Goal: Information Seeking & Learning: Learn about a topic

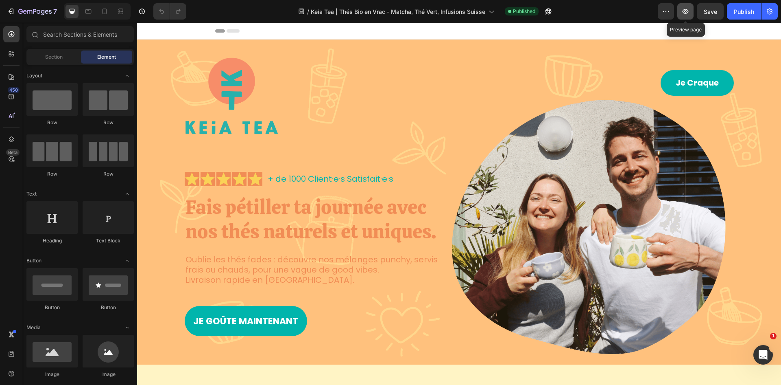
click at [685, 11] on icon "button" at bounding box center [686, 11] width 8 height 8
click at [669, 15] on icon "button" at bounding box center [666, 11] width 8 height 8
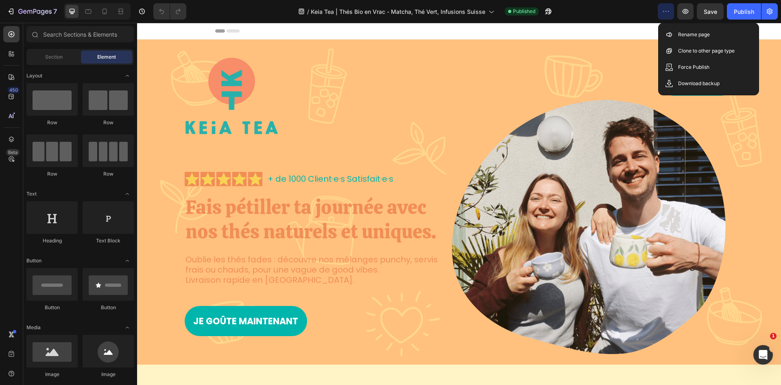
click at [669, 15] on icon "button" at bounding box center [666, 11] width 8 height 8
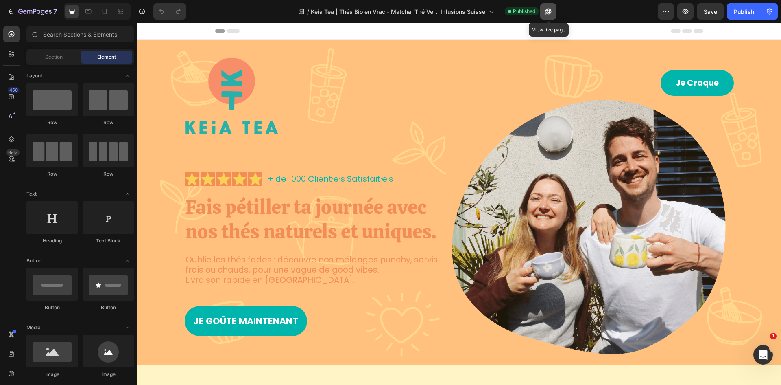
click at [547, 9] on icon "button" at bounding box center [549, 11] width 8 height 8
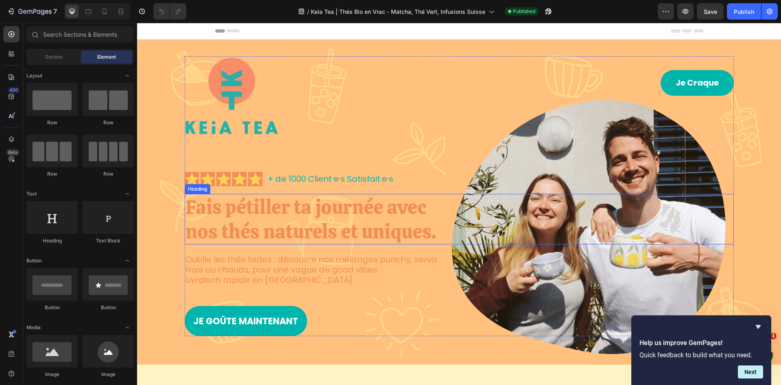
click at [269, 207] on h1 "Fais pétiller ta journée avec nos thés naturels et uniques." at bounding box center [313, 219] width 256 height 50
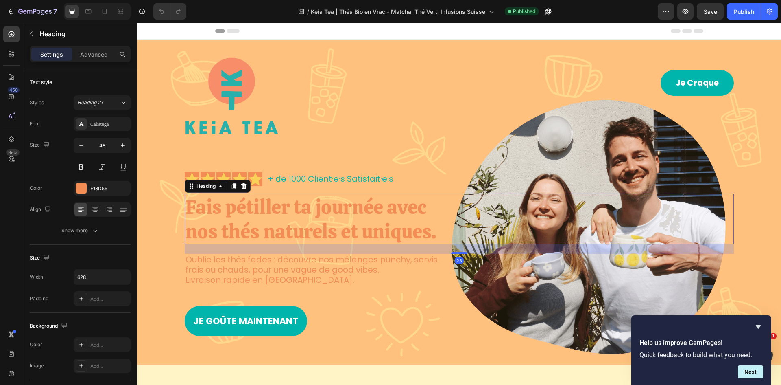
click at [322, 216] on p "Fais pétiller ta journée avec nos thés naturels et uniques." at bounding box center [313, 219] width 254 height 49
click at [418, 228] on p "Fais pétiller ta journée avec nos thés naturels et uniques." at bounding box center [313, 219] width 254 height 49
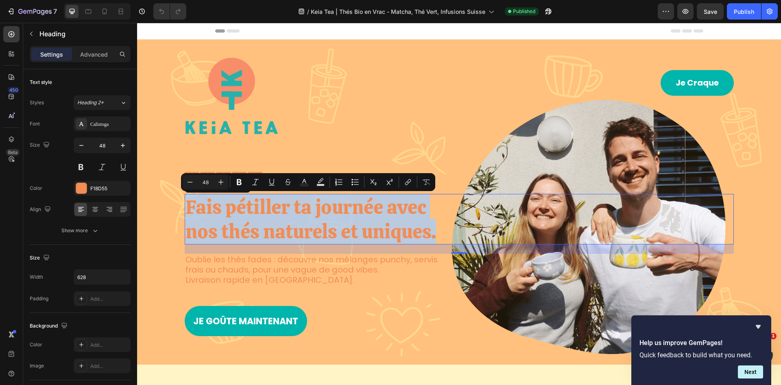
drag, startPoint x: 433, startPoint y: 234, endPoint x: 181, endPoint y: 198, distance: 254.1
click at [181, 198] on div "Image Je Craque Button Row Icon Icon Icon Icon Icon Icon List + de 1000 Client·…" at bounding box center [459, 196] width 628 height 280
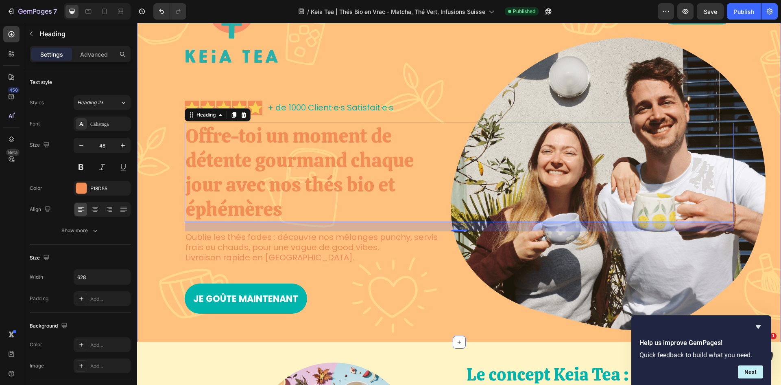
scroll to position [81, 0]
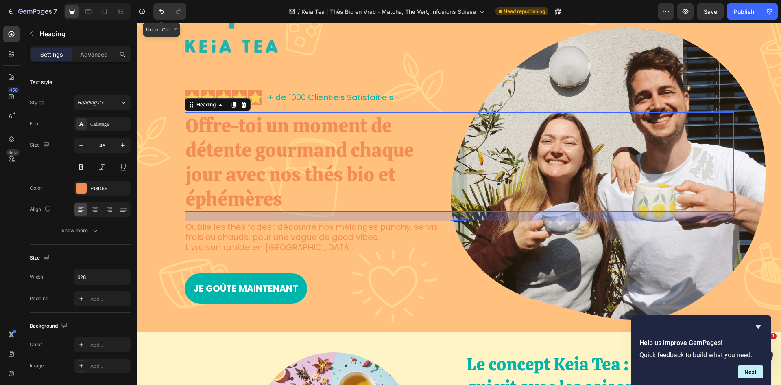
drag, startPoint x: 164, startPoint y: 15, endPoint x: 170, endPoint y: 21, distance: 8.4
click at [164, 15] on icon "Undo/Redo" at bounding box center [162, 11] width 8 height 8
click at [162, 10] on icon "Undo/Redo" at bounding box center [161, 11] width 5 height 5
click at [162, 12] on icon "Undo/Redo" at bounding box center [162, 11] width 8 height 8
click at [156, 9] on button "Undo/Redo" at bounding box center [161, 11] width 16 height 16
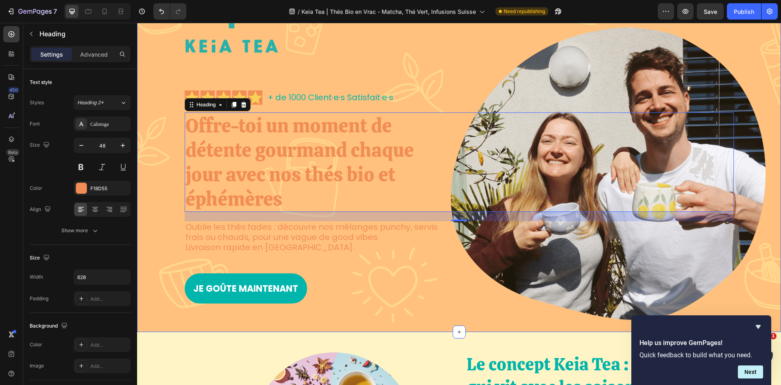
click at [168, 198] on div "Image Je Craque Button Row Icon Icon Icon Icon Icon Icon List + de 1000 Client·…" at bounding box center [459, 139] width 628 height 328
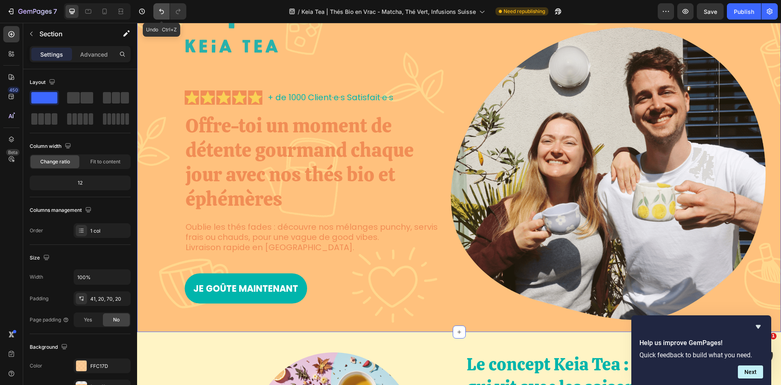
click at [162, 11] on icon "Undo/Redo" at bounding box center [162, 11] width 8 height 8
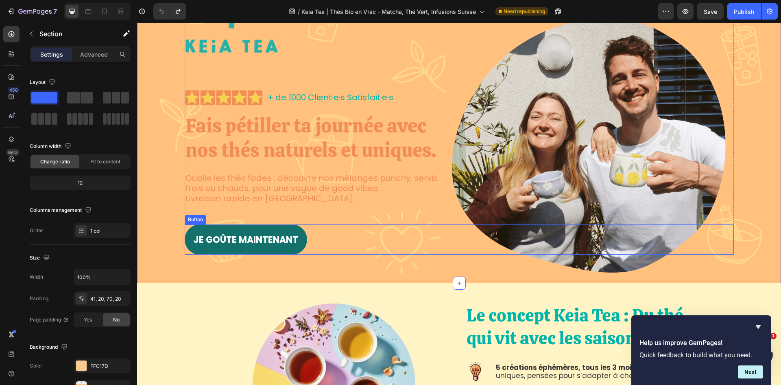
click at [220, 233] on link "Je goûte maintenant" at bounding box center [246, 239] width 123 height 30
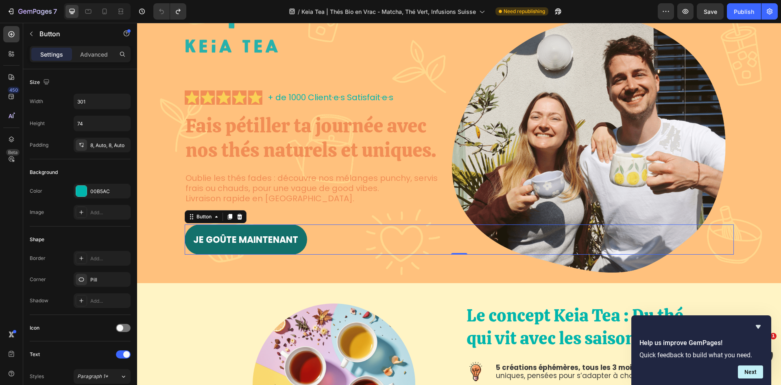
click at [201, 253] on link "Je goûte maintenant" at bounding box center [246, 239] width 123 height 30
click at [238, 242] on p "Je goûte maintenant" at bounding box center [245, 239] width 105 height 11
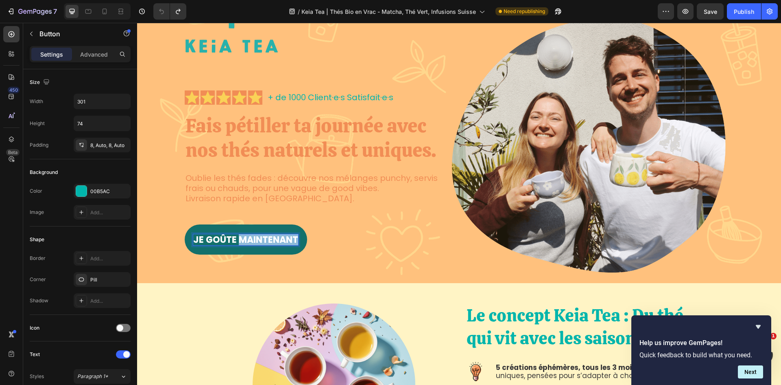
click at [238, 242] on p "Je goûte maintenant" at bounding box center [245, 239] width 105 height 11
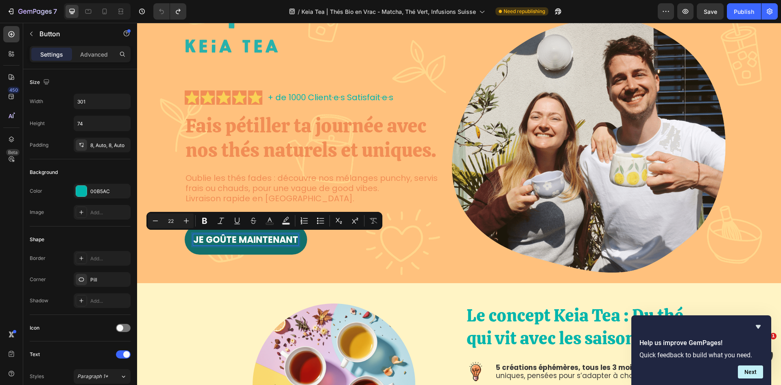
click at [223, 239] on p "Je goûte maintenant" at bounding box center [245, 239] width 105 height 11
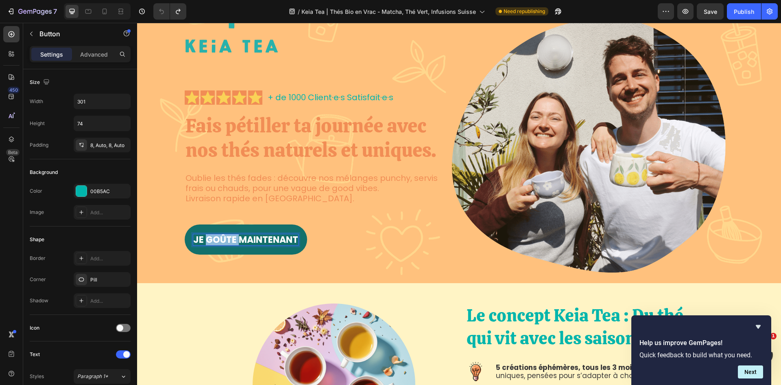
click at [223, 239] on p "Je goûte maintenant" at bounding box center [245, 239] width 105 height 11
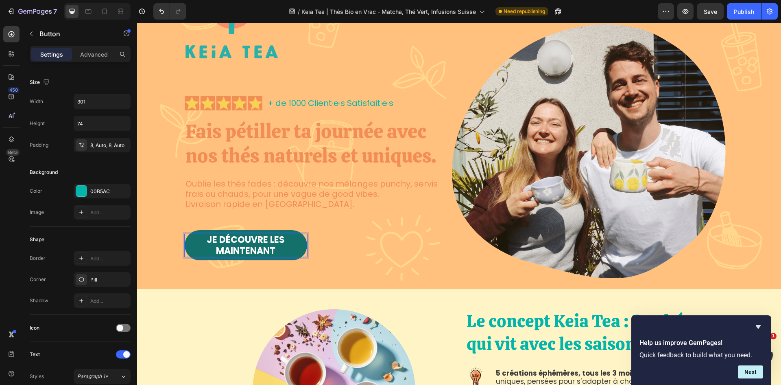
click at [252, 246] on p "Je Découvre les maintenant" at bounding box center [246, 245] width 123 height 22
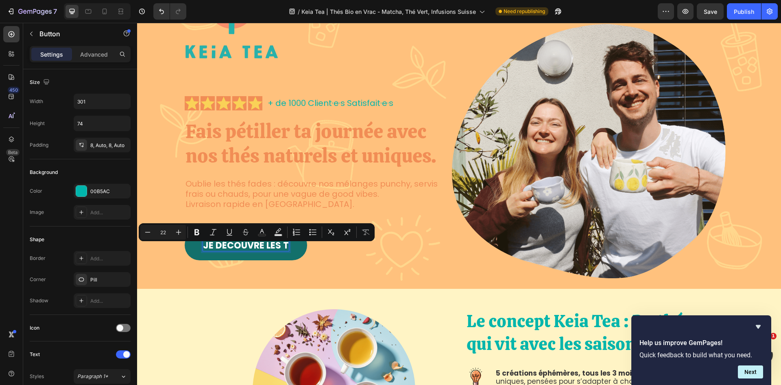
scroll to position [81, 0]
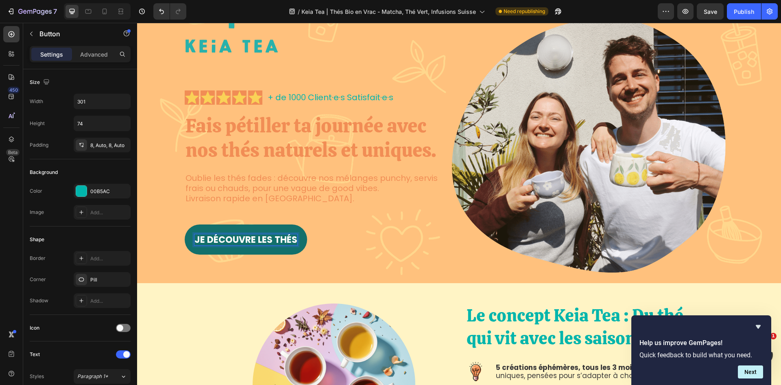
click at [367, 223] on div "Image Je Craque Button Row Icon Icon Icon Icon Icon Icon List + de 1000 Client·…" at bounding box center [459, 115] width 549 height 280
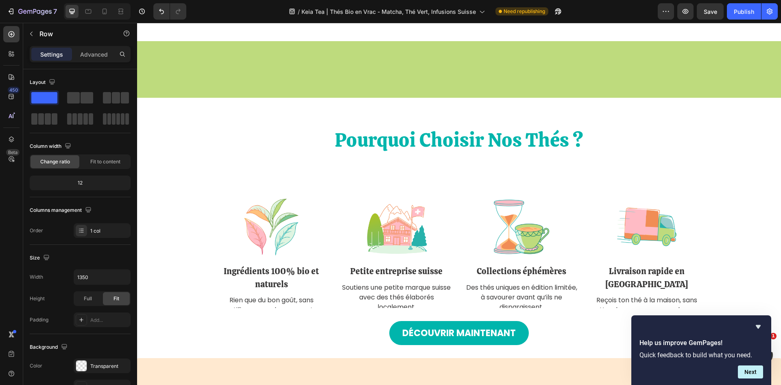
scroll to position [1140, 0]
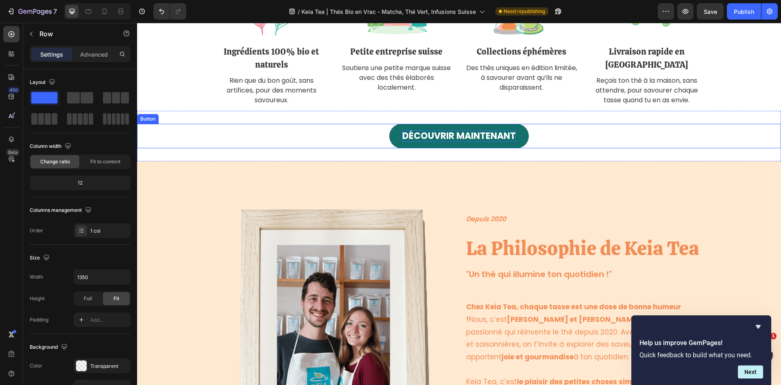
click at [468, 131] on p "Découvrir maintenant" at bounding box center [460, 135] width 114 height 11
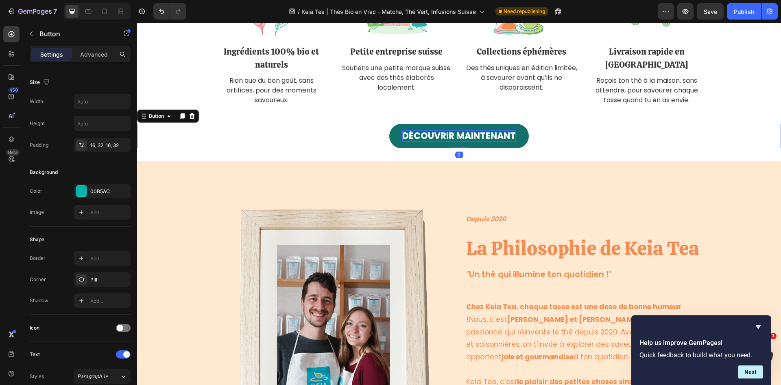
click at [441, 133] on p "Découvrir maintenant" at bounding box center [460, 135] width 114 height 11
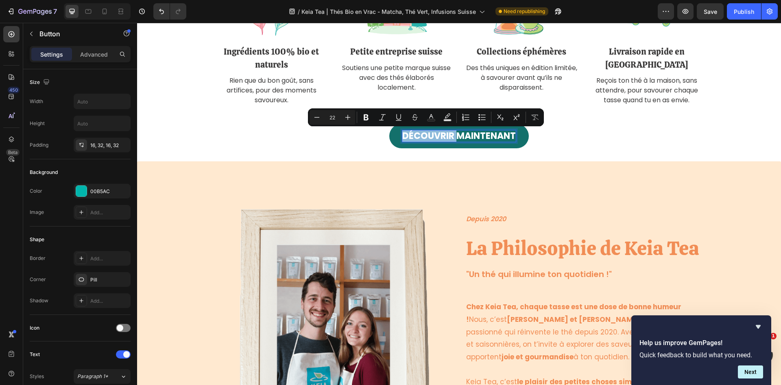
click at [438, 135] on p "Découvrir maintenant" at bounding box center [460, 135] width 114 height 11
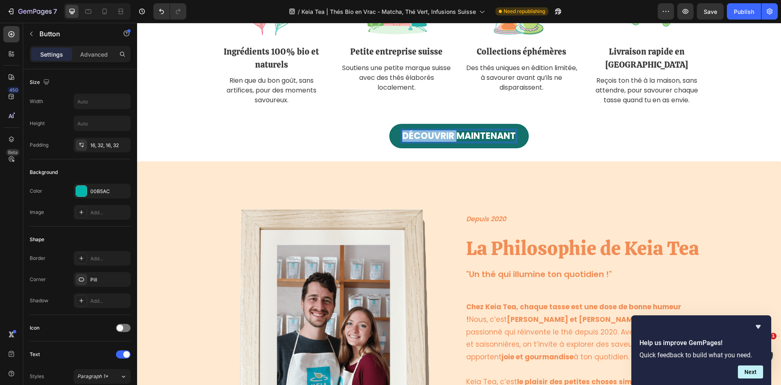
click at [438, 135] on p "Découvrir maintenant" at bounding box center [460, 135] width 114 height 11
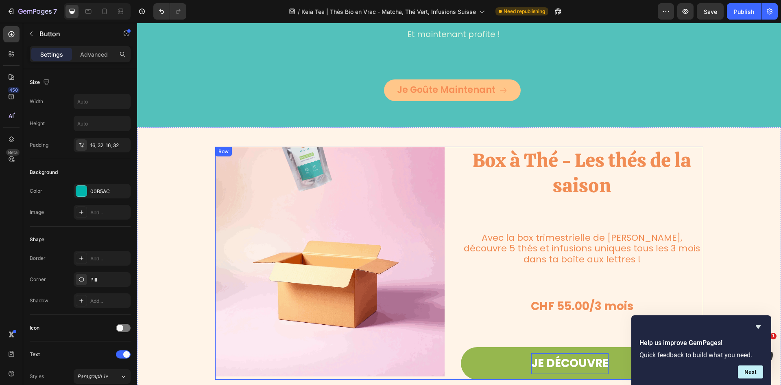
scroll to position [3337, 0]
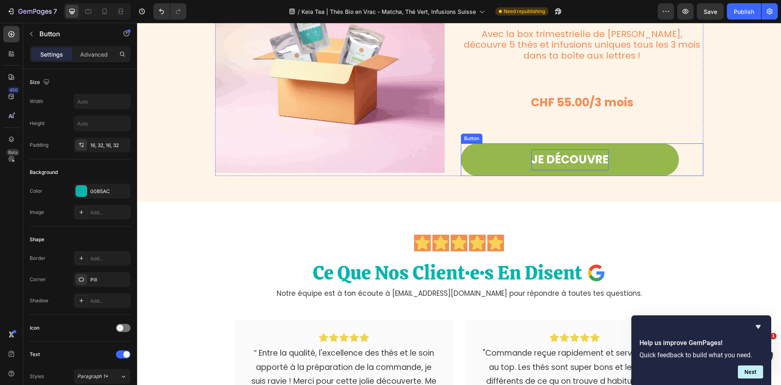
click at [552, 164] on p "JE DÉCOUVRE" at bounding box center [570, 159] width 77 height 20
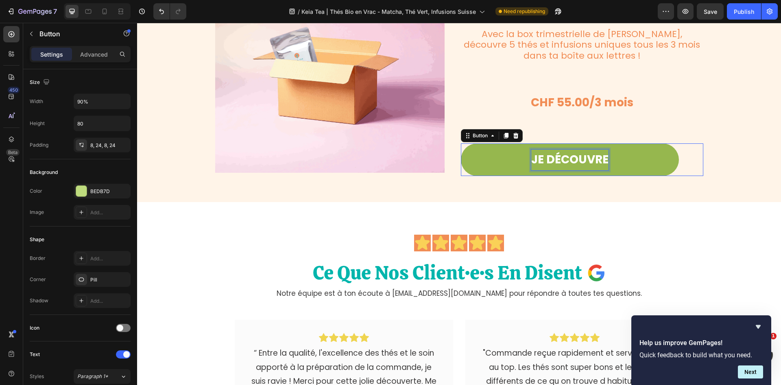
click at [552, 164] on p "JE DÉCOUVRE" at bounding box center [570, 159] width 77 height 20
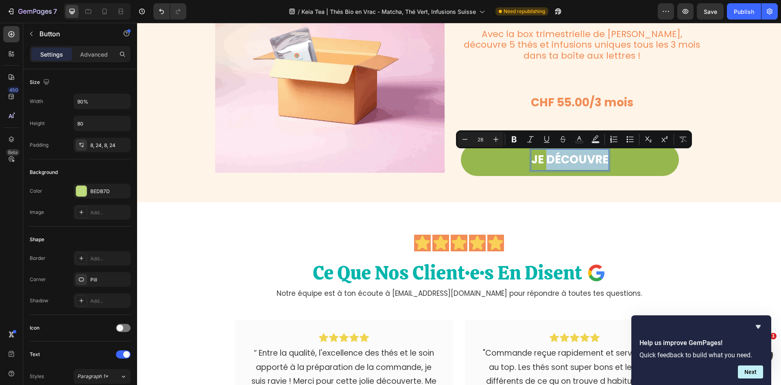
click at [604, 158] on p "JE DÉCOUVRE" at bounding box center [570, 159] width 77 height 20
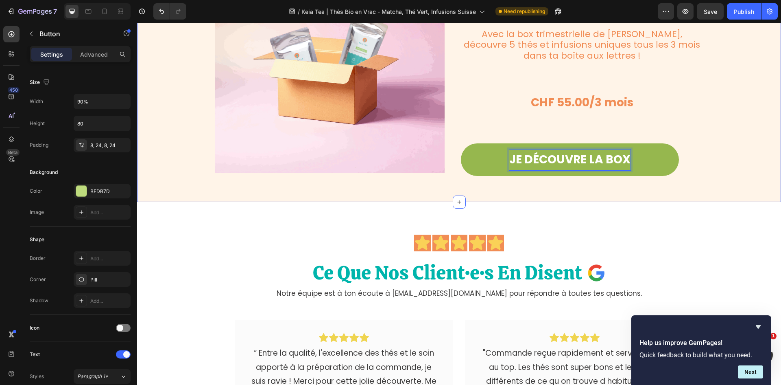
click at [721, 163] on div "Image Box à Thé - Les thés de la saison Heading Avec la box trimestrielle de Ke…" at bounding box center [459, 62] width 644 height 239
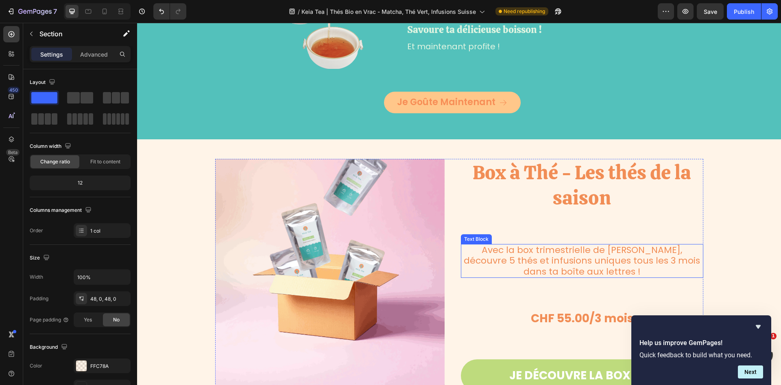
scroll to position [3366, 0]
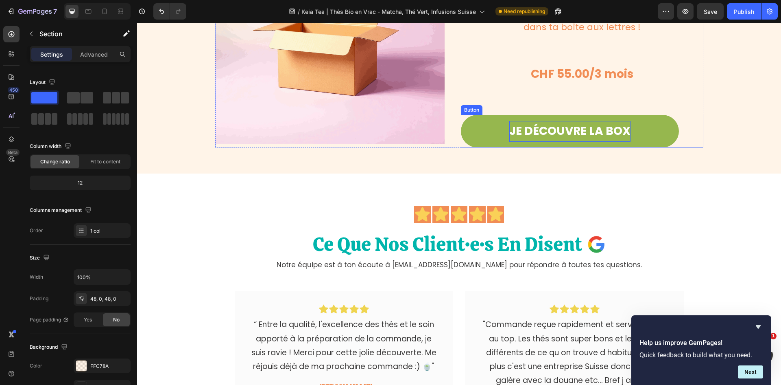
click at [550, 128] on p "JE DÉCOUVRE LA BOX" at bounding box center [570, 131] width 121 height 20
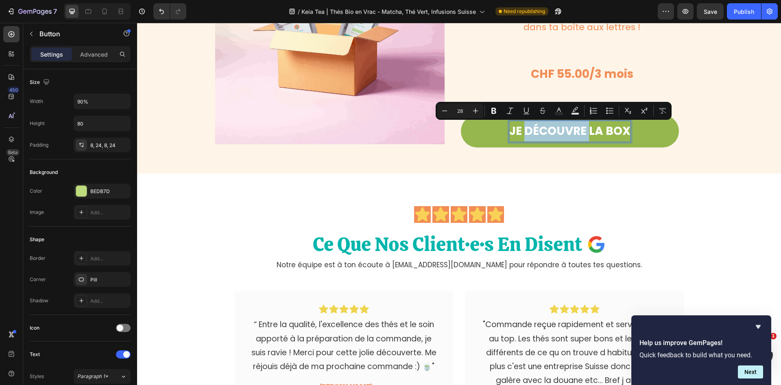
click at [572, 129] on p "JE DÉCOUVRE LA BOX" at bounding box center [570, 131] width 121 height 20
drag, startPoint x: 584, startPoint y: 129, endPoint x: 468, endPoint y: 128, distance: 115.6
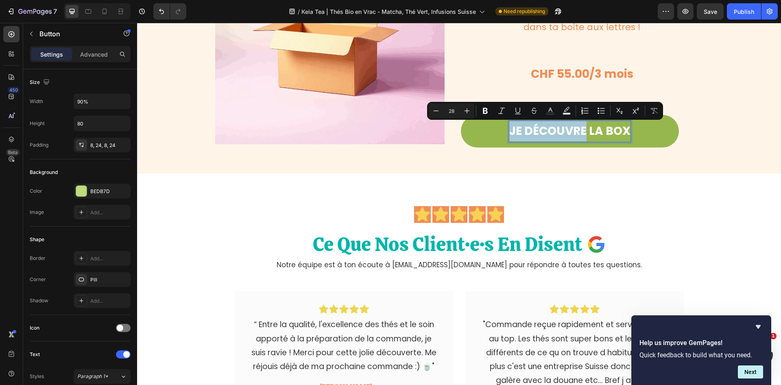
click at [468, 128] on link "JE DÉCOUVRE LA BOX" at bounding box center [570, 131] width 218 height 33
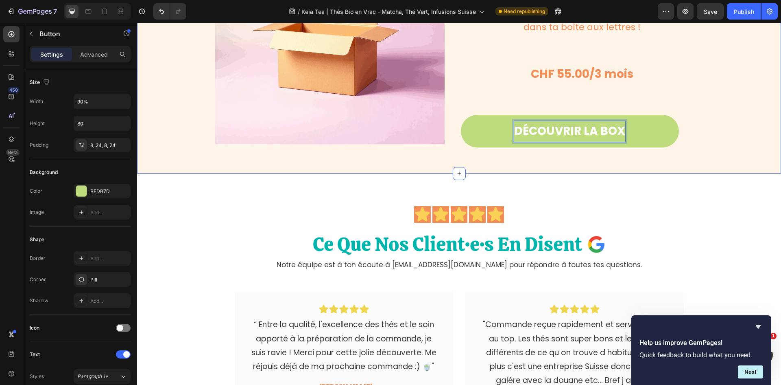
click at [733, 121] on div "Image Box à Thé - Les thés de la saison Heading Avec la box trimestrielle de Ke…" at bounding box center [459, 34] width 644 height 239
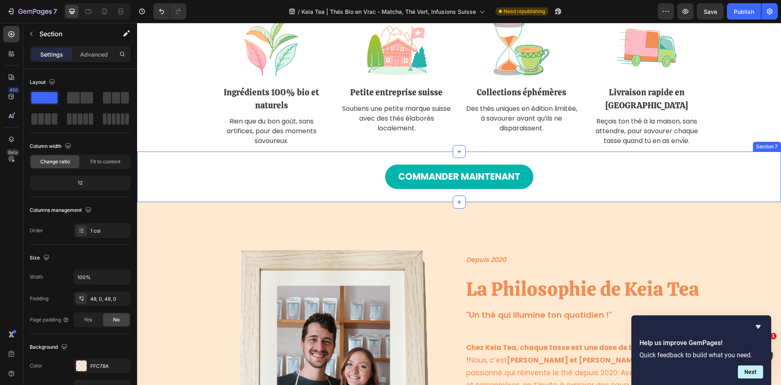
scroll to position [1140, 0]
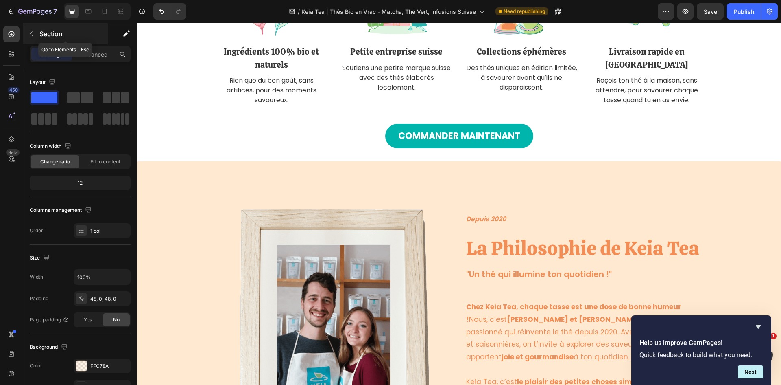
click at [31, 38] on button "button" at bounding box center [31, 33] width 13 height 13
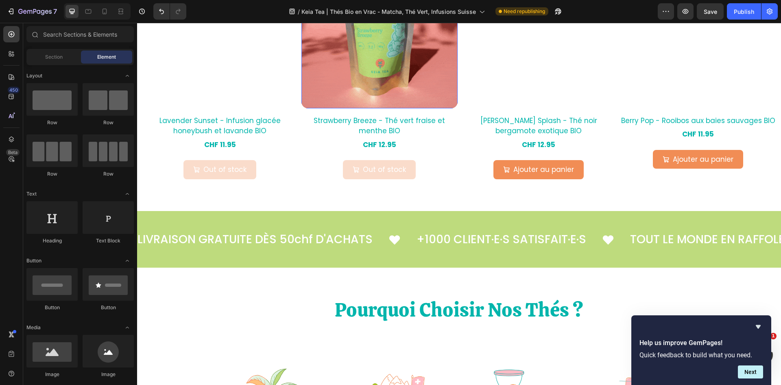
scroll to position [855, 0]
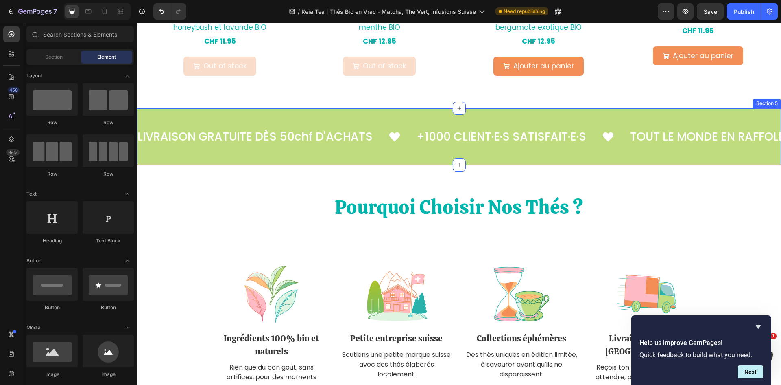
click at [519, 151] on div "LIVRAISON GRATUITE DÈS 50chf D'ACHATS Text +1000 CLIENT·E·S SATISFAIT·E·S Text …" at bounding box center [459, 136] width 644 height 57
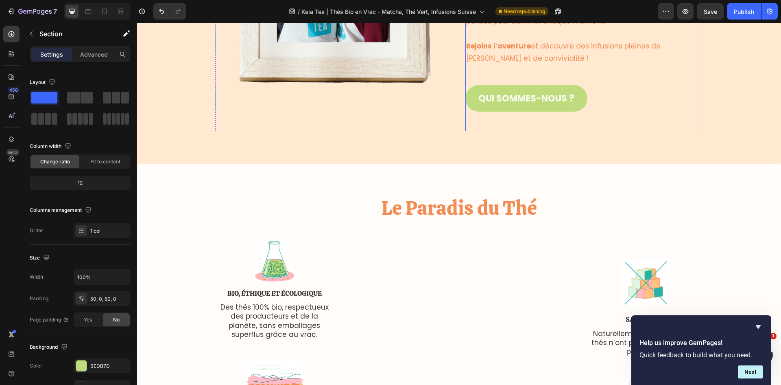
scroll to position [1587, 0]
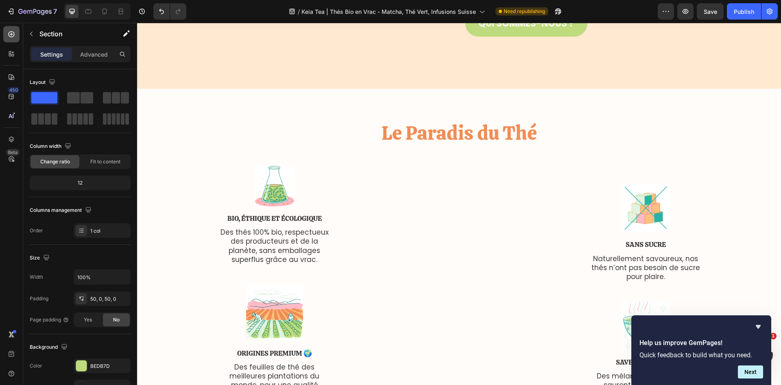
click at [7, 31] on icon at bounding box center [11, 34] width 8 height 8
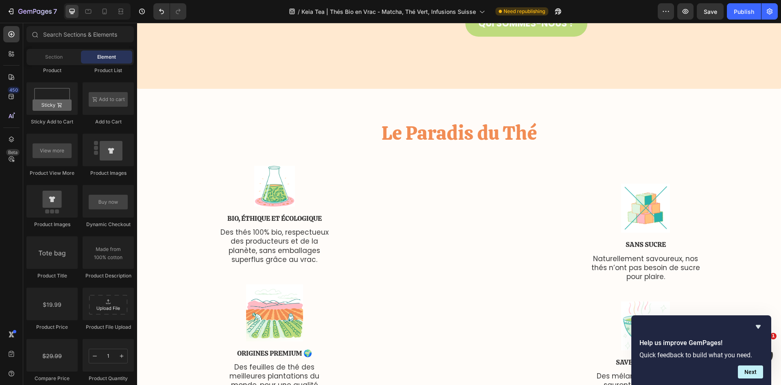
scroll to position [1302, 0]
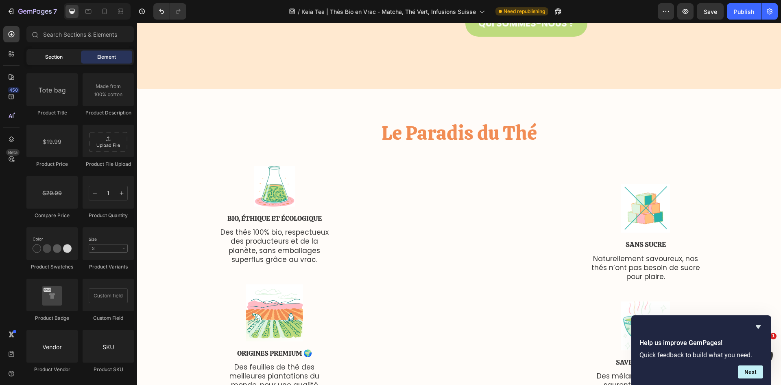
click at [58, 58] on span "Section" at bounding box center [54, 56] width 18 height 7
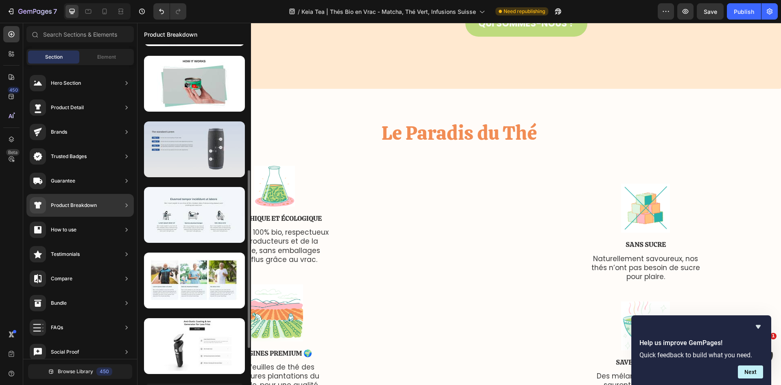
scroll to position [203, 0]
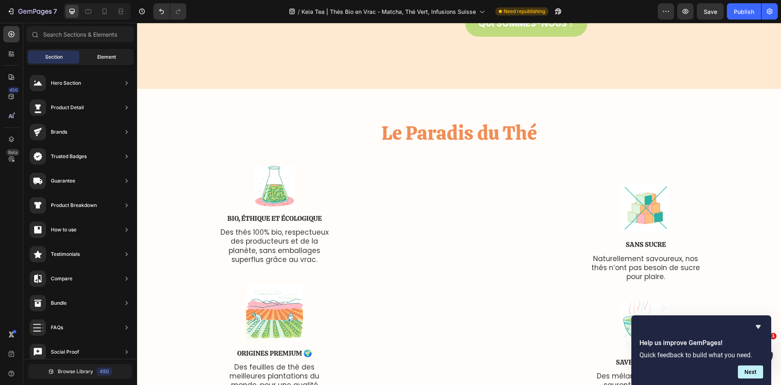
click at [100, 59] on span "Element" at bounding box center [106, 56] width 19 height 7
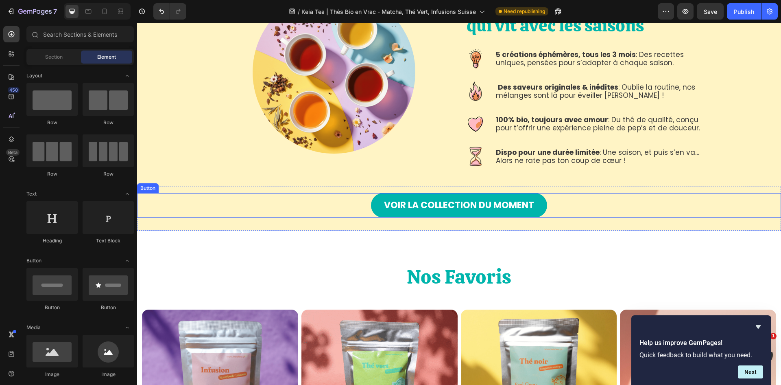
scroll to position [449, 0]
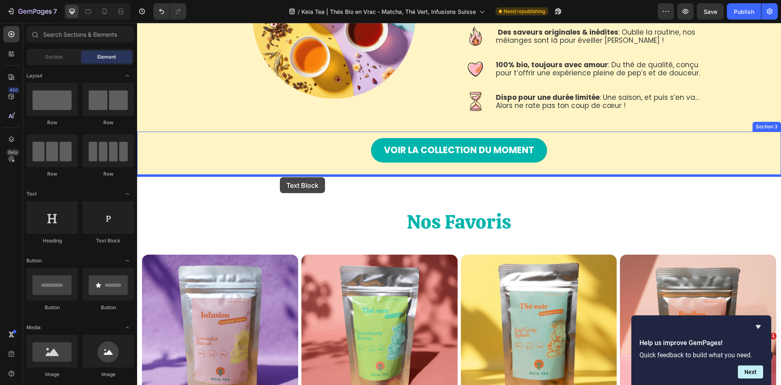
drag, startPoint x: 239, startPoint y: 246, endPoint x: 280, endPoint y: 177, distance: 79.9
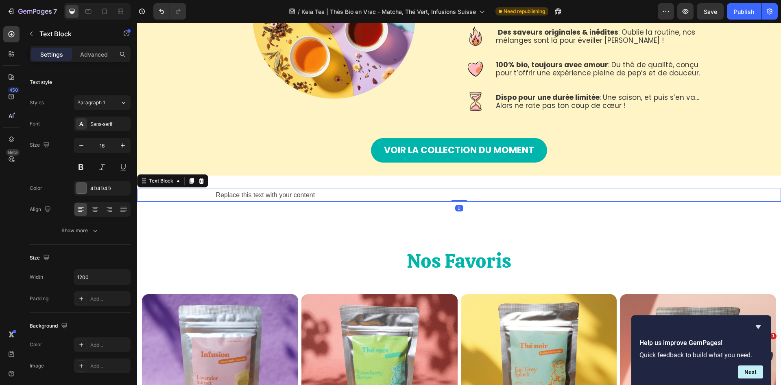
click at [290, 195] on div "Replace this text with your content" at bounding box center [459, 194] width 488 height 13
click at [290, 195] on p "Replace this text with your content" at bounding box center [459, 195] width 487 height 12
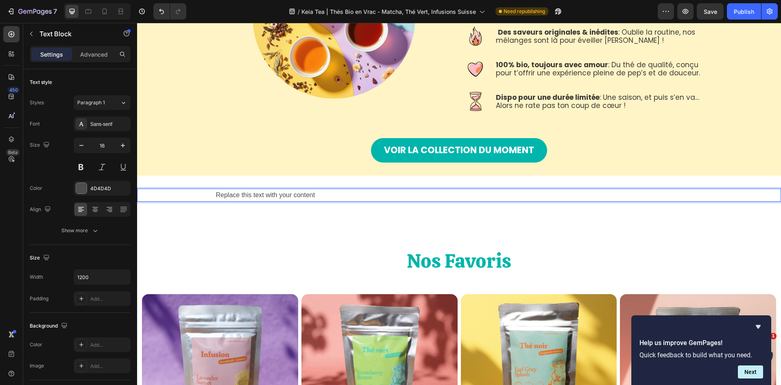
click at [258, 190] on p "Replace this text with your content" at bounding box center [459, 195] width 487 height 12
click at [260, 196] on p "Replace this text with your content" at bounding box center [459, 195] width 487 height 12
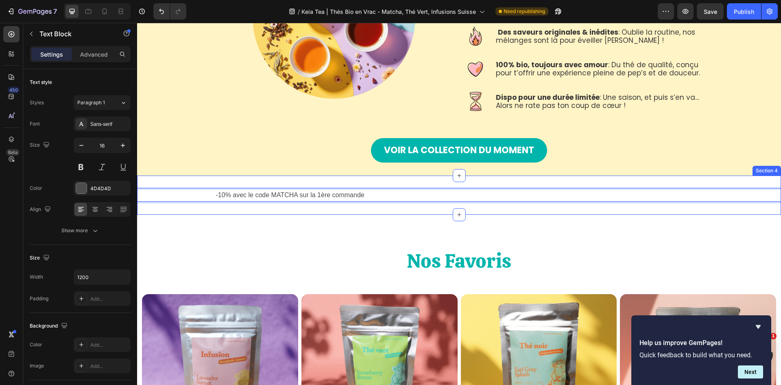
click at [314, 212] on div "-10% avec le code MATCHA sur la 1ère commande Text Block 0 Section 4" at bounding box center [459, 194] width 644 height 39
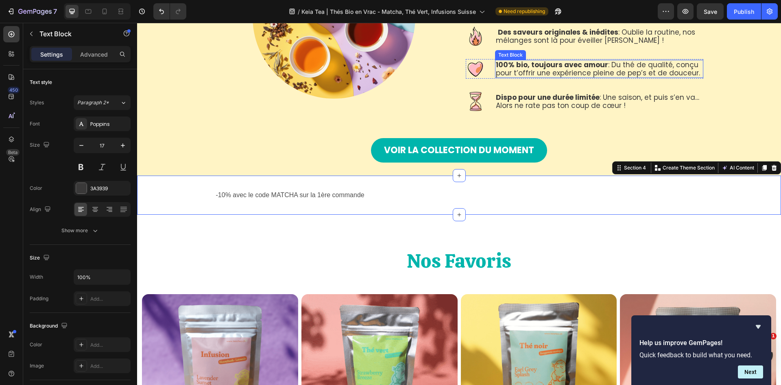
click at [529, 68] on p "100% bio, toujours avec amour : Du thé de qualité, conçu pour t’offrir une expé…" at bounding box center [599, 69] width 207 height 17
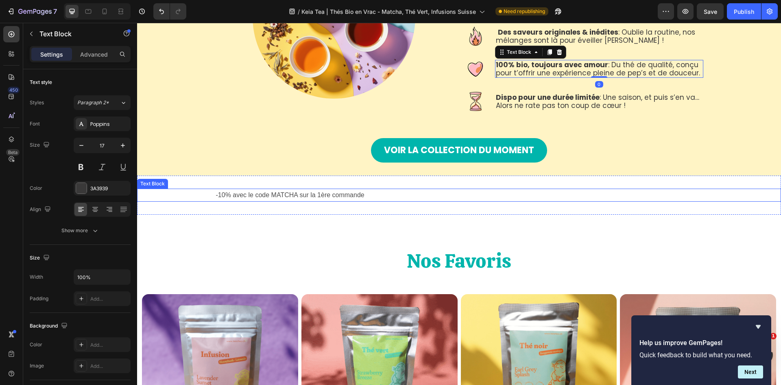
click at [269, 197] on p "-10% avec le code MATCHA sur la 1ère commande" at bounding box center [459, 195] width 487 height 12
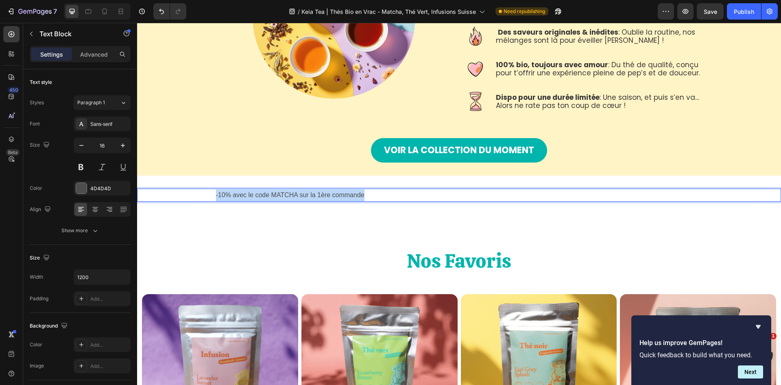
click at [269, 197] on p "-10% avec le code MATCHA sur la 1ère commande" at bounding box center [459, 195] width 487 height 12
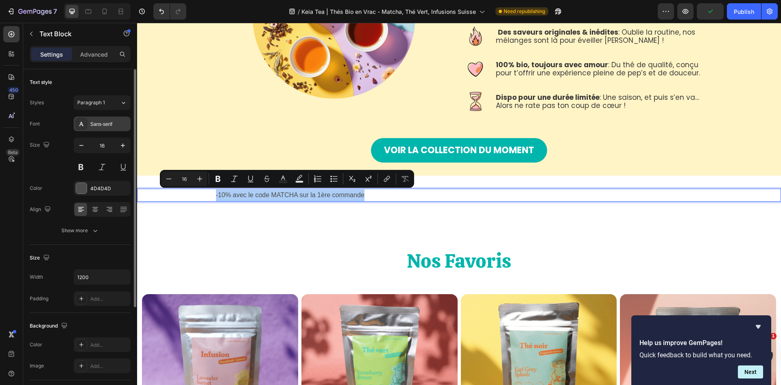
click at [109, 122] on div "Sans-serif" at bounding box center [109, 123] width 38 height 7
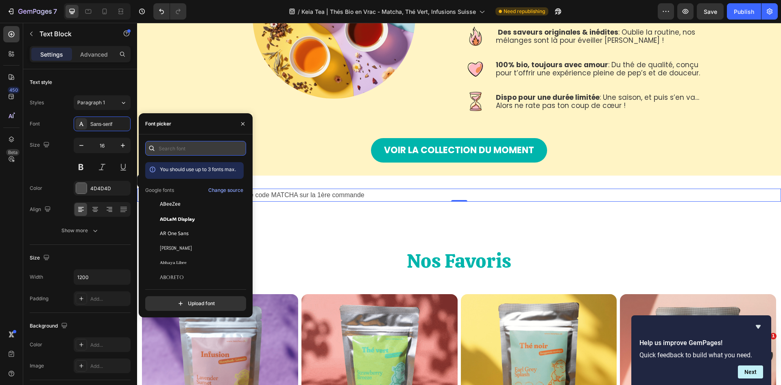
click at [164, 146] on input "text" at bounding box center [195, 148] width 101 height 15
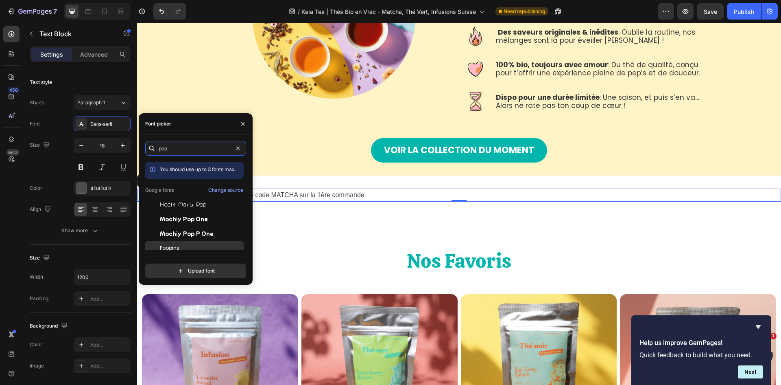
type input "pop"
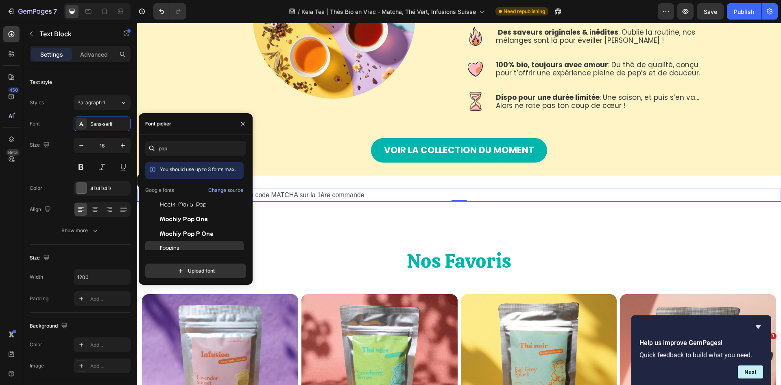
click at [168, 241] on div "Poppins" at bounding box center [194, 248] width 98 height 15
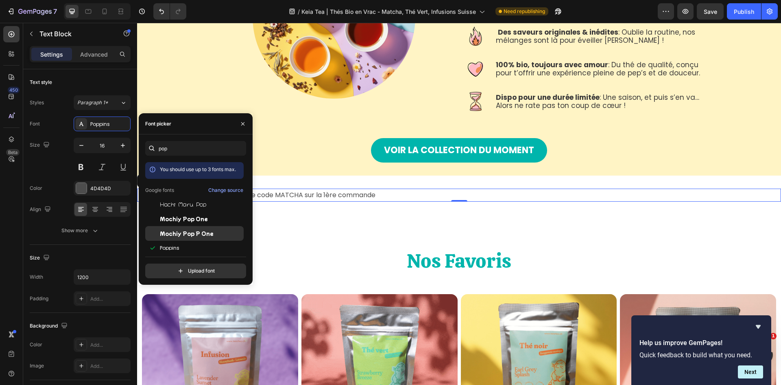
scroll to position [20, 0]
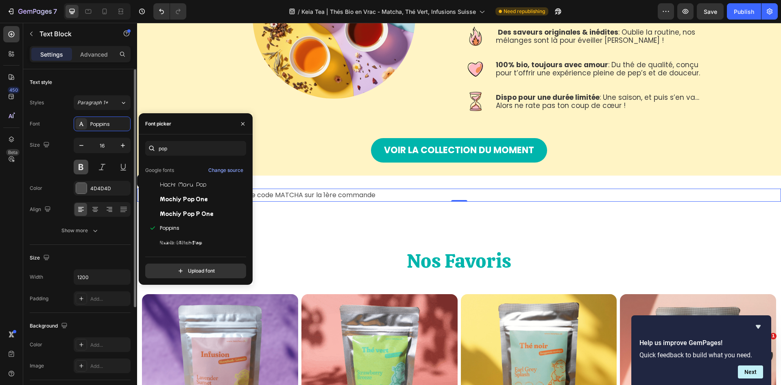
click at [80, 166] on button at bounding box center [81, 167] width 15 height 15
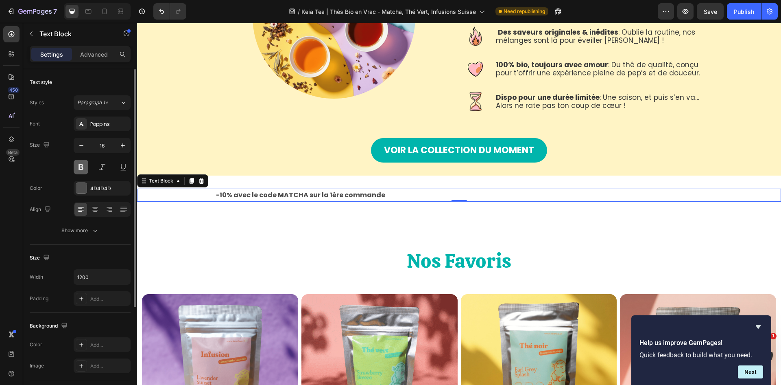
click at [80, 166] on button at bounding box center [81, 167] width 15 height 15
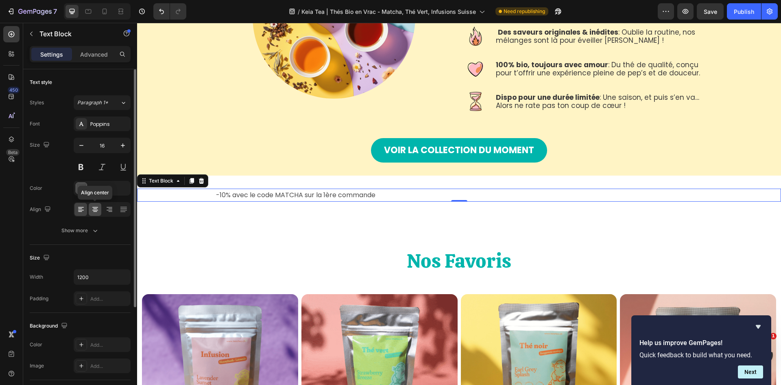
click at [91, 212] on icon at bounding box center [95, 209] width 8 height 8
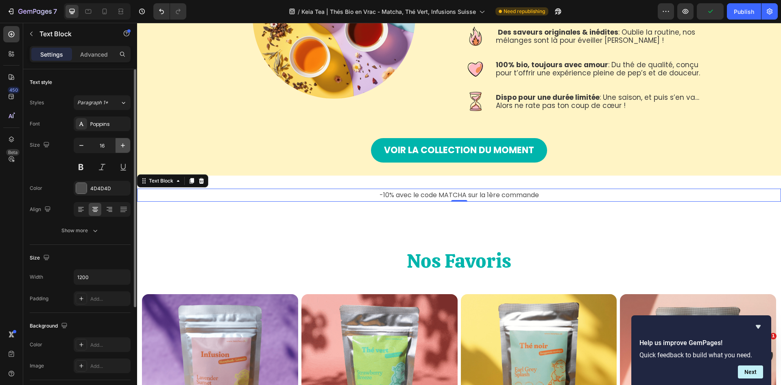
click at [123, 144] on icon "button" at bounding box center [123, 145] width 8 height 8
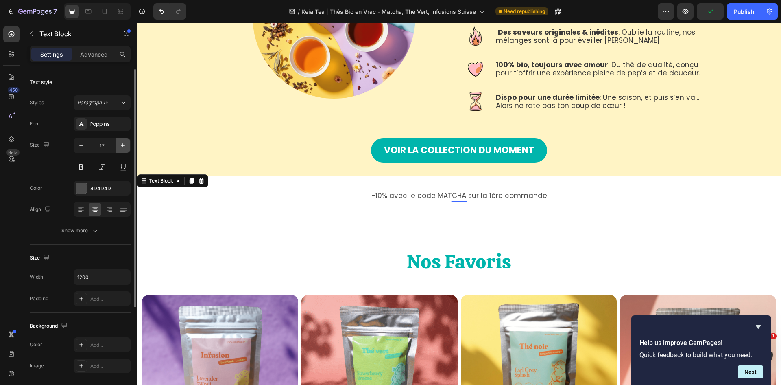
click at [123, 144] on icon "button" at bounding box center [123, 145] width 8 height 8
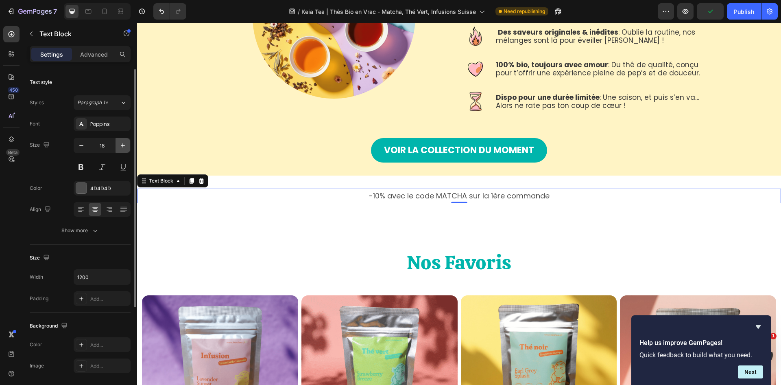
click at [123, 144] on icon "button" at bounding box center [123, 145] width 8 height 8
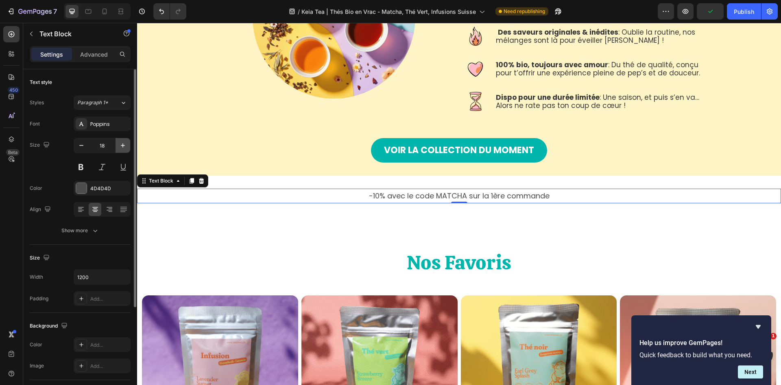
click at [123, 144] on icon "button" at bounding box center [123, 145] width 8 height 8
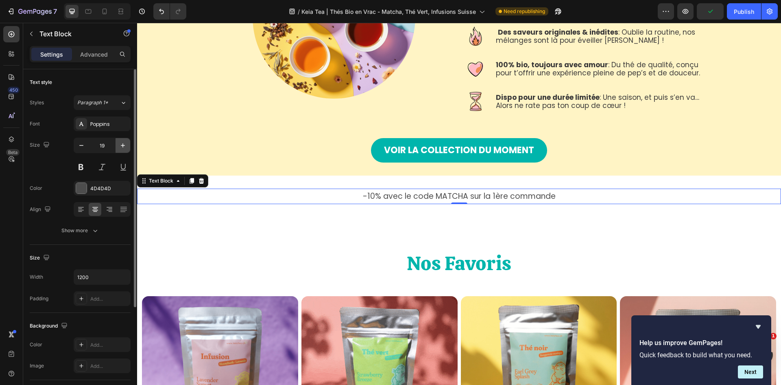
click at [123, 144] on icon "button" at bounding box center [123, 145] width 8 height 8
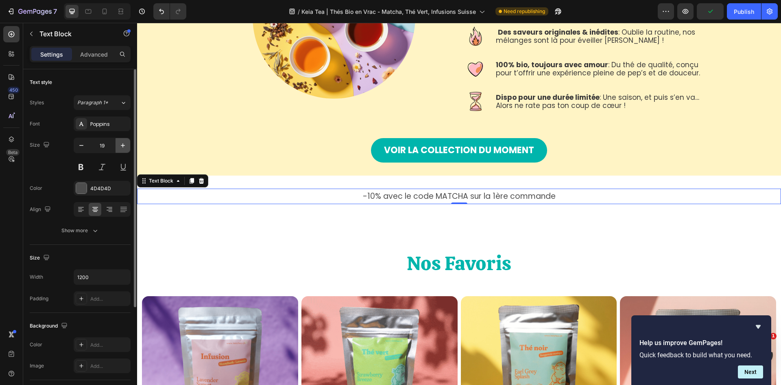
click at [123, 144] on icon "button" at bounding box center [123, 145] width 8 height 8
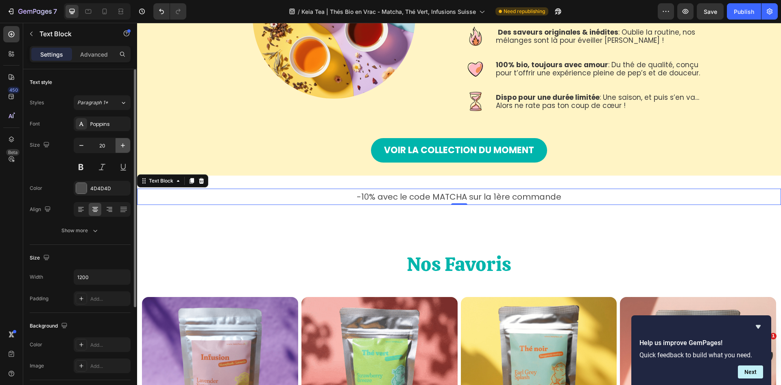
click at [123, 144] on icon "button" at bounding box center [123, 145] width 8 height 8
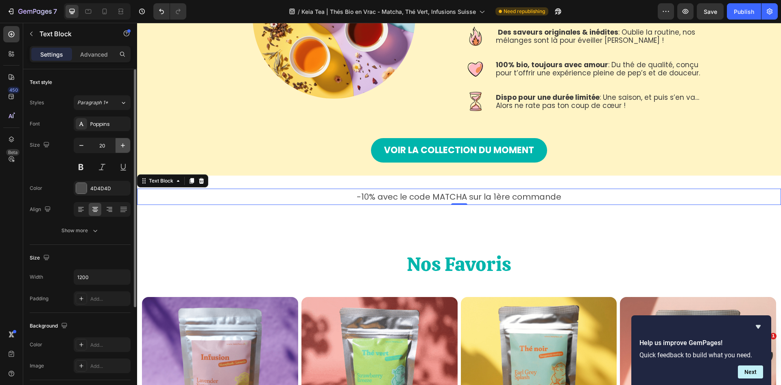
click at [123, 144] on icon "button" at bounding box center [123, 145] width 8 height 8
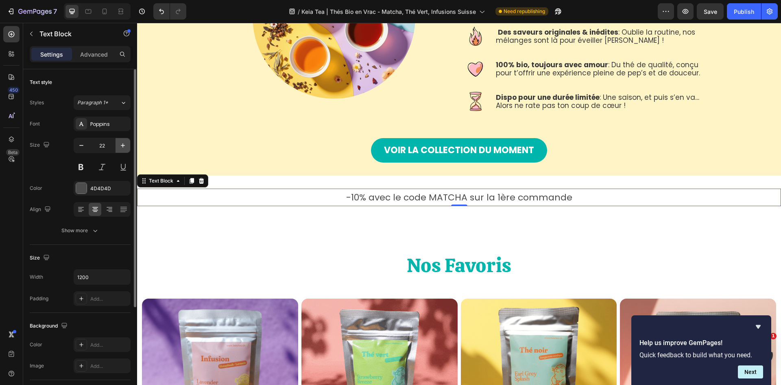
click at [123, 144] on icon "button" at bounding box center [123, 145] width 8 height 8
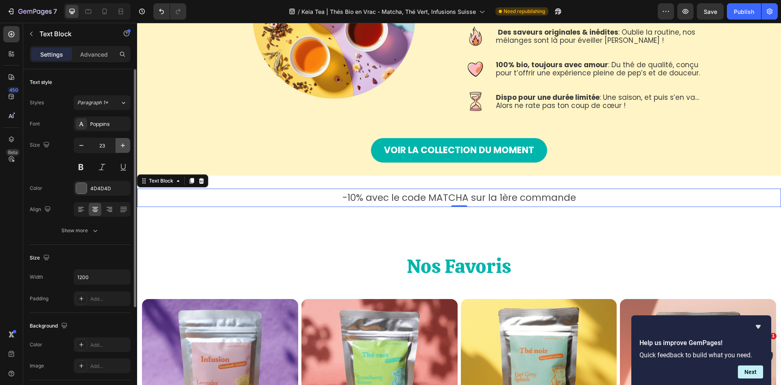
click at [123, 144] on icon "button" at bounding box center [123, 145] width 8 height 8
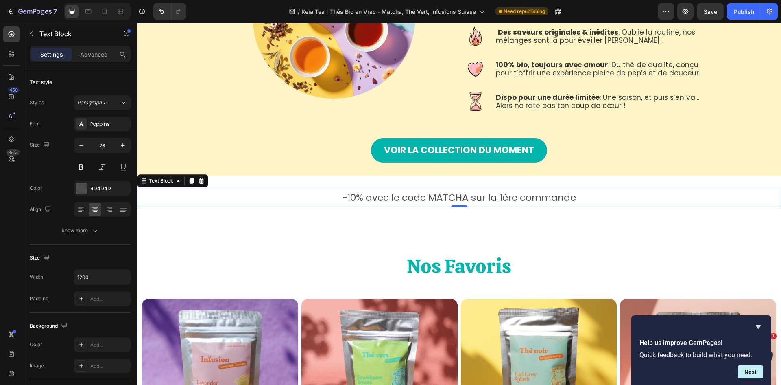
type input "24"
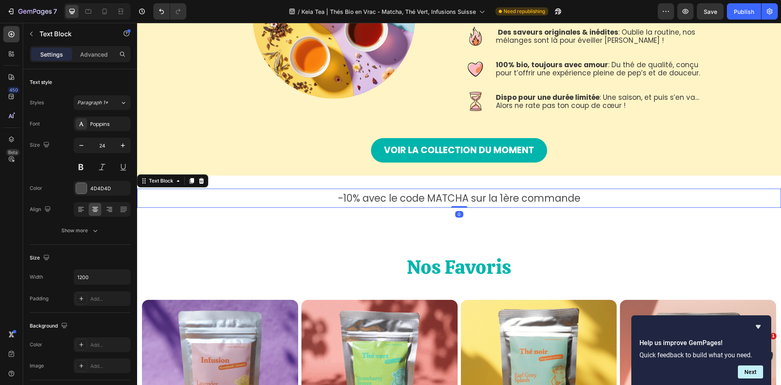
drag, startPoint x: 457, startPoint y: 206, endPoint x: 463, endPoint y: 202, distance: 7.3
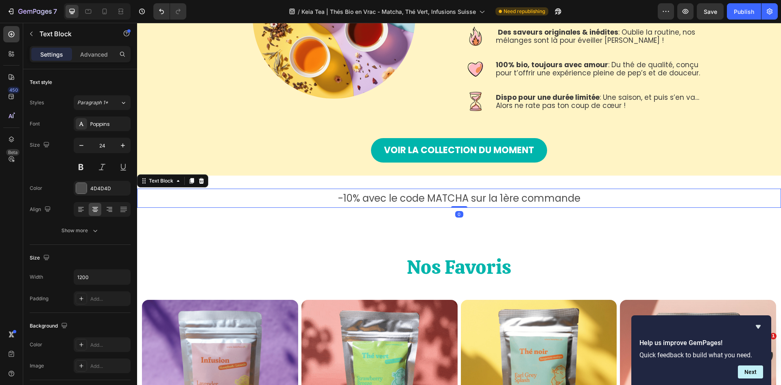
click at [463, 202] on div "-10% avec le code MATCHA sur la 1ère commande Text Block 0" at bounding box center [459, 197] width 644 height 19
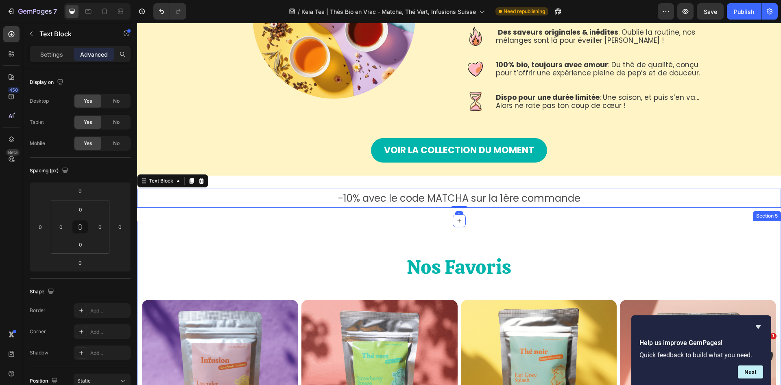
click at [441, 237] on div "Nos Favoris Heading Row (P) Images Lavender Sunset - Infusion glacée honeybush …" at bounding box center [459, 390] width 644 height 339
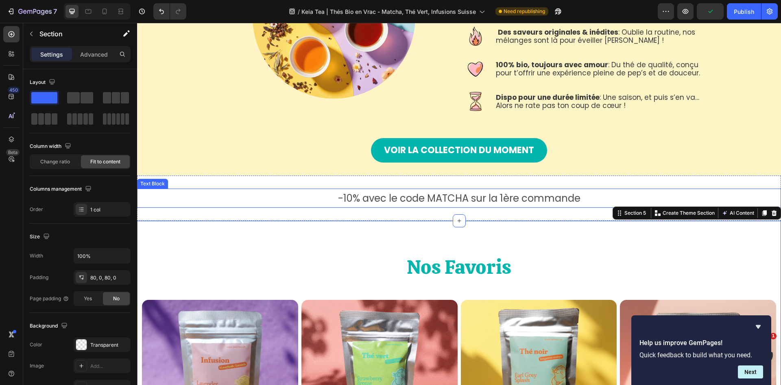
click at [439, 201] on p "-10% avec le code MATCHA sur la 1ère commande" at bounding box center [459, 198] width 487 height 18
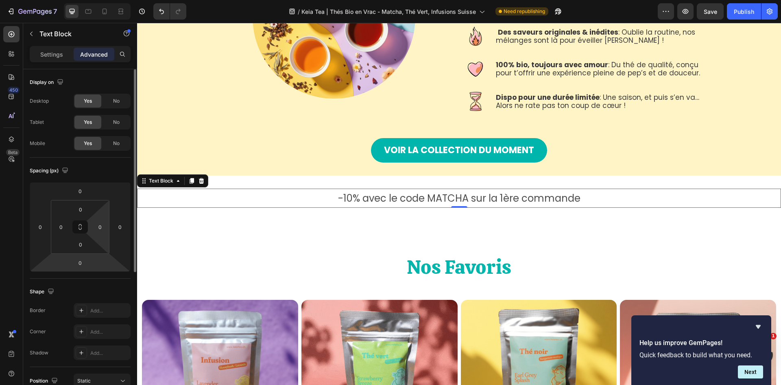
scroll to position [41, 0]
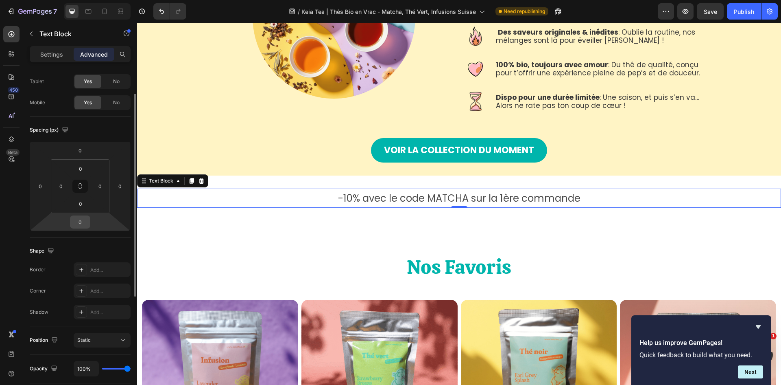
click at [81, 228] on input "0" at bounding box center [80, 222] width 16 height 12
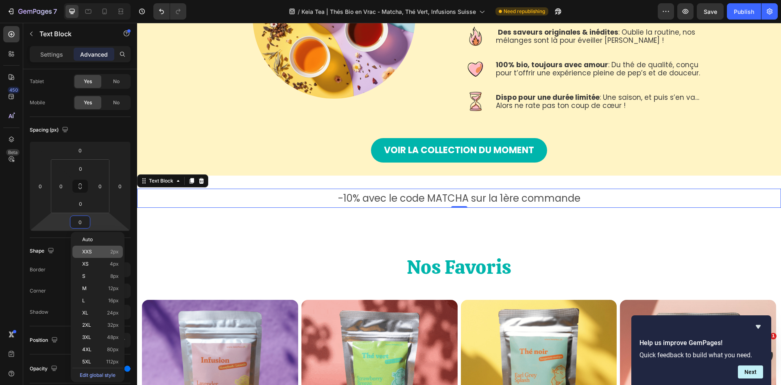
click at [98, 251] on p "XXS 2px" at bounding box center [100, 252] width 37 height 6
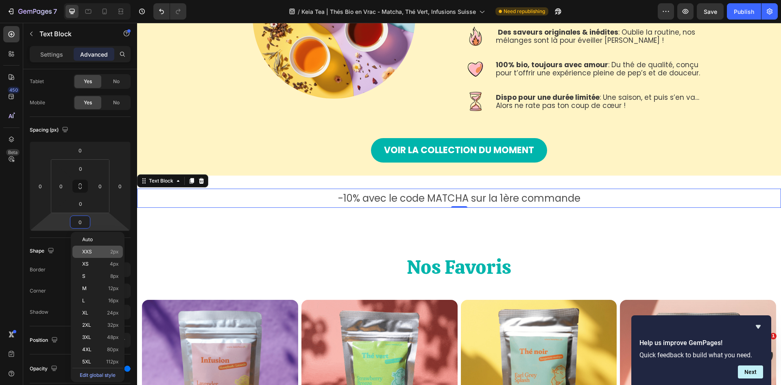
type input "2"
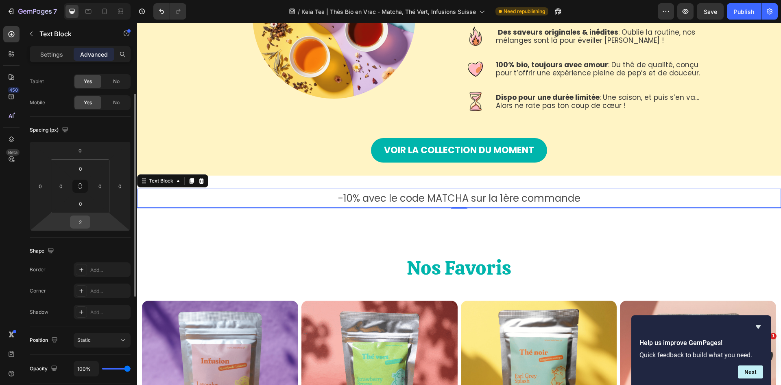
click at [87, 222] on input "2" at bounding box center [80, 222] width 16 height 12
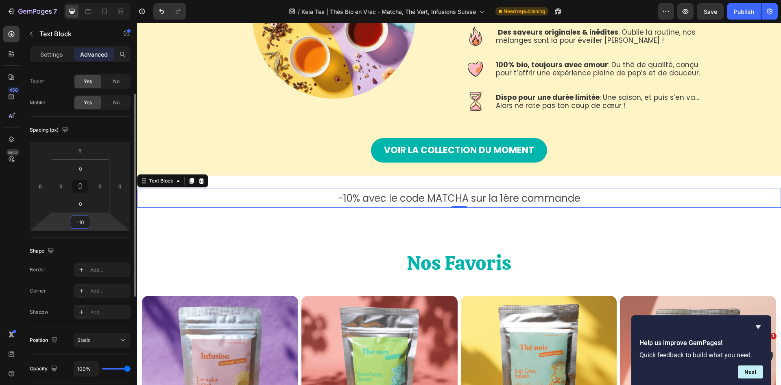
type input "-1"
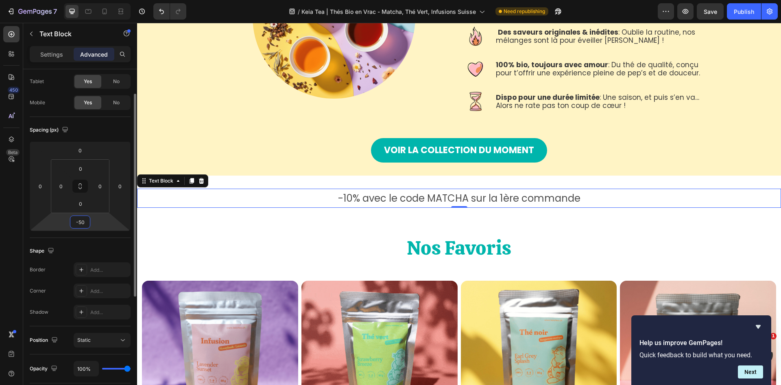
type input "-5"
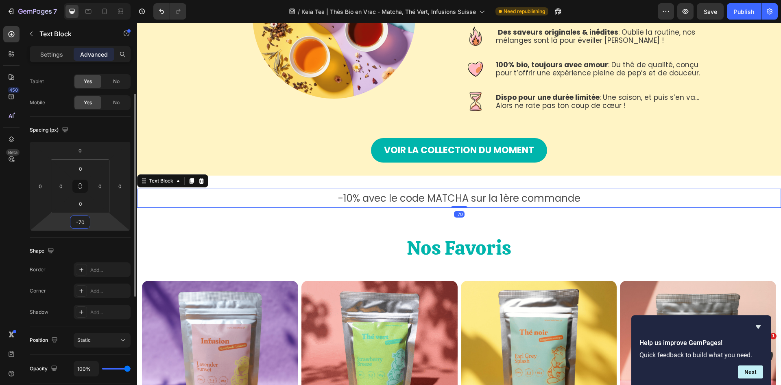
type input "-7"
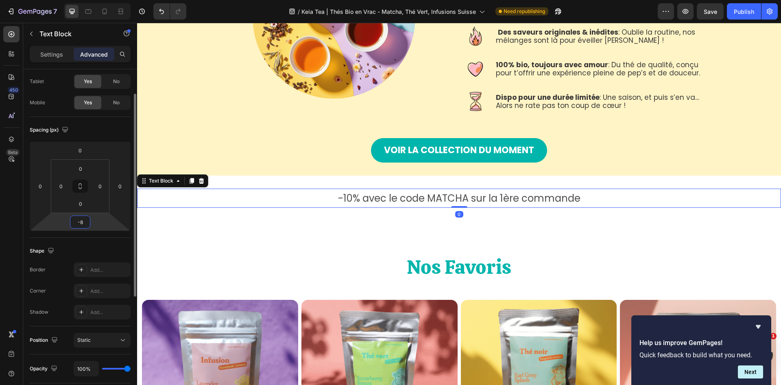
type input "-80"
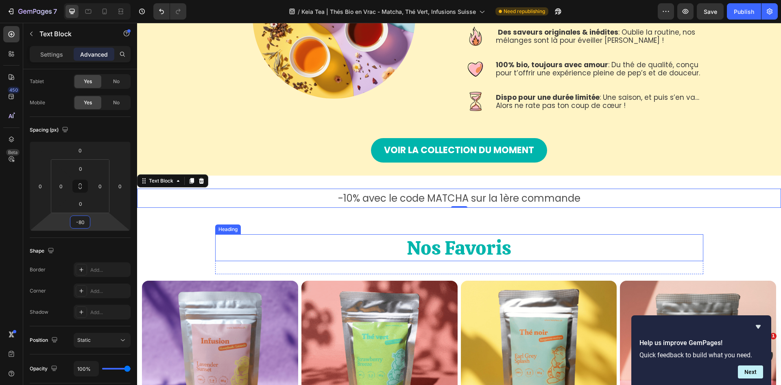
click at [631, 236] on h2 "Nos Favoris" at bounding box center [459, 247] width 488 height 27
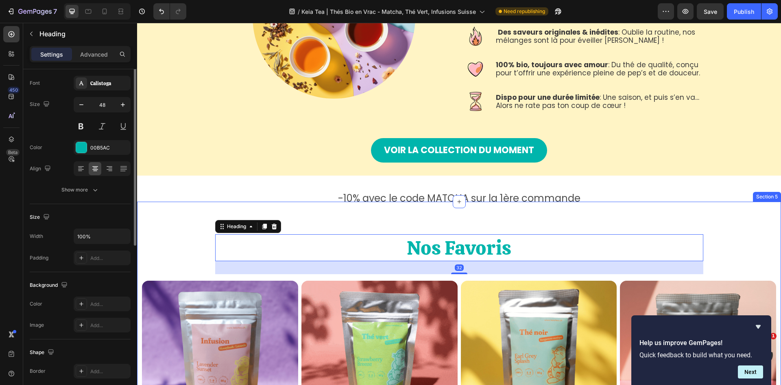
scroll to position [0, 0]
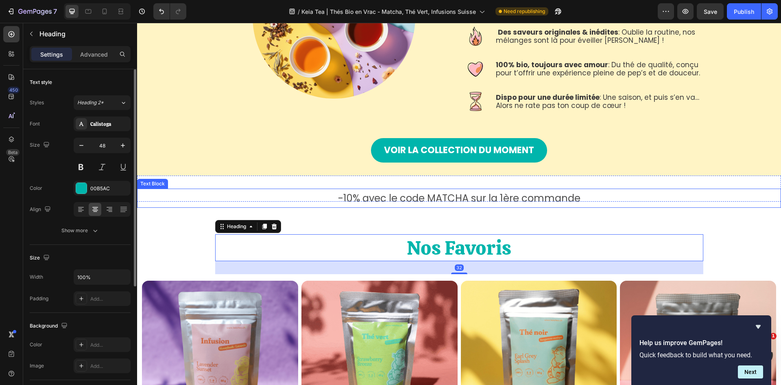
click at [502, 198] on p "-10% avec le code MATCHA sur la 1ère commande" at bounding box center [459, 198] width 487 height 18
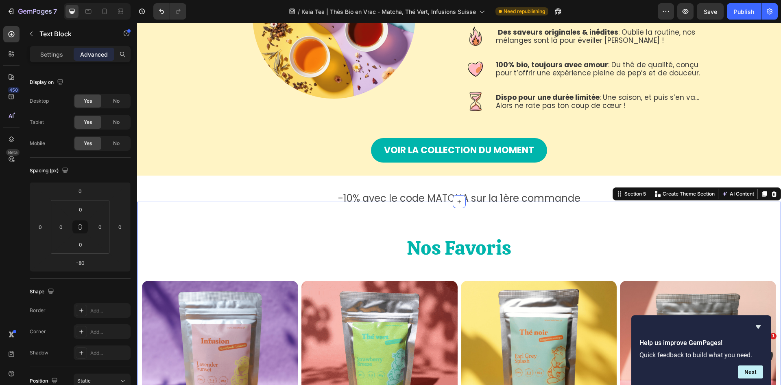
click at [534, 229] on div "Nos Favoris Heading Row (P) Images Lavender Sunset - Infusion glacée honeybush …" at bounding box center [459, 370] width 644 height 339
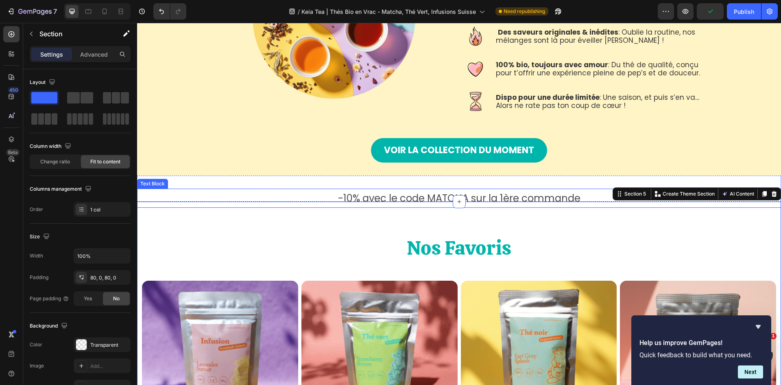
click at [536, 192] on p "-10% avec le code MATCHA sur la 1ère commande" at bounding box center [459, 198] width 487 height 18
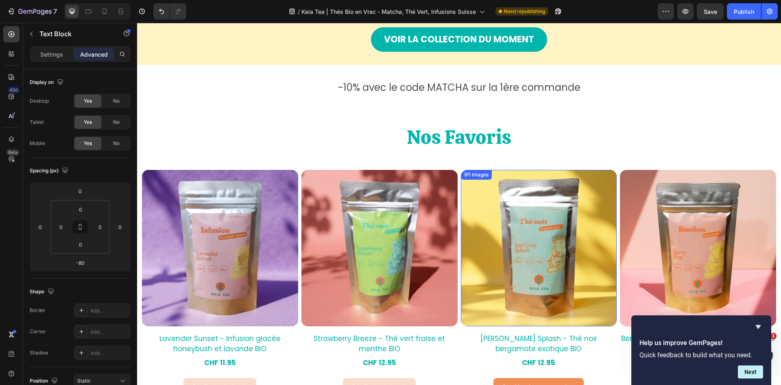
scroll to position [530, 0]
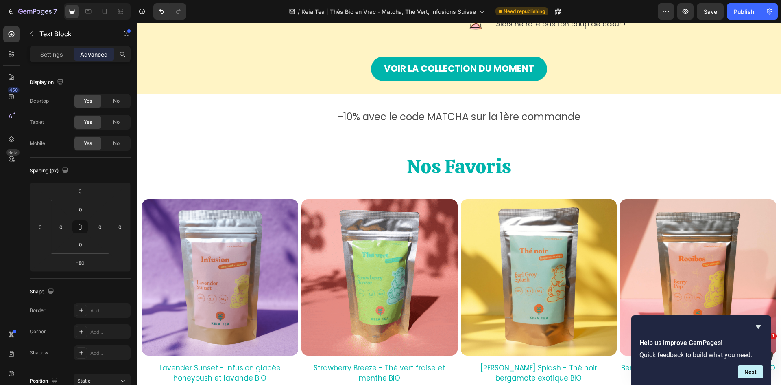
click at [493, 117] on p "-10% avec le code MATCHA sur la 1ère commande" at bounding box center [459, 117] width 487 height 18
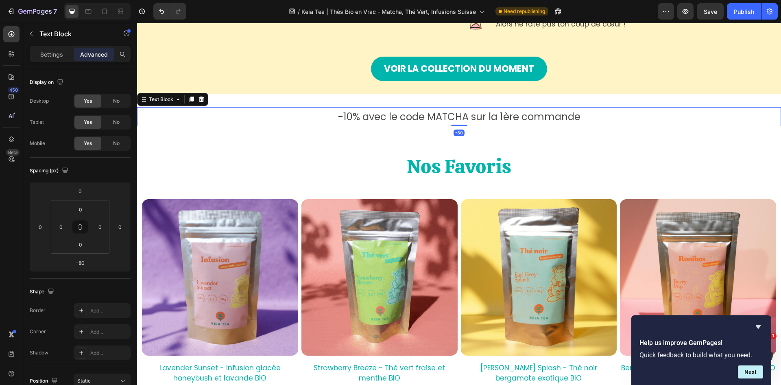
click at [489, 118] on p "-10% avec le code MATCHA sur la 1ère commande" at bounding box center [459, 117] width 487 height 18
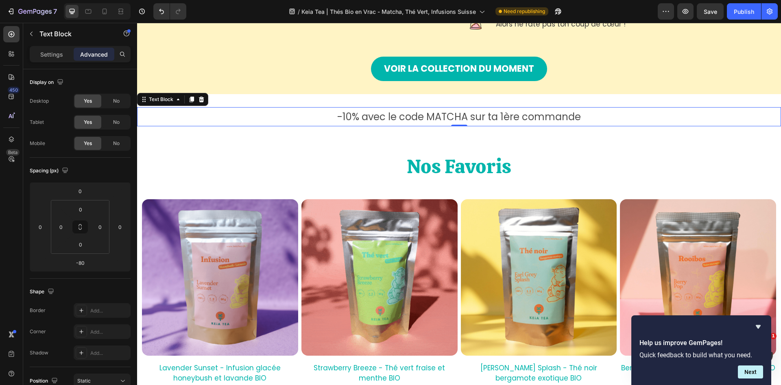
click at [589, 116] on p "-10% avec le code MATCHA sur ta 1ère commande" at bounding box center [459, 117] width 487 height 18
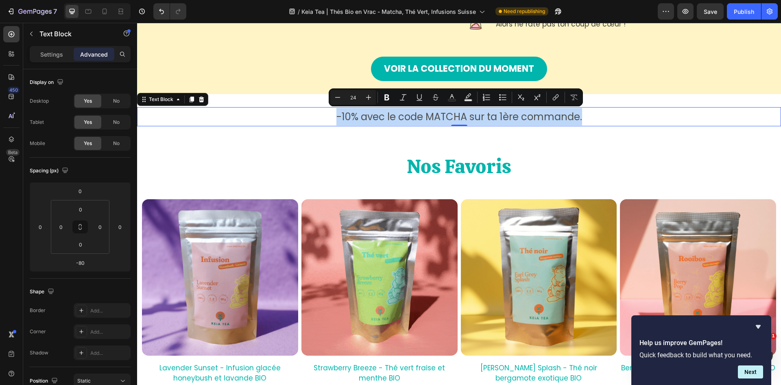
drag, startPoint x: 588, startPoint y: 113, endPoint x: 328, endPoint y: 113, distance: 259.3
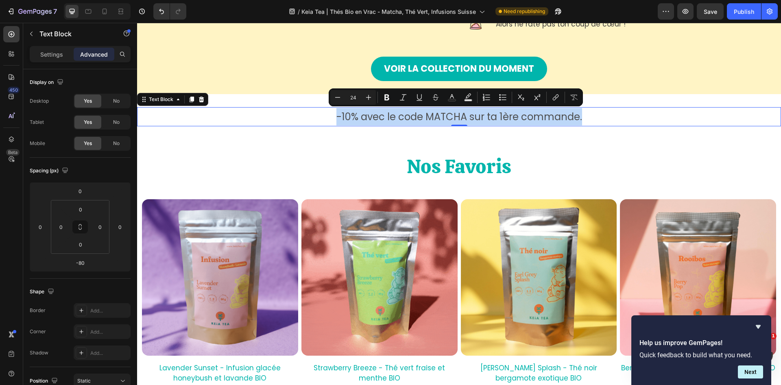
click at [328, 113] on p "-10% avec le code MATCHA sur ta 1ère commande." at bounding box center [459, 117] width 487 height 18
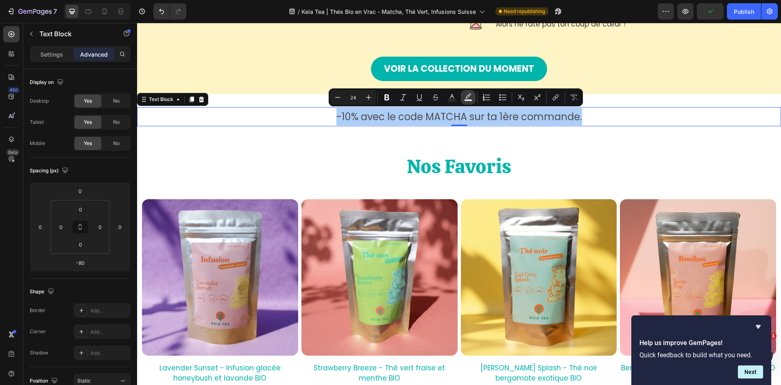
click at [468, 99] on rect "Editor contextual toolbar" at bounding box center [469, 100] width 8 height 2
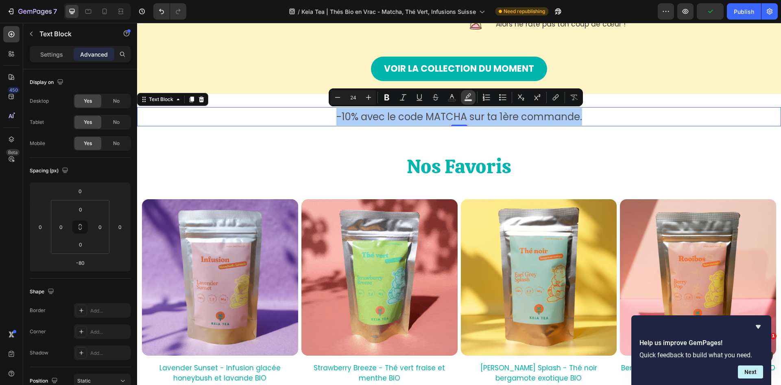
type input "000000"
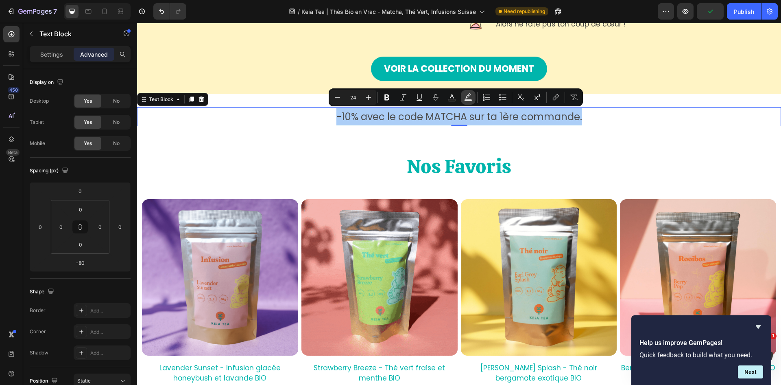
type input "77"
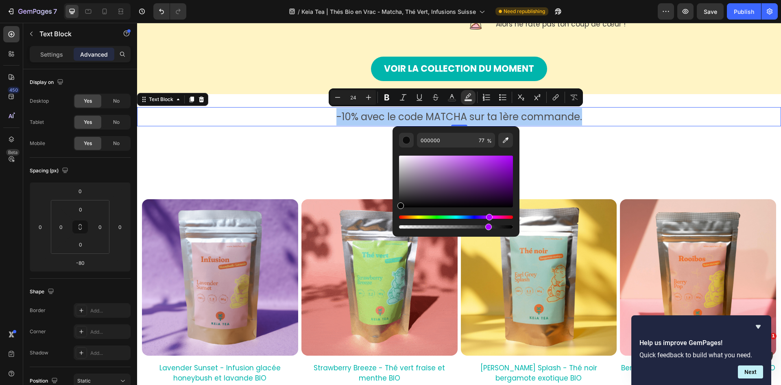
click at [488, 215] on div "Hue" at bounding box center [456, 216] width 114 height 3
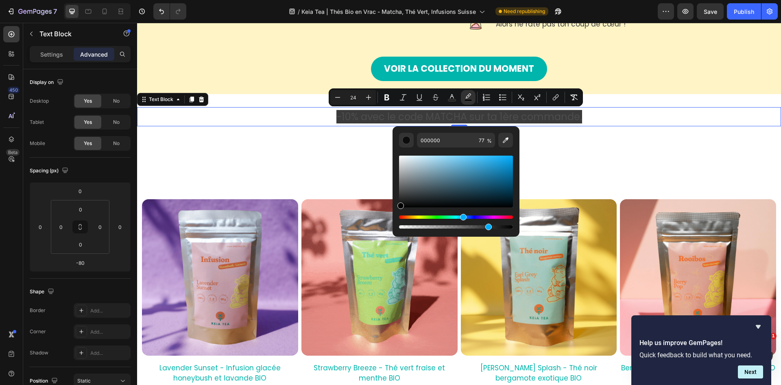
click at [462, 216] on div "Hue" at bounding box center [456, 216] width 114 height 3
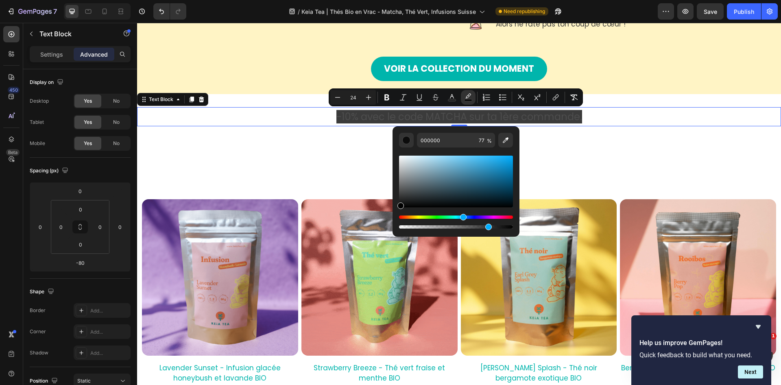
click at [433, 155] on div "Editor contextual toolbar" at bounding box center [456, 181] width 114 height 52
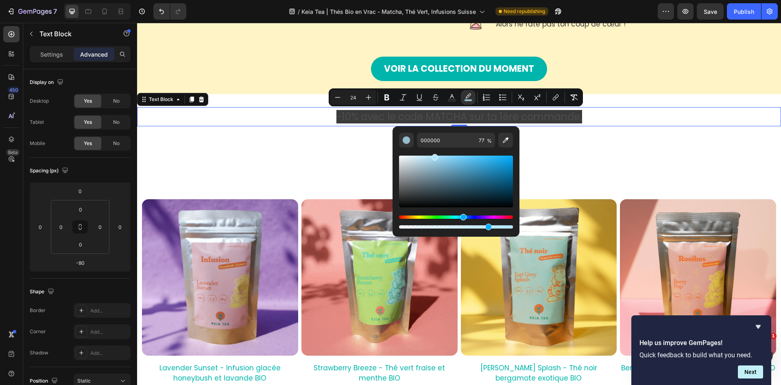
type input "B2E6FF"
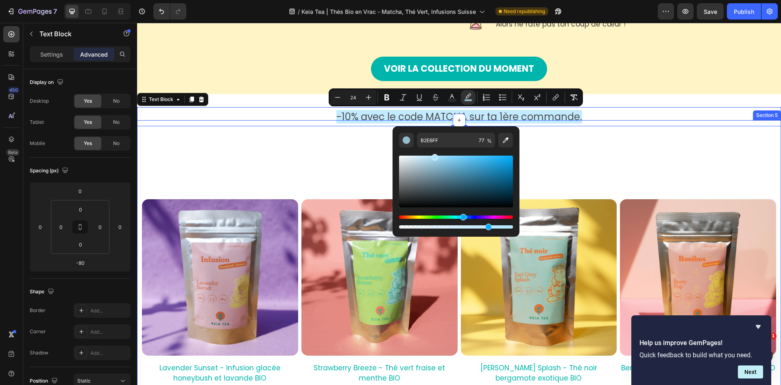
click at [661, 140] on div "Nos Favoris Heading Row (P) Images Lavender Sunset - Infusion glacée honeybush …" at bounding box center [459, 289] width 644 height 339
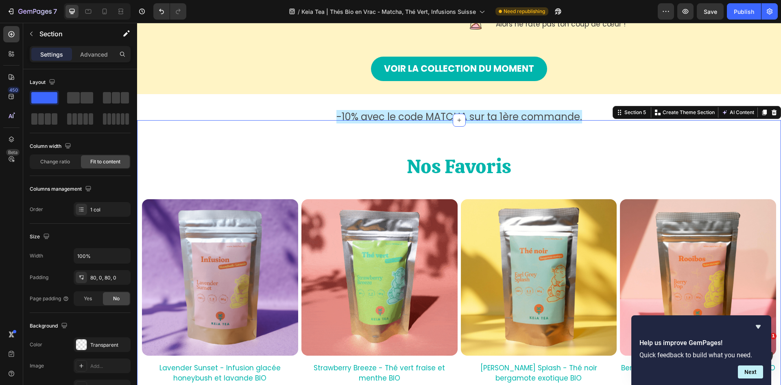
click at [525, 140] on div "Nos Favoris Heading Row (P) Images Lavender Sunset - Infusion glacée honeybush …" at bounding box center [459, 289] width 644 height 339
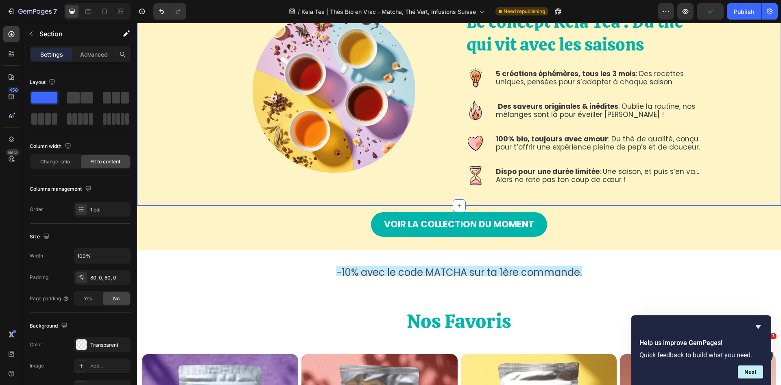
scroll to position [449, 0]
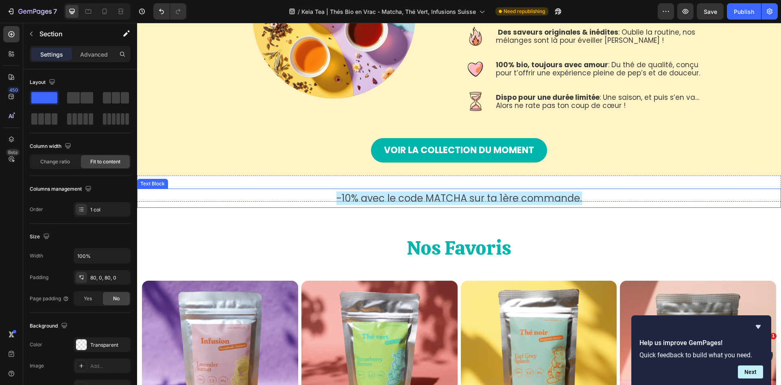
click at [534, 196] on span "-10% avec le code MATCHA sur ta 1ère commande." at bounding box center [460, 197] width 246 height 13
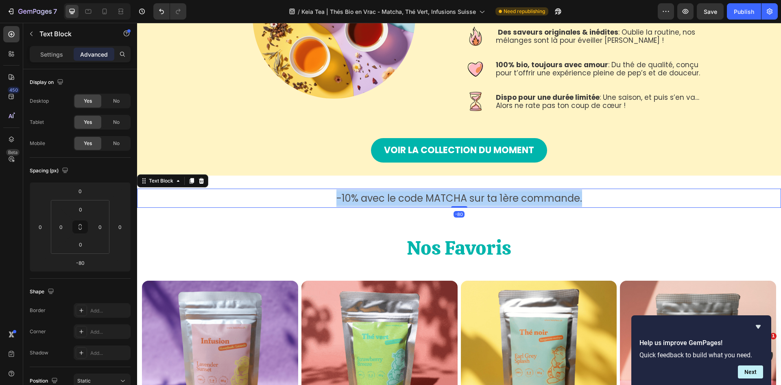
click at [534, 196] on span "-10% avec le code MATCHA sur ta 1ère commande." at bounding box center [460, 197] width 246 height 13
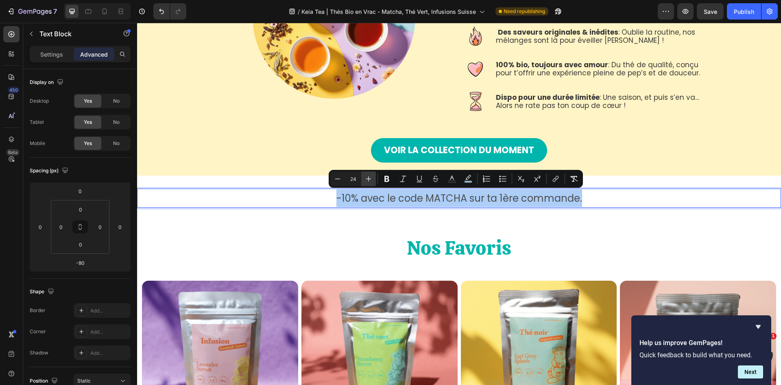
click at [370, 180] on icon "Editor contextual toolbar" at bounding box center [369, 179] width 8 height 8
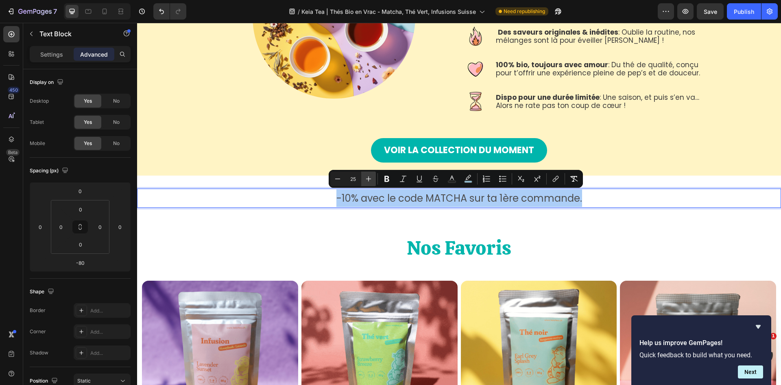
click at [370, 180] on icon "Editor contextual toolbar" at bounding box center [369, 179] width 8 height 8
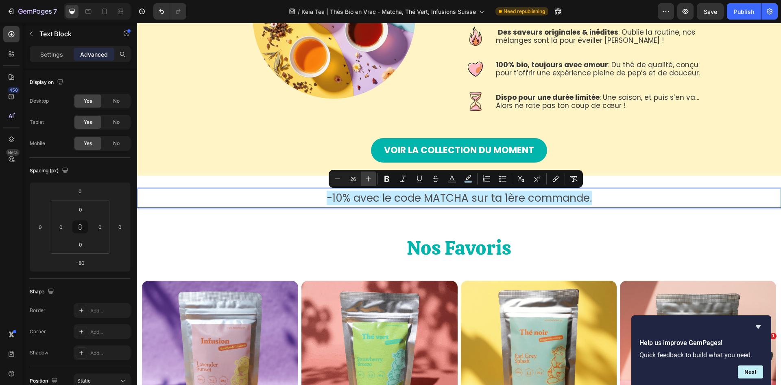
click at [370, 180] on icon "Editor contextual toolbar" at bounding box center [369, 179] width 8 height 8
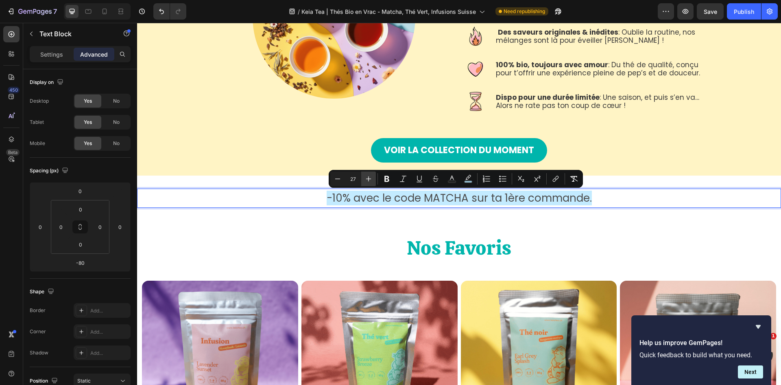
click at [370, 180] on icon "Editor contextual toolbar" at bounding box center [369, 179] width 8 height 8
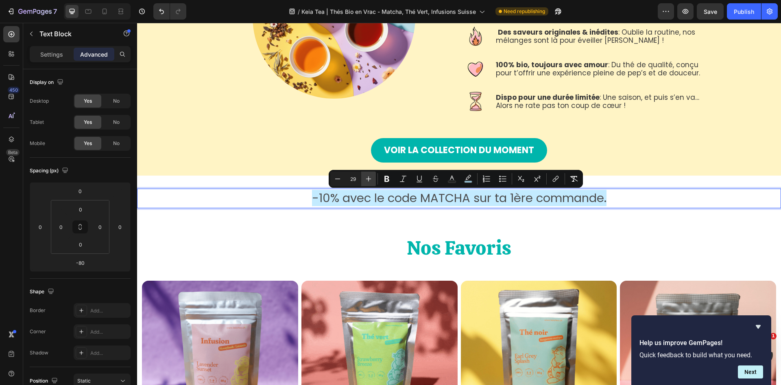
click at [370, 180] on icon "Editor contextual toolbar" at bounding box center [369, 179] width 8 height 8
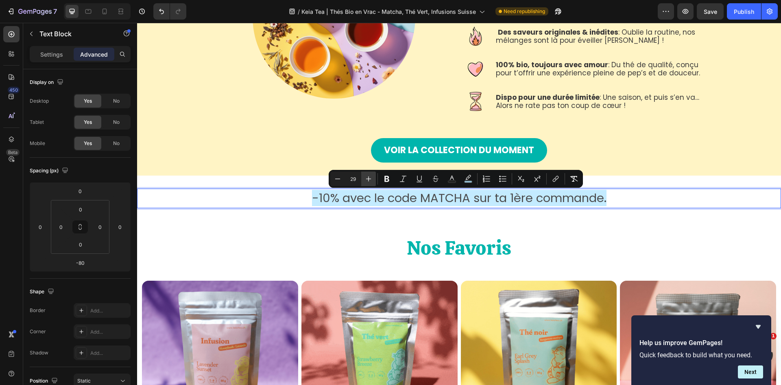
type input "30"
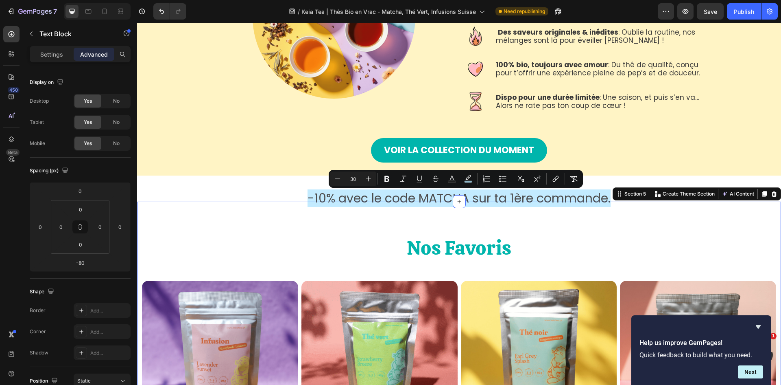
click at [373, 221] on div "Nos Favoris Heading Row (P) Images Lavender Sunset - Infusion glacée honeybush …" at bounding box center [459, 370] width 644 height 339
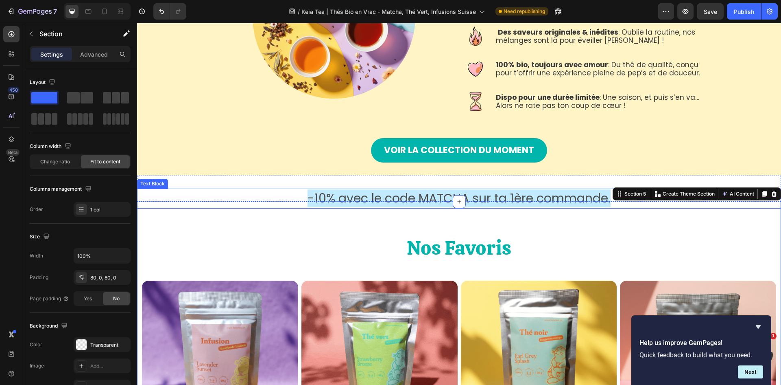
click at [505, 197] on span "-10% avec le code MATCHA sur ta 1ère commande." at bounding box center [459, 198] width 303 height 18
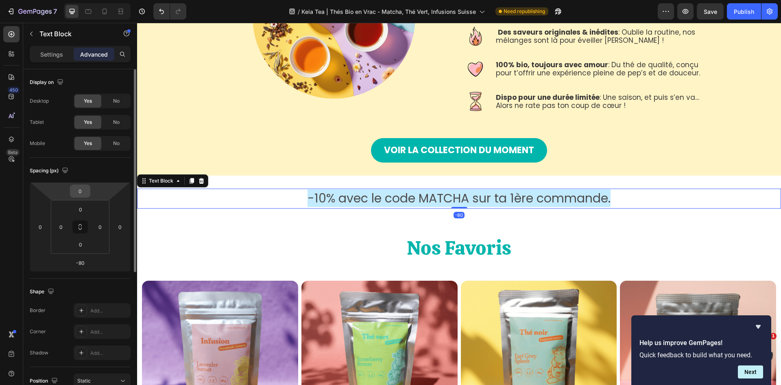
click at [84, 192] on input "0" at bounding box center [80, 191] width 16 height 12
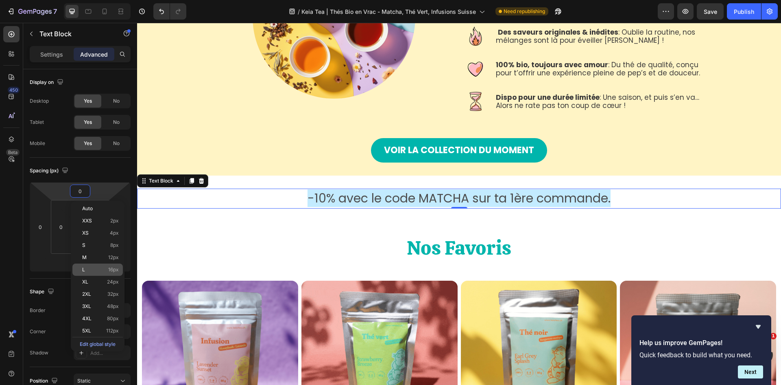
click at [96, 265] on div "L 16px" at bounding box center [97, 269] width 50 height 12
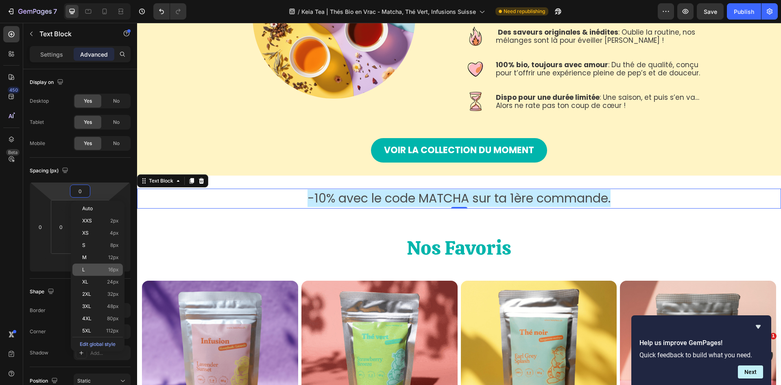
type input "16"
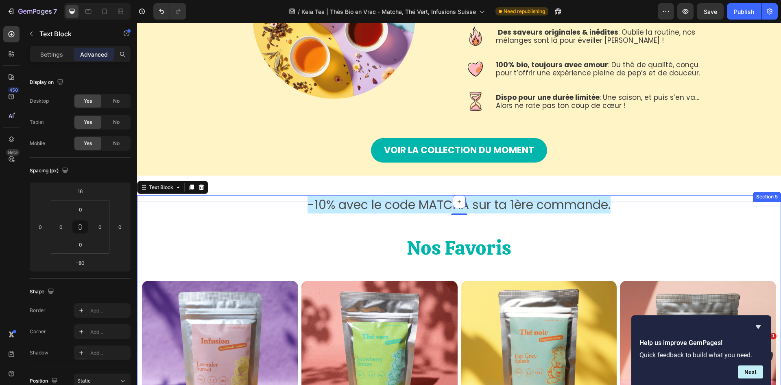
click at [702, 222] on div "Nos Favoris Heading Row (P) Images Lavender Sunset - Infusion glacée honeybush …" at bounding box center [459, 370] width 644 height 339
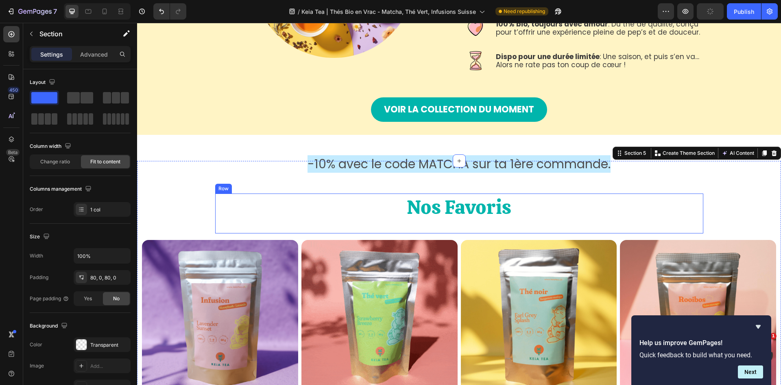
scroll to position [530, 0]
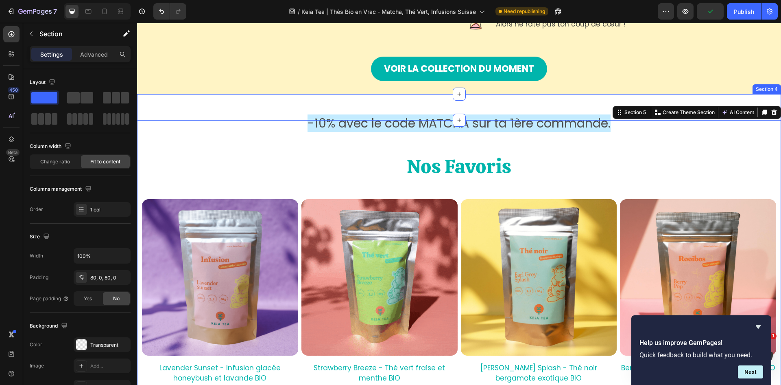
click at [591, 101] on div "-10% avec le code MATCHA sur ta 1ère commande. Text Block Section 4" at bounding box center [459, 107] width 644 height 26
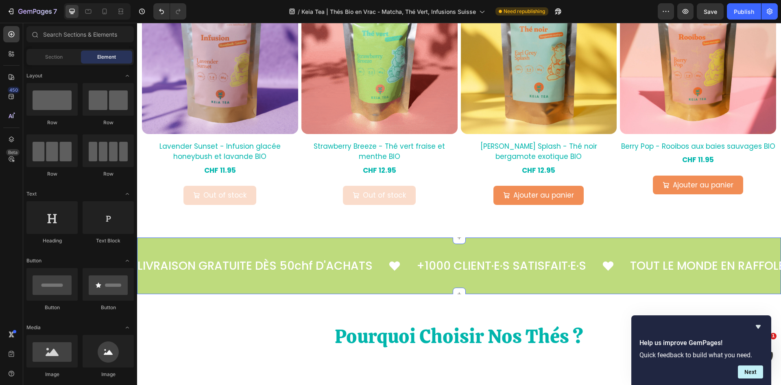
scroll to position [765, 0]
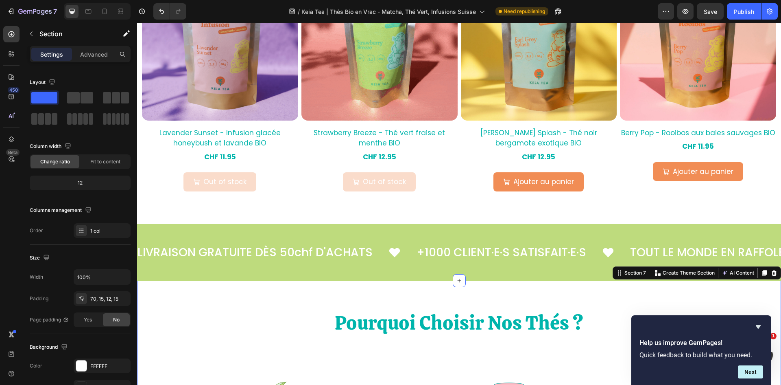
scroll to position [521, 0]
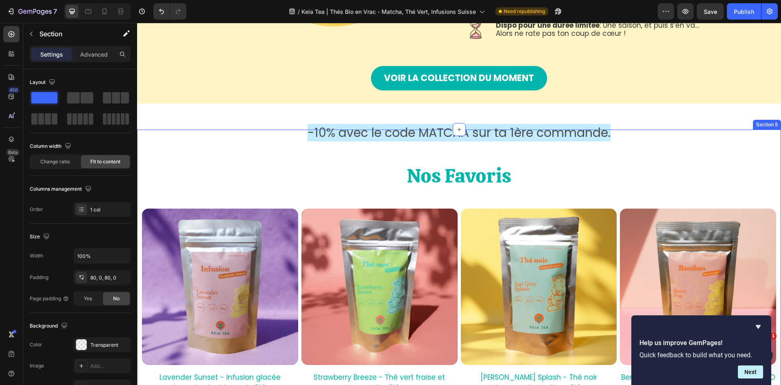
click at [491, 130] on div "Nos Favoris Heading Row (P) Images Lavender Sunset - Infusion glacée honeybush …" at bounding box center [459, 298] width 644 height 339
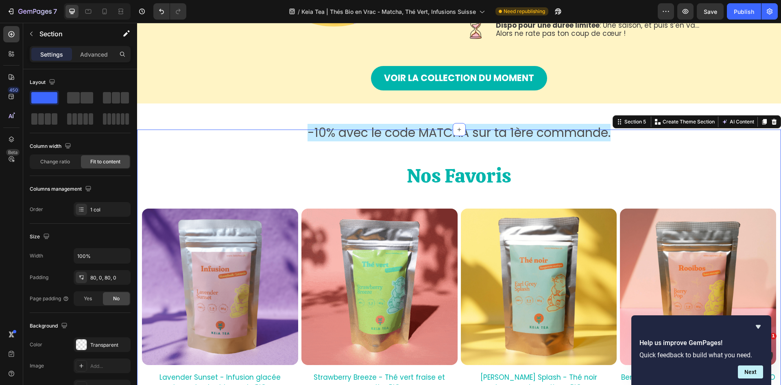
click at [492, 135] on div "Nos Favoris Heading Row (P) Images Lavender Sunset - Infusion glacée honeybush …" at bounding box center [459, 298] width 644 height 339
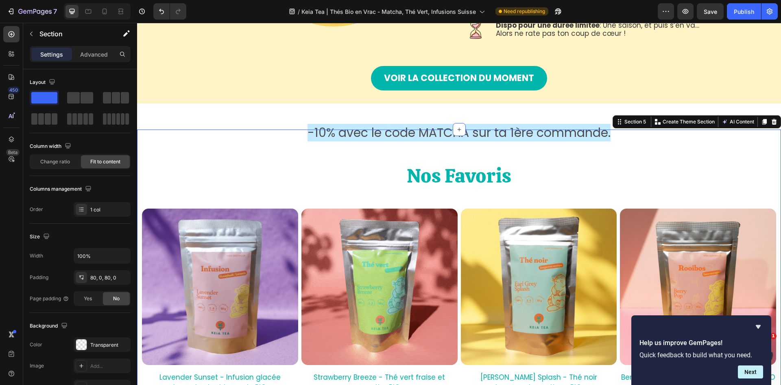
click at [492, 135] on div "Nos Favoris Heading Row (P) Images Lavender Sunset - Infusion glacée honeybush …" at bounding box center [459, 298] width 644 height 339
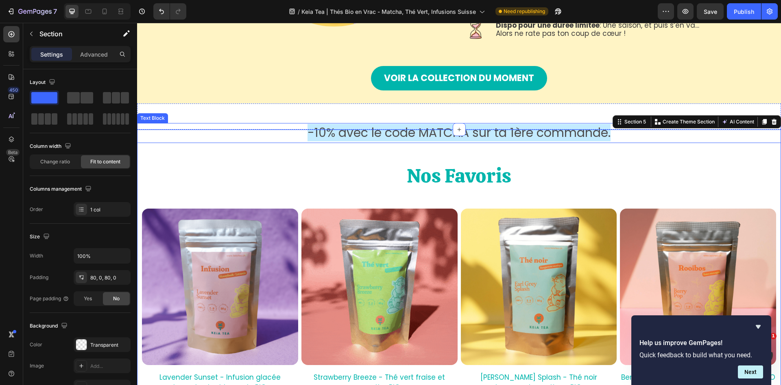
click at [507, 124] on span "-10% avec le code MATCHA sur ta 1ère commande." at bounding box center [459, 133] width 303 height 18
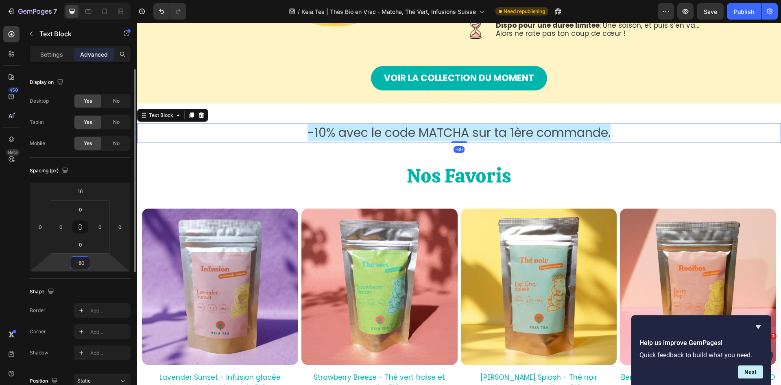
click at [86, 263] on input "-80" at bounding box center [80, 262] width 16 height 12
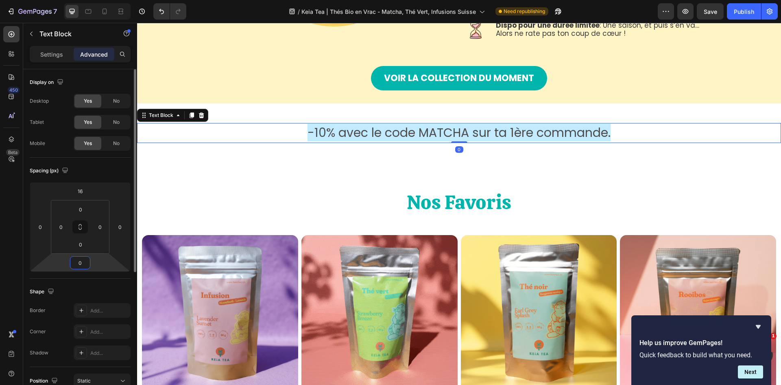
type input "0"
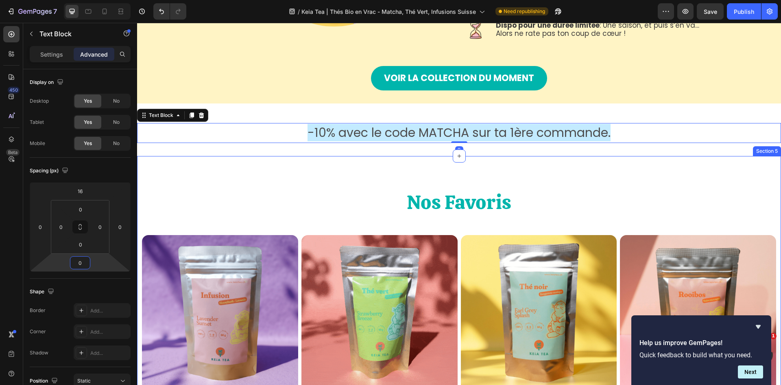
click at [489, 190] on h2 "Nos Favoris" at bounding box center [459, 201] width 488 height 27
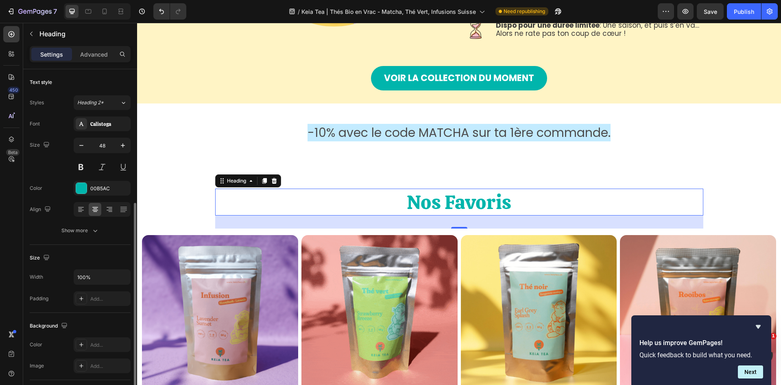
scroll to position [122, 0]
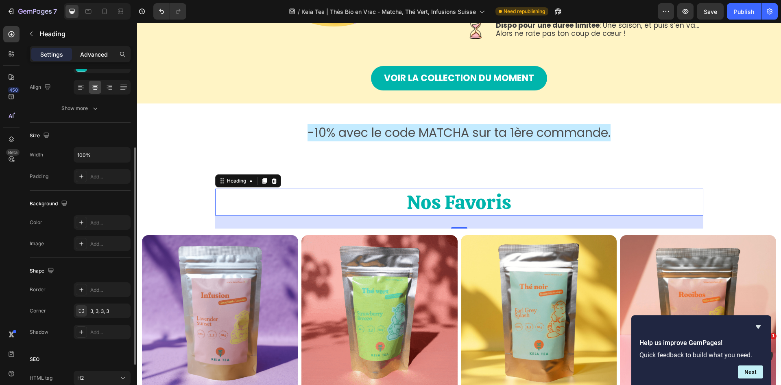
click at [90, 53] on p "Advanced" at bounding box center [94, 54] width 28 height 9
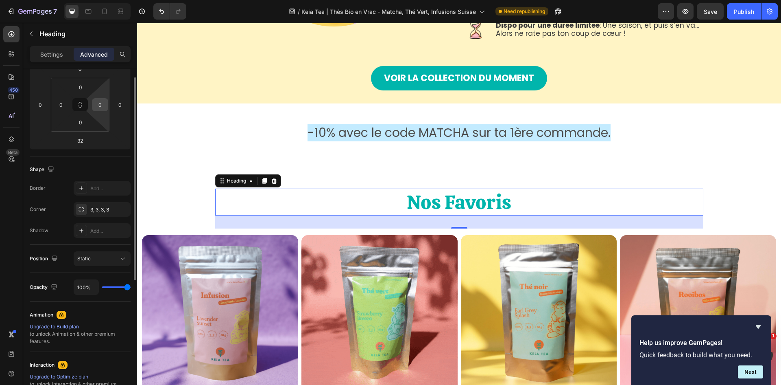
scroll to position [0, 0]
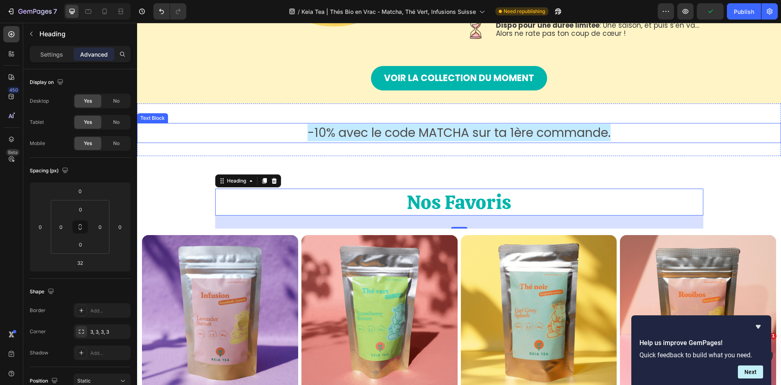
click at [503, 135] on span "-10% avec le code MATCHA sur ta 1ère commande." at bounding box center [459, 133] width 303 height 18
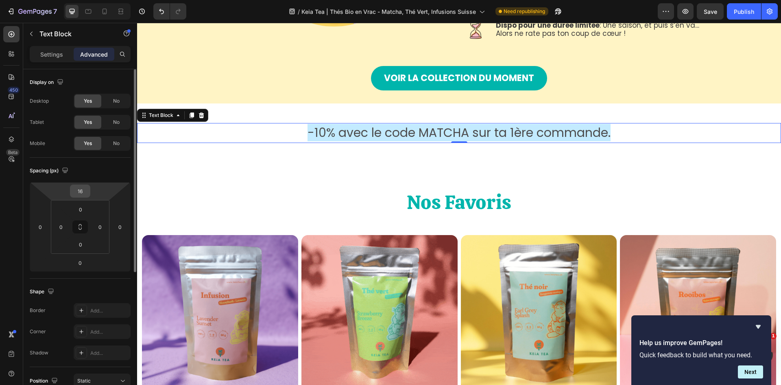
click at [83, 195] on input "16" at bounding box center [80, 191] width 16 height 12
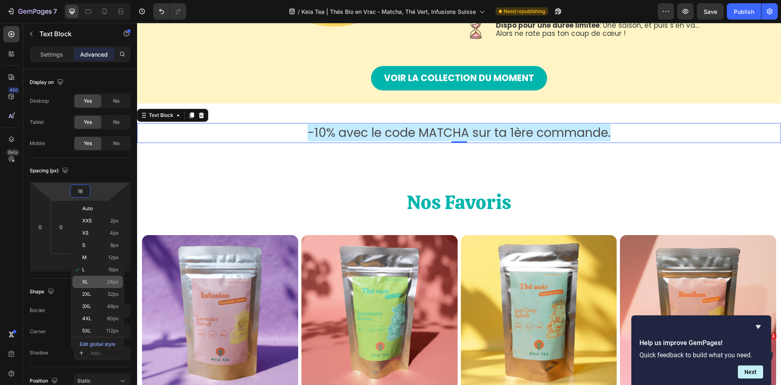
click at [99, 285] on div "XL 24px" at bounding box center [97, 282] width 50 height 12
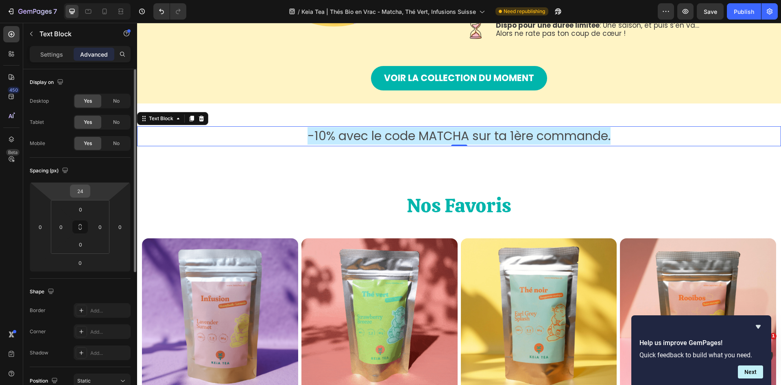
click at [85, 186] on input "24" at bounding box center [80, 191] width 16 height 12
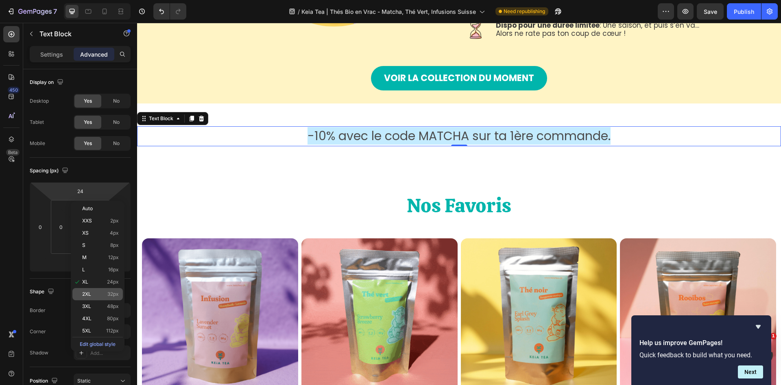
click at [94, 294] on p "2XL 32px" at bounding box center [100, 294] width 37 height 6
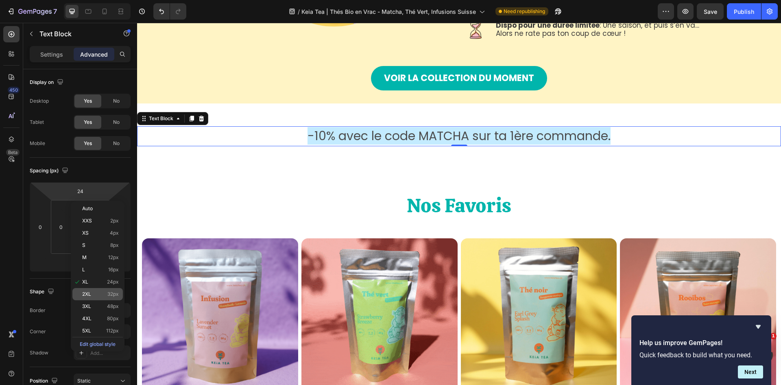
type input "32"
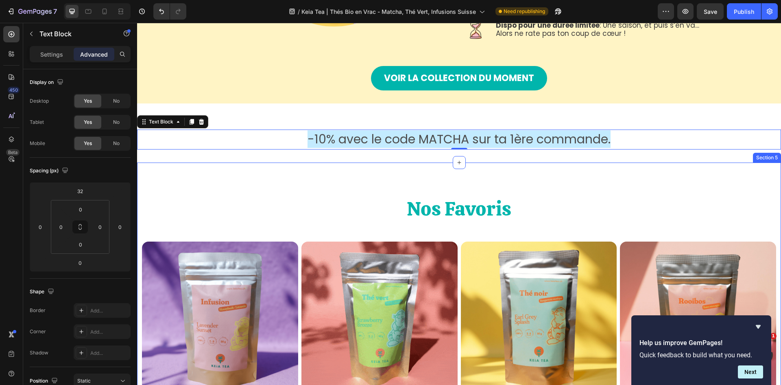
click at [397, 172] on div "Nos Favoris Heading Row (P) Images Lavender Sunset - Infusion glacée honeybush …" at bounding box center [459, 331] width 644 height 339
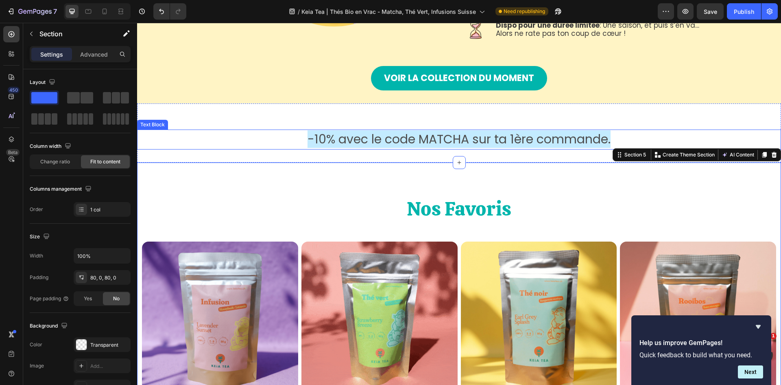
click at [559, 147] on span "-10% avec le code MATCHA sur ta 1ère commande." at bounding box center [459, 139] width 303 height 18
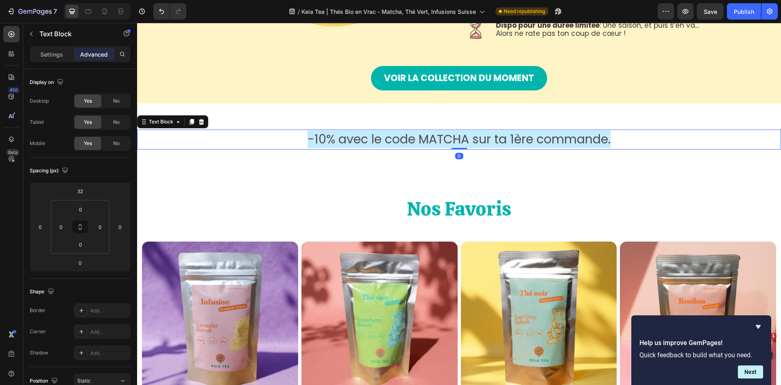
click at [559, 143] on span "-10% avec le code MATCHA sur ta 1ère commande." at bounding box center [459, 139] width 303 height 18
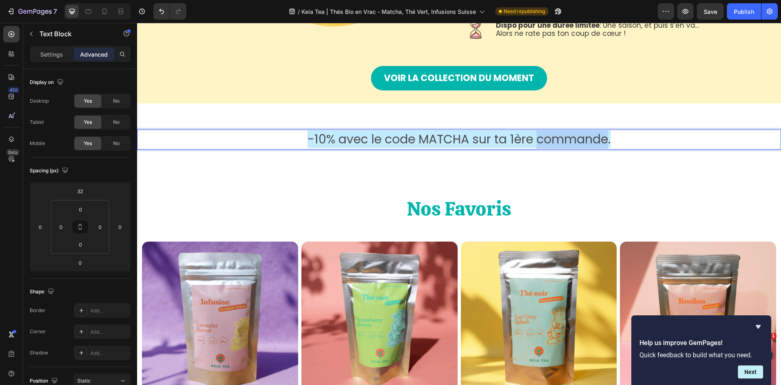
click at [559, 143] on span "-10% avec le code MATCHA sur ta 1ère commande." at bounding box center [459, 139] width 303 height 18
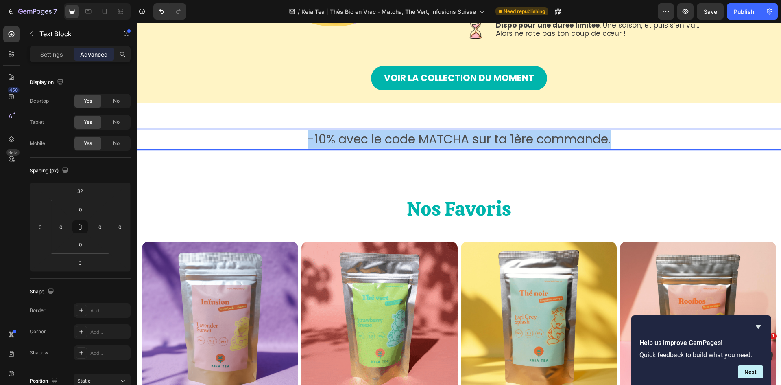
click at [559, 143] on span "-10% avec le code MATCHA sur ta 1ère commande." at bounding box center [459, 139] width 303 height 18
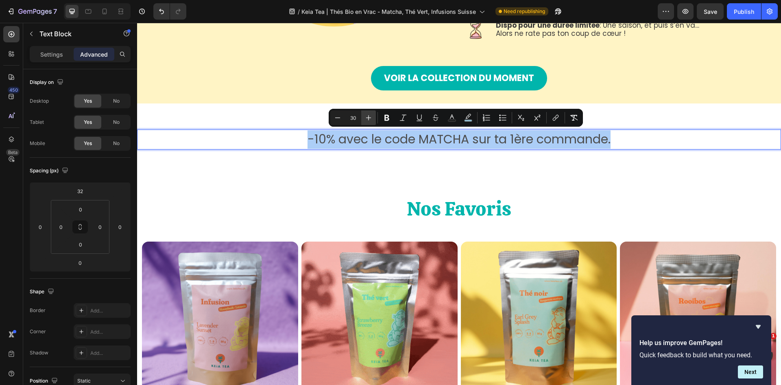
click at [370, 118] on icon "Editor contextual toolbar" at bounding box center [369, 118] width 8 height 8
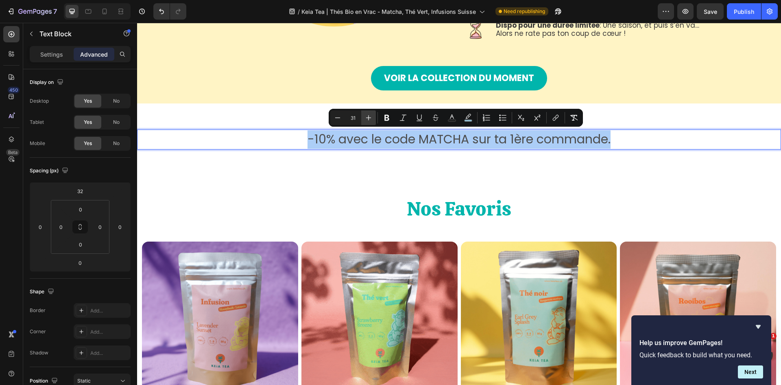
click at [370, 118] on icon "Editor contextual toolbar" at bounding box center [369, 118] width 8 height 8
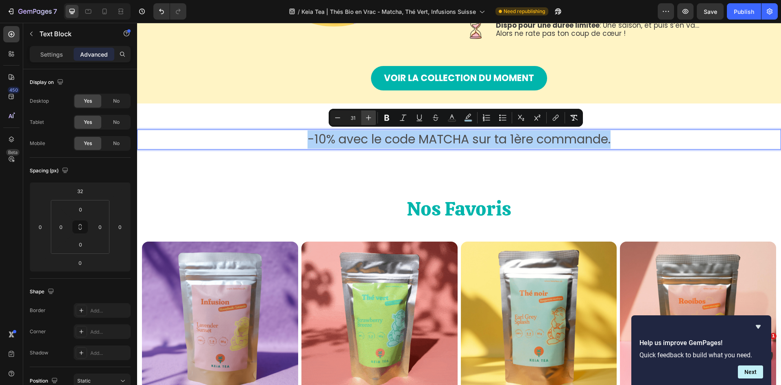
type input "32"
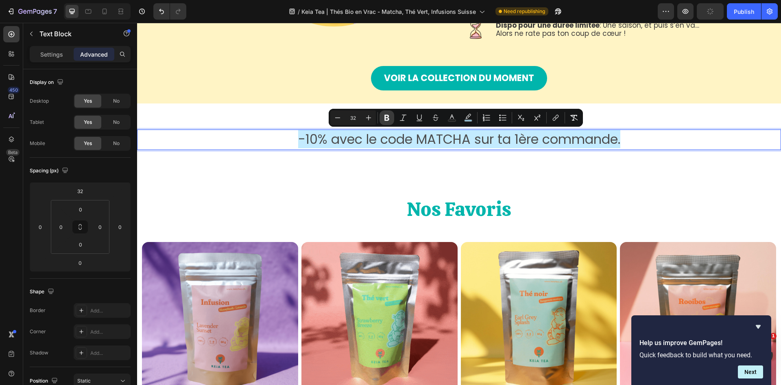
click at [389, 118] on icon "Editor contextual toolbar" at bounding box center [387, 118] width 8 height 8
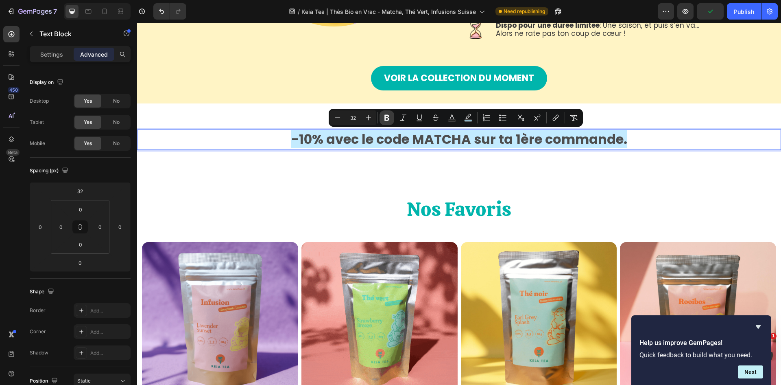
click at [389, 118] on icon "Editor contextual toolbar" at bounding box center [387, 118] width 8 height 8
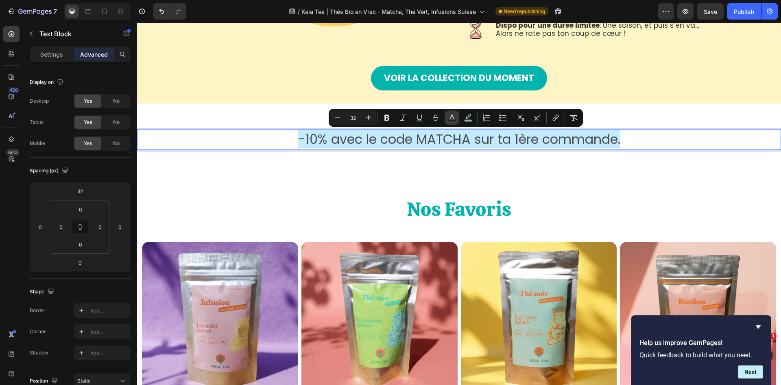
click at [451, 115] on icon "Editor contextual toolbar" at bounding box center [452, 118] width 8 height 8
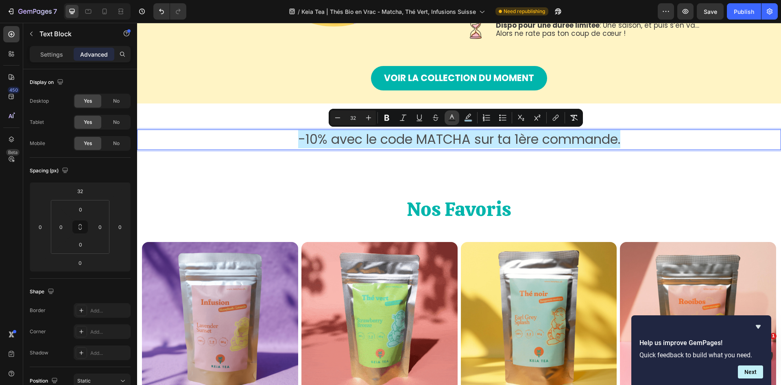
type input "4D4D4D"
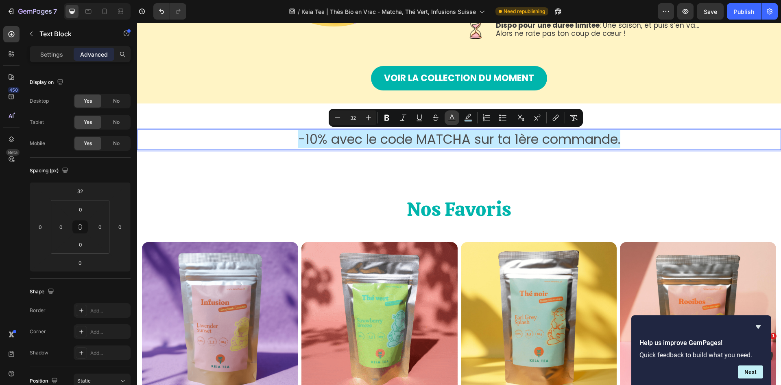
click at [451, 115] on icon "Editor contextual toolbar" at bounding box center [452, 118] width 8 height 8
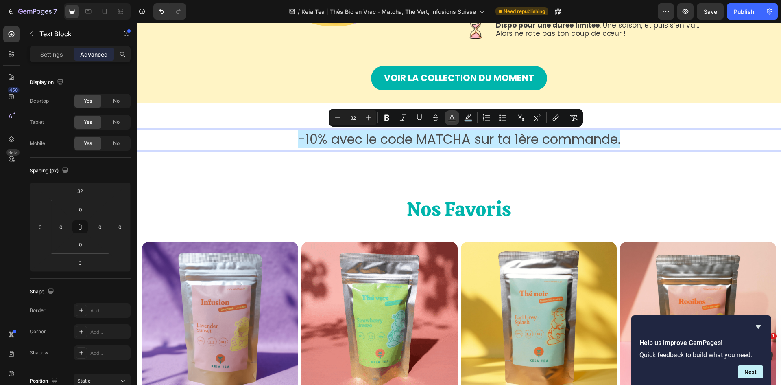
click at [451, 115] on icon "Editor contextual toolbar" at bounding box center [452, 118] width 8 height 8
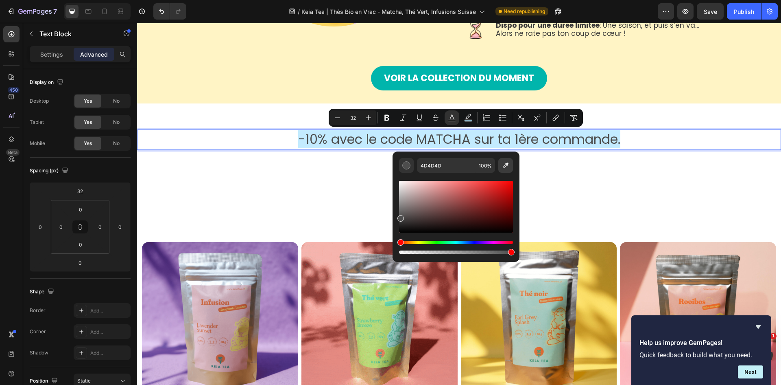
click at [506, 170] on button "Editor contextual toolbar" at bounding box center [506, 165] width 15 height 15
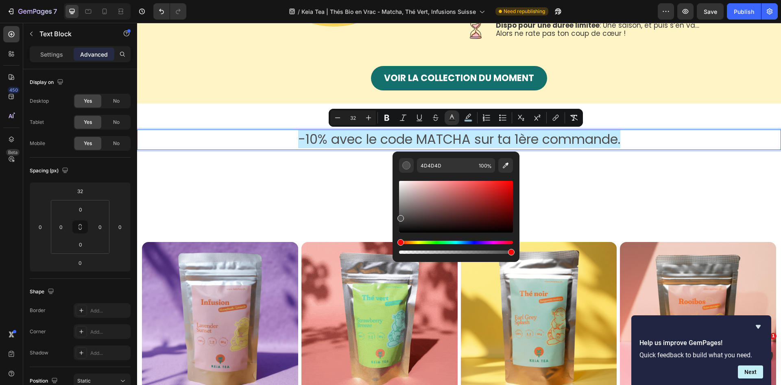
type input "00B5AC"
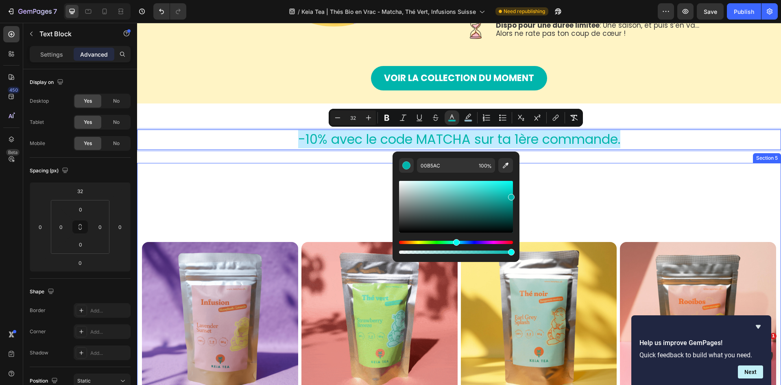
click at [593, 182] on div "Nos Favoris Heading Row (P) Images Lavender Sunset - Infusion glacée honeybush …" at bounding box center [459, 332] width 644 height 339
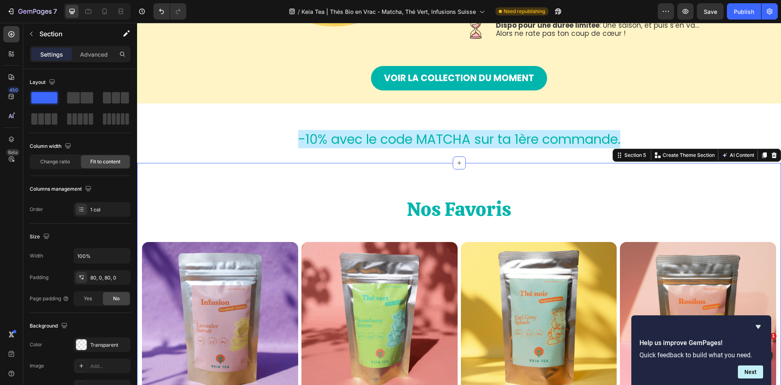
click at [542, 197] on h2 "Nos Favoris" at bounding box center [459, 208] width 488 height 27
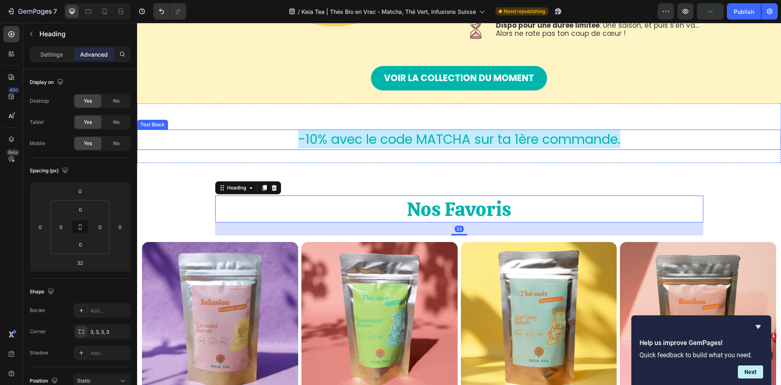
click at [688, 146] on p "-10% avec le code MATCHA sur ta 1ère commande." at bounding box center [459, 139] width 487 height 19
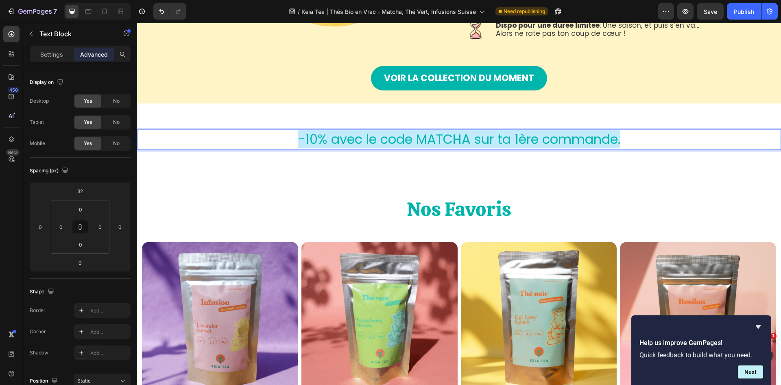
click at [535, 148] on span "-10% avec le code MATCHA sur ta 1ère commande." at bounding box center [459, 139] width 322 height 18
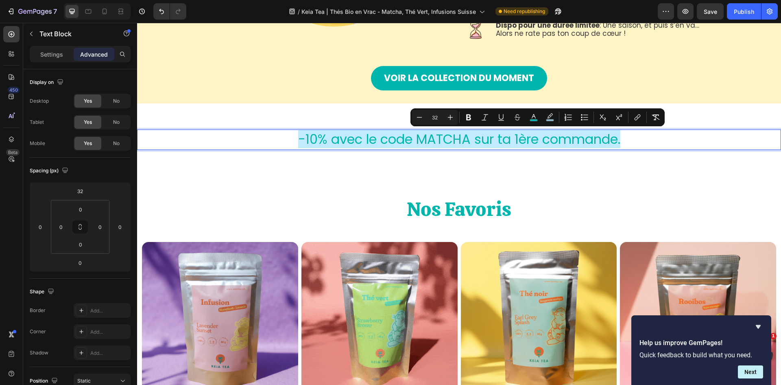
click at [505, 144] on span "-10% avec le code MATCHA sur ta 1ère commande." at bounding box center [459, 139] width 322 height 18
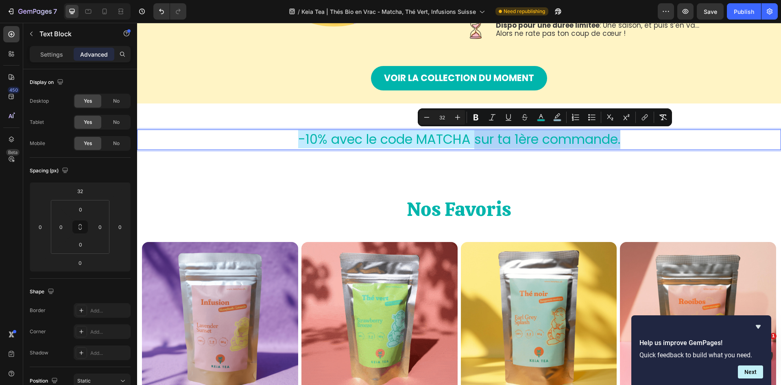
drag, startPoint x: 472, startPoint y: 138, endPoint x: 626, endPoint y: 143, distance: 153.9
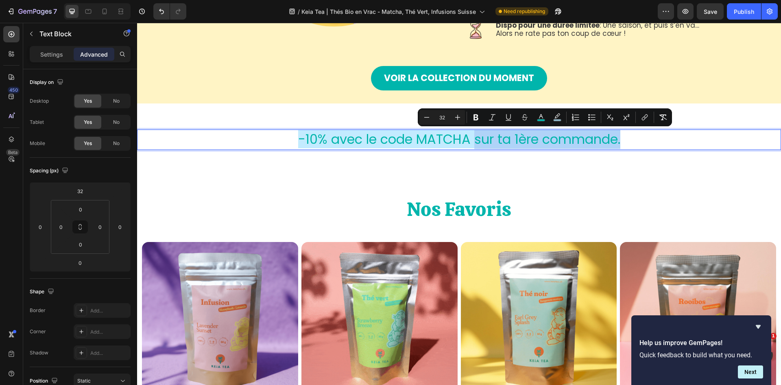
click at [626, 143] on p "-10% avec le code MATCHA sur ta 1ère commande." at bounding box center [459, 139] width 487 height 19
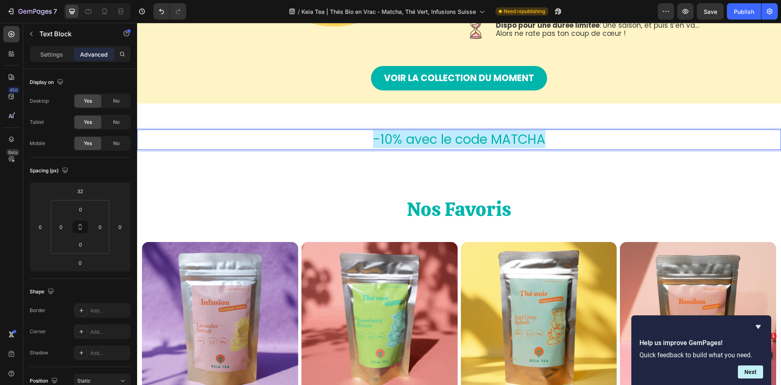
click at [397, 136] on span "-10% avec le code MATCHA" at bounding box center [459, 139] width 173 height 18
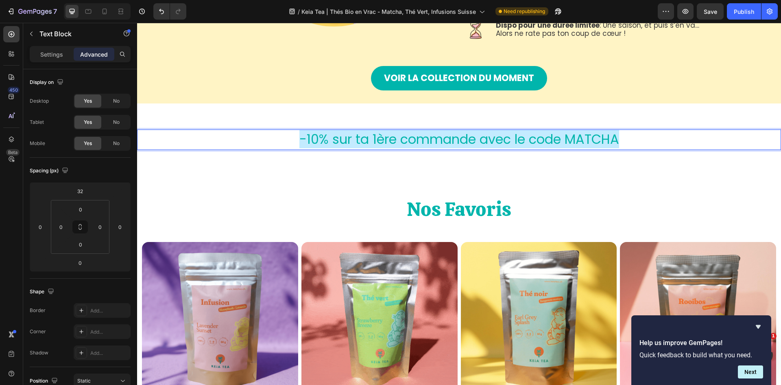
click at [624, 138] on p "-10% sur ta 1ère commande avec le code MATCHA" at bounding box center [459, 139] width 487 height 19
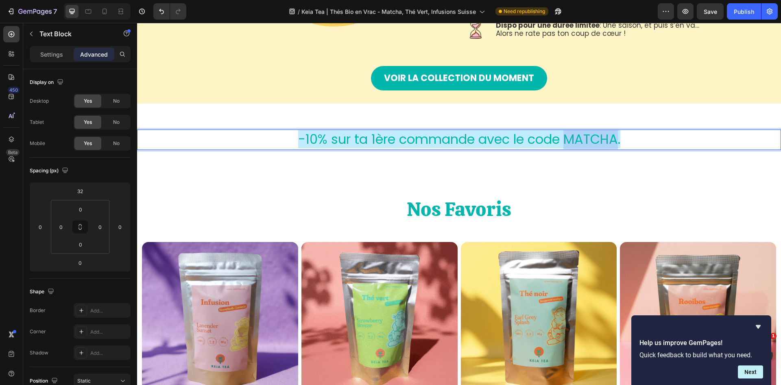
drag, startPoint x: 563, startPoint y: 136, endPoint x: 616, endPoint y: 138, distance: 52.5
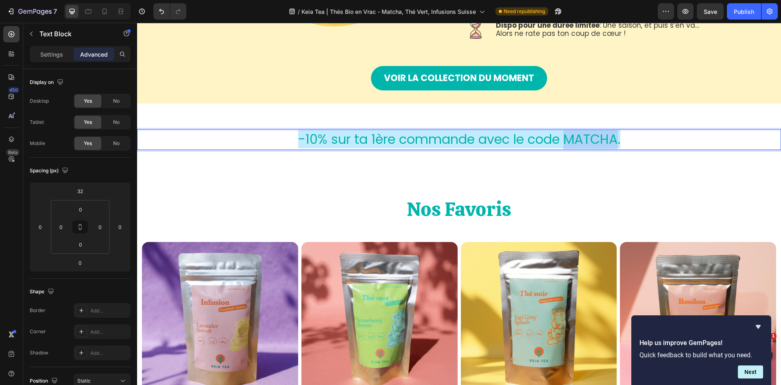
click at [616, 138] on span "-10% sur ta 1ère commande avec le code MATCHA." at bounding box center [459, 139] width 322 height 18
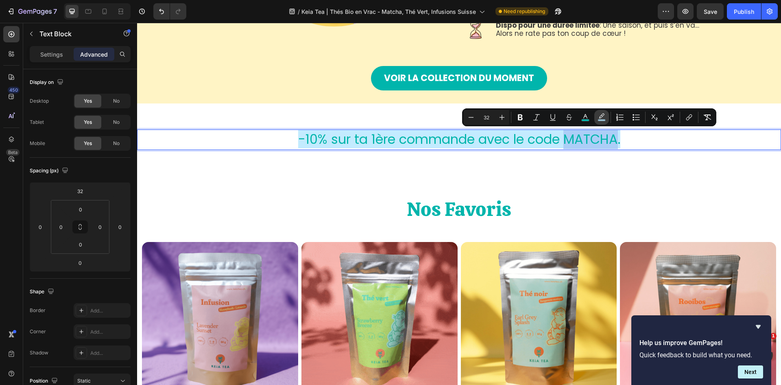
click at [601, 118] on icon "Editor contextual toolbar" at bounding box center [602, 115] width 6 height 5
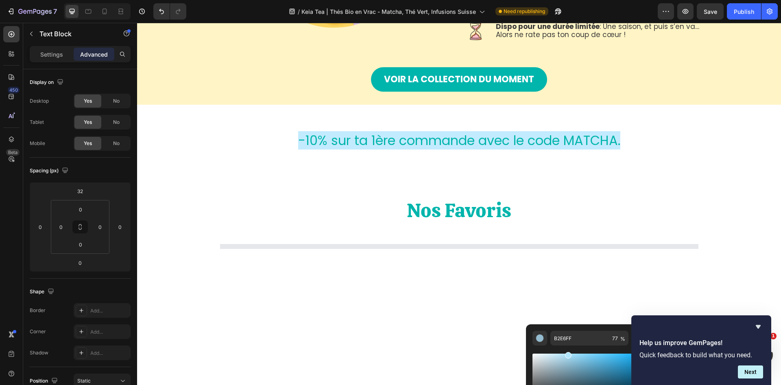
scroll to position [529, 0]
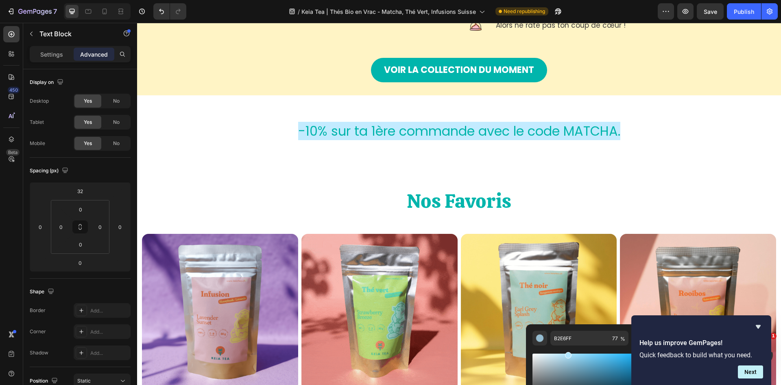
click at [581, 135] on span "-10% sur ta 1ère commande avec le code MATCHA." at bounding box center [459, 131] width 322 height 18
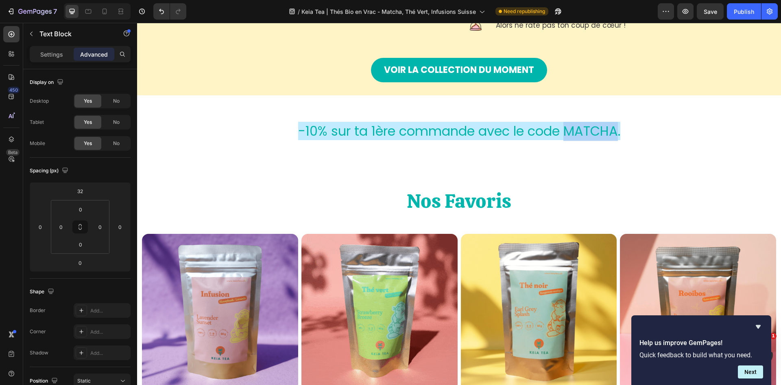
click at [581, 135] on span "-10% sur ta 1ère commande avec le code MATCHA." at bounding box center [459, 131] width 322 height 18
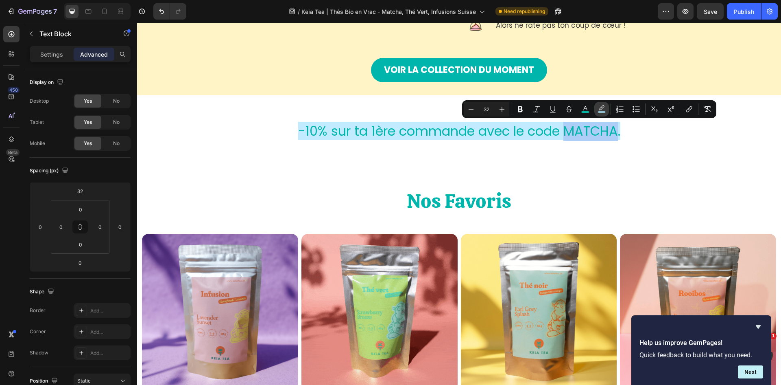
click at [601, 107] on icon "Editor contextual toolbar" at bounding box center [602, 109] width 8 height 8
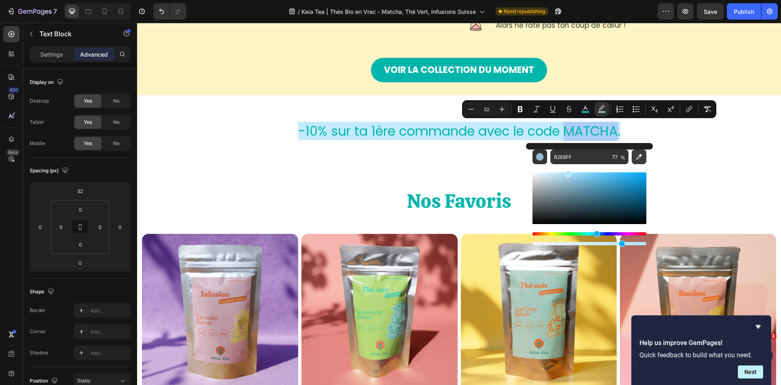
click at [637, 158] on icon "Editor contextual toolbar" at bounding box center [640, 157] width 6 height 6
type input "FFFFFF"
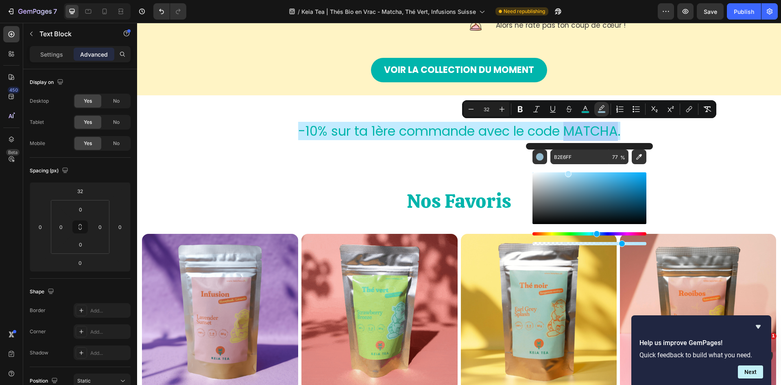
type input "100"
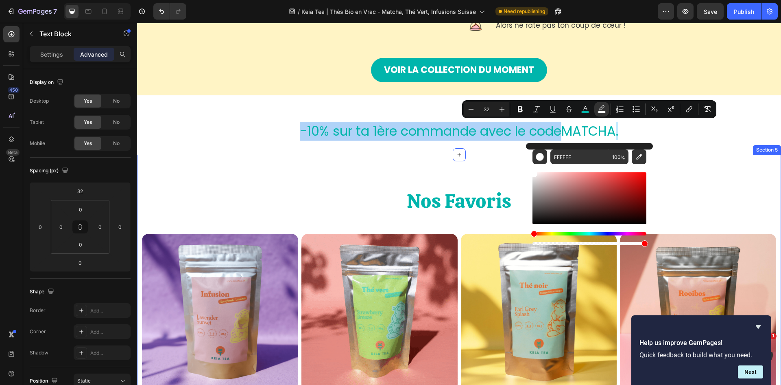
click at [231, 176] on div "Nos Favoris Heading Row (P) Images Lavender Sunset - Infusion glacée honeybush …" at bounding box center [459, 324] width 644 height 339
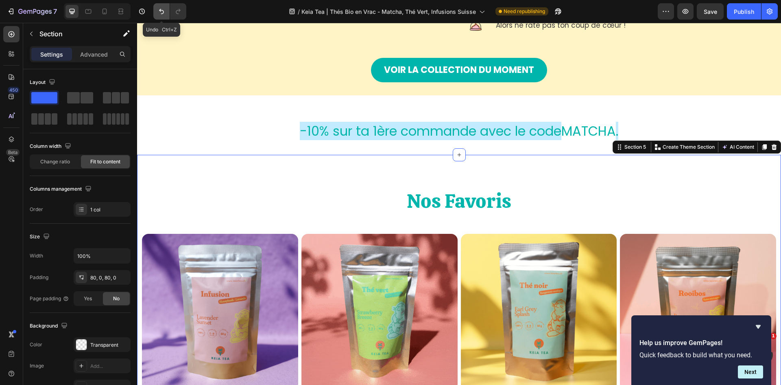
drag, startPoint x: 161, startPoint y: 7, endPoint x: 118, endPoint y: 44, distance: 57.1
click at [161, 7] on button "Undo/Redo" at bounding box center [161, 11] width 16 height 16
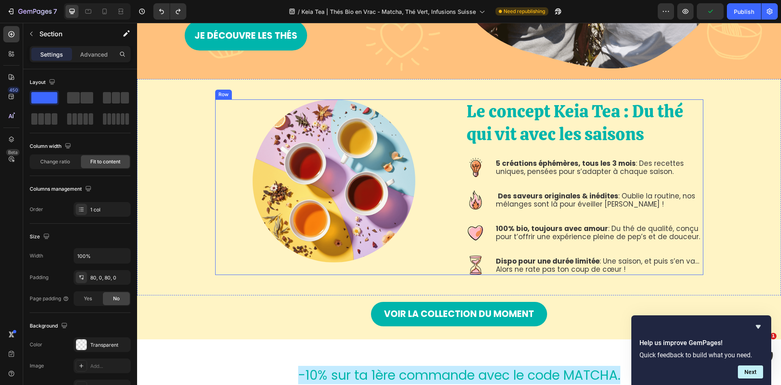
scroll to position [326, 0]
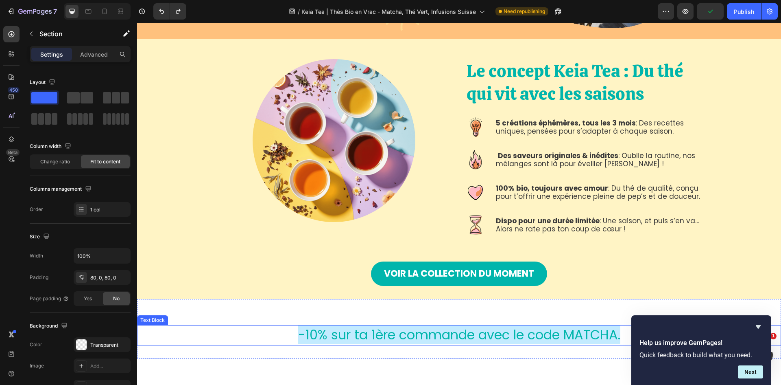
click at [576, 335] on span "-10% sur ta 1ère commande avec le code MATCHA." at bounding box center [459, 334] width 322 height 18
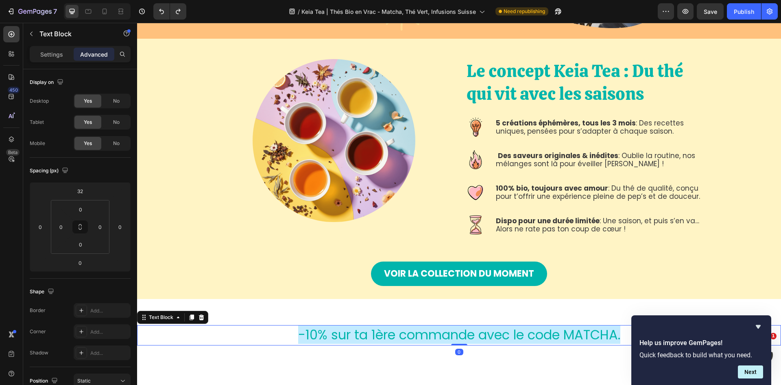
click at [576, 335] on span "-10% sur ta 1ère commande avec le code MATCHA." at bounding box center [459, 334] width 322 height 18
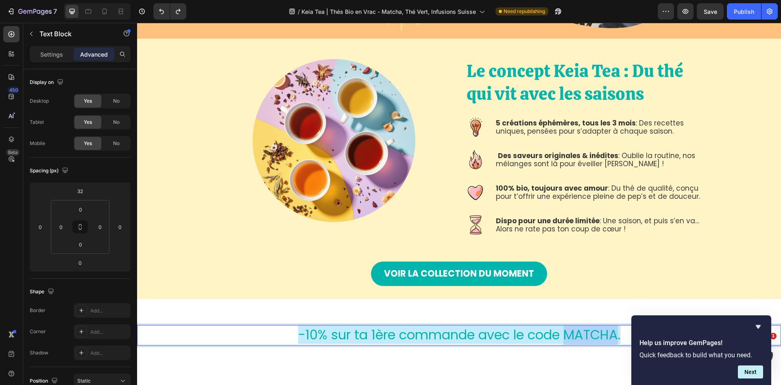
click at [576, 335] on span "-10% sur ta 1ère commande avec le code MATCHA." at bounding box center [459, 334] width 322 height 18
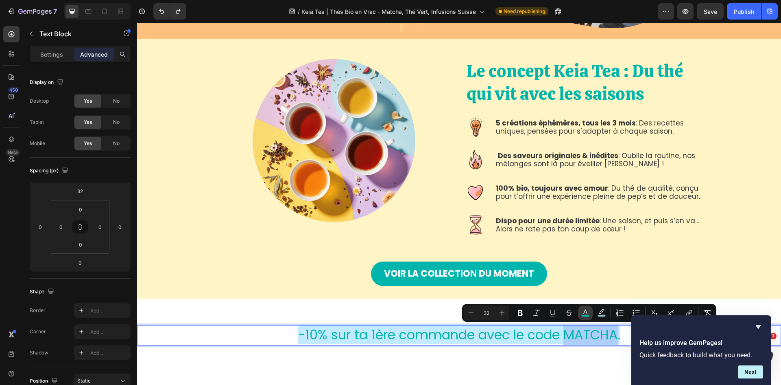
click at [585, 311] on icon "Editor contextual toolbar" at bounding box center [586, 312] width 8 height 8
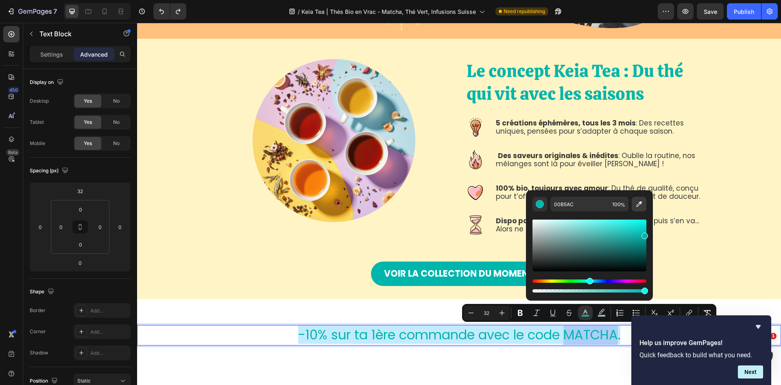
click at [639, 205] on icon "Editor contextual toolbar" at bounding box center [639, 204] width 8 height 8
type input "FFC17D"
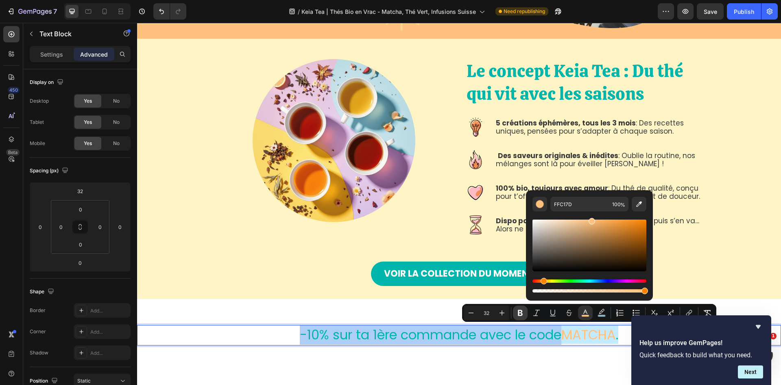
click at [522, 313] on icon "Editor contextual toolbar" at bounding box center [520, 313] width 5 height 6
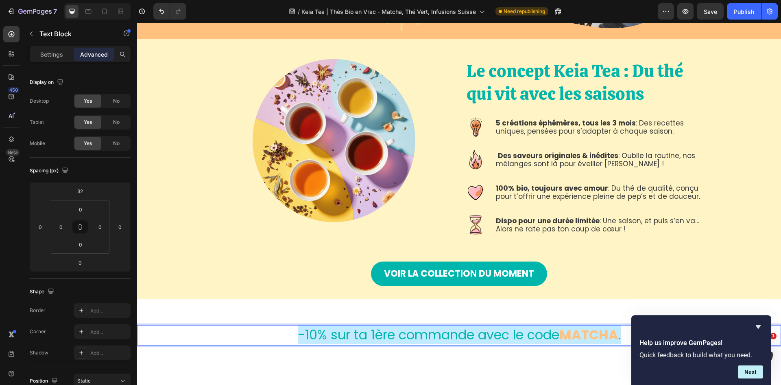
click at [409, 336] on span "-10% sur ta 1ère commande avec le code" at bounding box center [429, 334] width 262 height 18
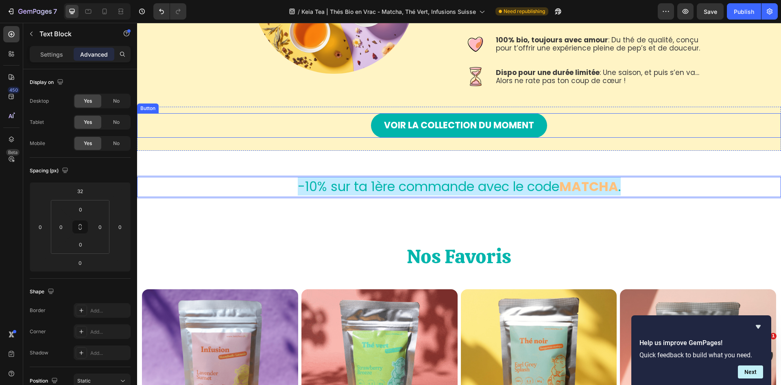
scroll to position [488, 0]
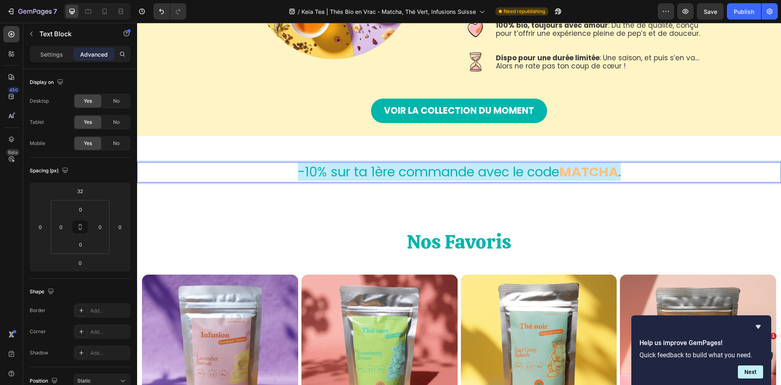
click at [595, 171] on strong "MATCHA" at bounding box center [589, 171] width 59 height 18
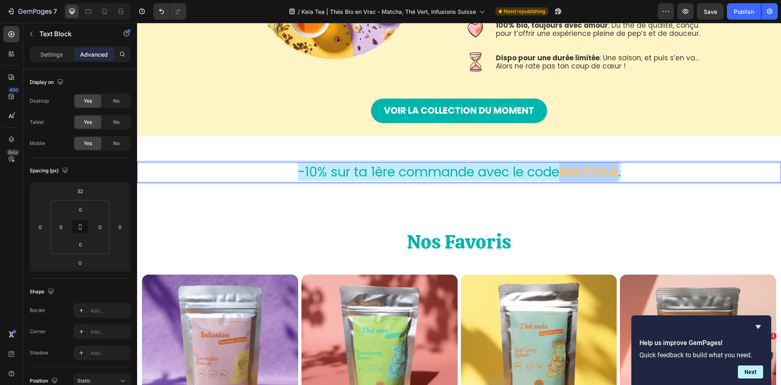
click at [595, 171] on strong "MATCHA" at bounding box center [589, 171] width 59 height 18
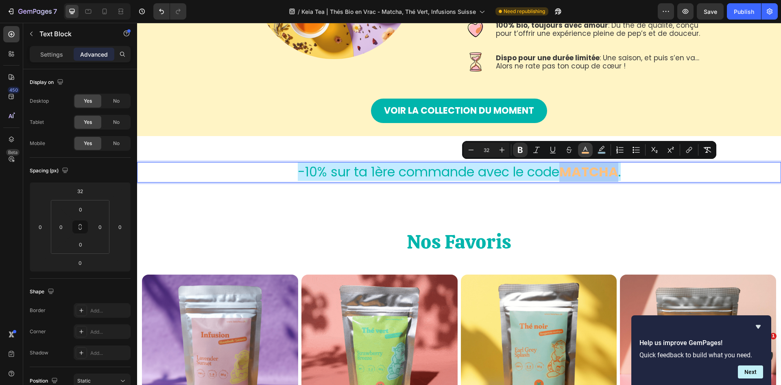
click at [585, 152] on rect "Editor contextual toolbar" at bounding box center [586, 153] width 8 height 2
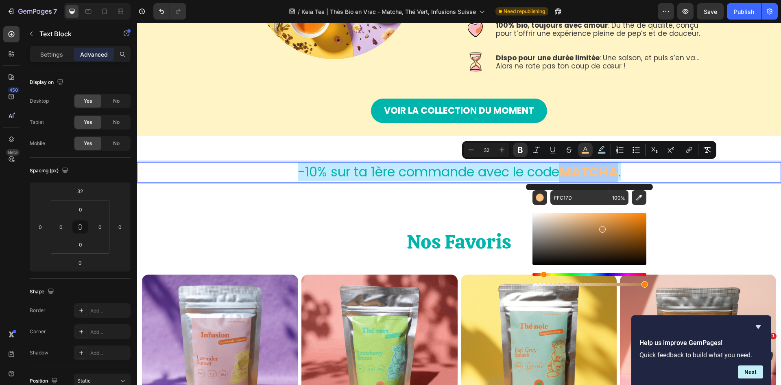
click at [602, 228] on div "Editor contextual toolbar" at bounding box center [590, 239] width 114 height 52
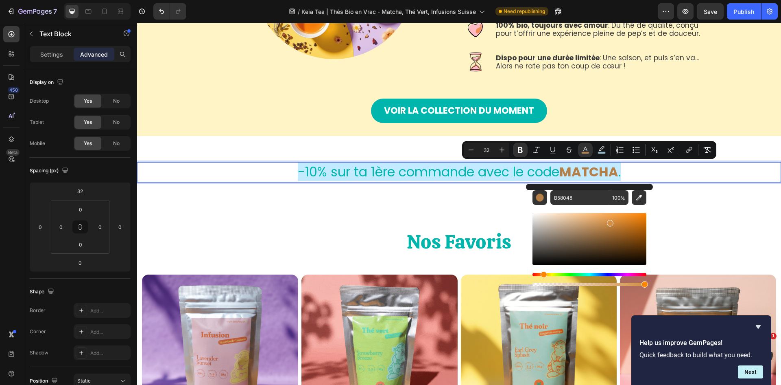
click at [609, 221] on div "Editor contextual toolbar" at bounding box center [590, 239] width 114 height 52
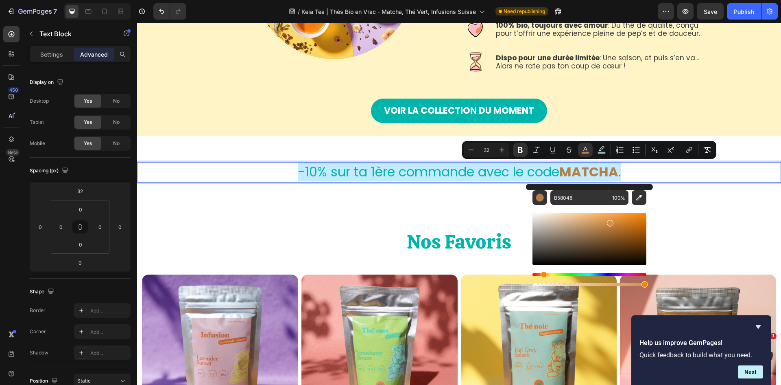
type input "D38F45"
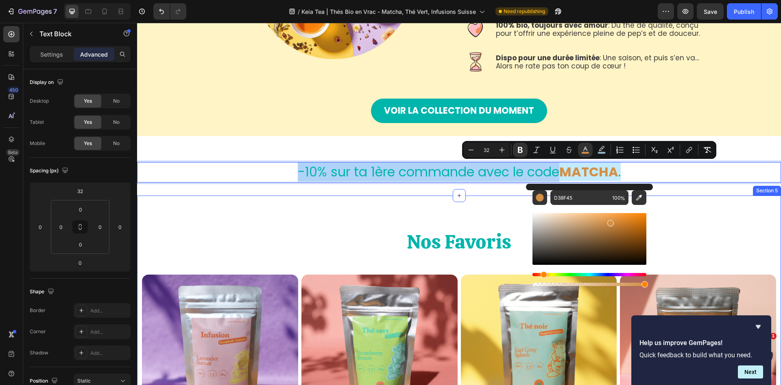
click at [695, 207] on div "Nos Favoris Heading Row (P) Images Lavender Sunset - Infusion glacée honeybush …" at bounding box center [459, 364] width 644 height 339
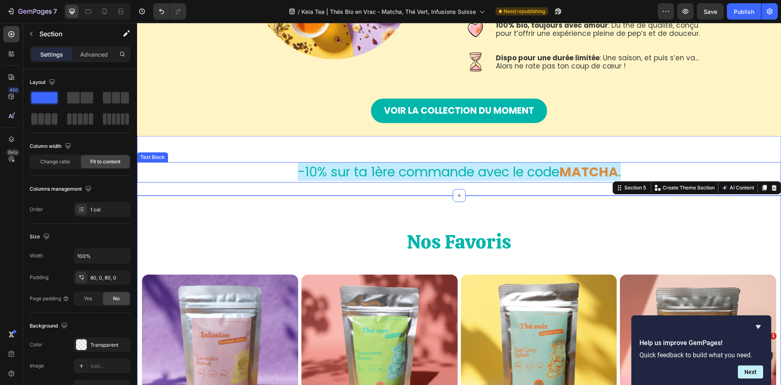
click at [594, 171] on strong "MATCHA" at bounding box center [589, 171] width 59 height 18
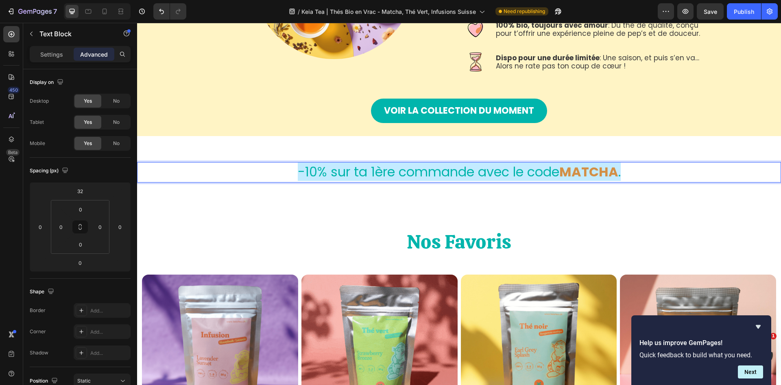
click at [594, 171] on strong "MATCHA" at bounding box center [589, 171] width 59 height 18
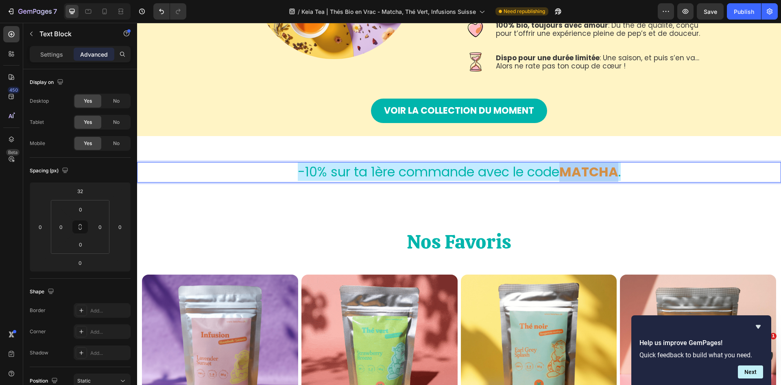
click at [594, 171] on strong "MATCHA" at bounding box center [589, 171] width 59 height 18
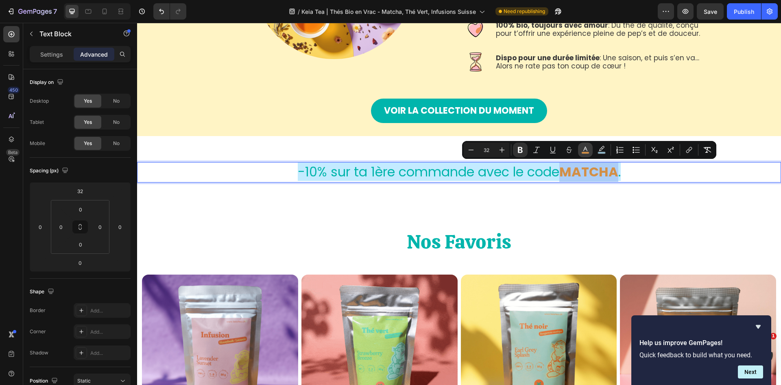
click at [583, 150] on icon "Editor contextual toolbar" at bounding box center [586, 150] width 8 height 8
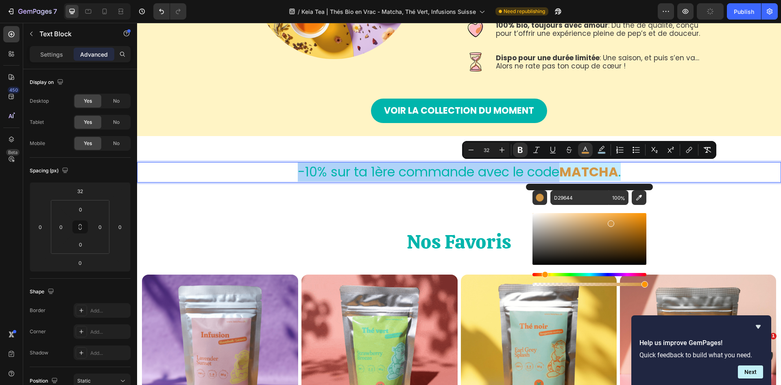
click at [544, 274] on div "Hue" at bounding box center [545, 274] width 7 height 7
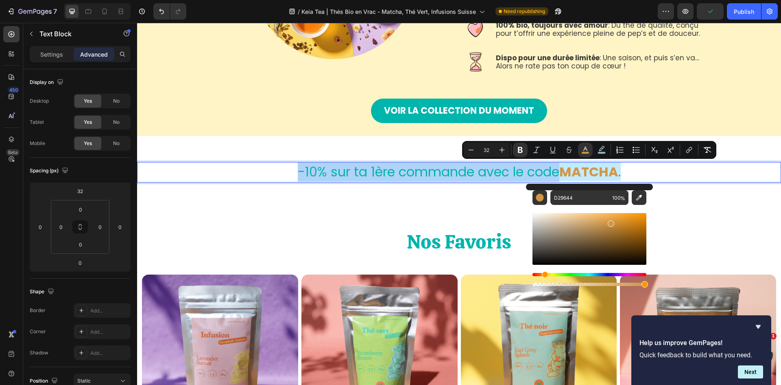
click at [619, 218] on div "Editor contextual toolbar" at bounding box center [590, 239] width 114 height 52
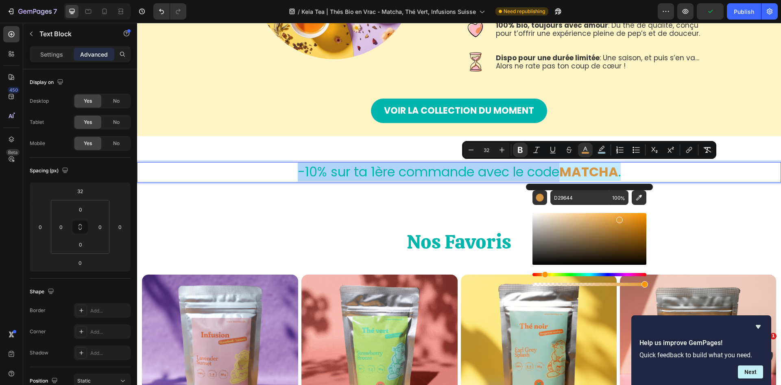
type input "E29C38"
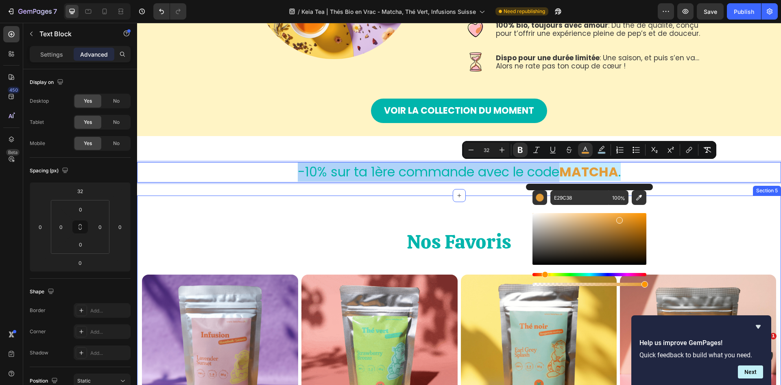
click at [681, 208] on div "Nos Favoris Heading Row (P) Images Lavender Sunset - Infusion glacée honeybush …" at bounding box center [459, 364] width 644 height 339
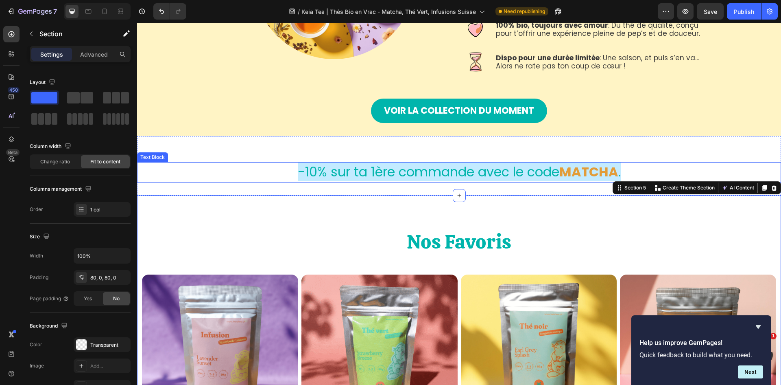
click at [316, 173] on span "-10% sur ta 1ère commande avec le code" at bounding box center [429, 171] width 262 height 18
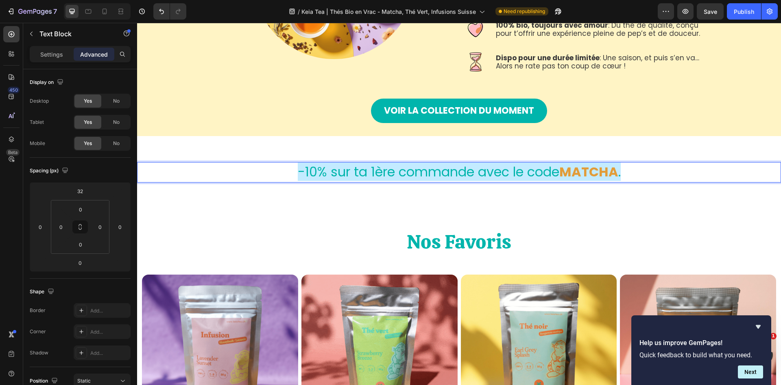
click at [314, 172] on span "-10% sur ta 1ère commande avec le code" at bounding box center [429, 171] width 262 height 18
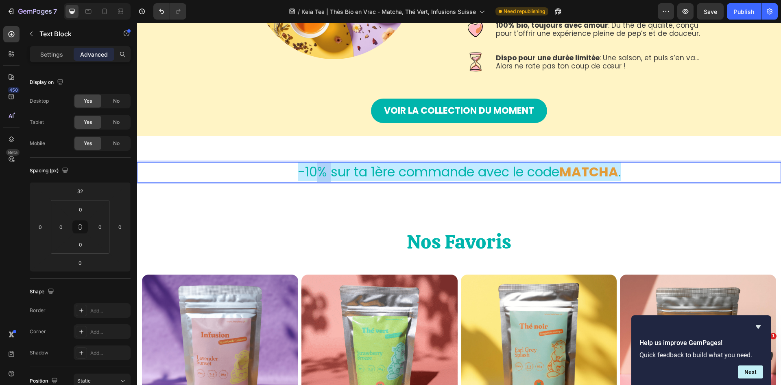
click at [314, 172] on span "-10% sur ta 1ère commande avec le code" at bounding box center [429, 171] width 262 height 18
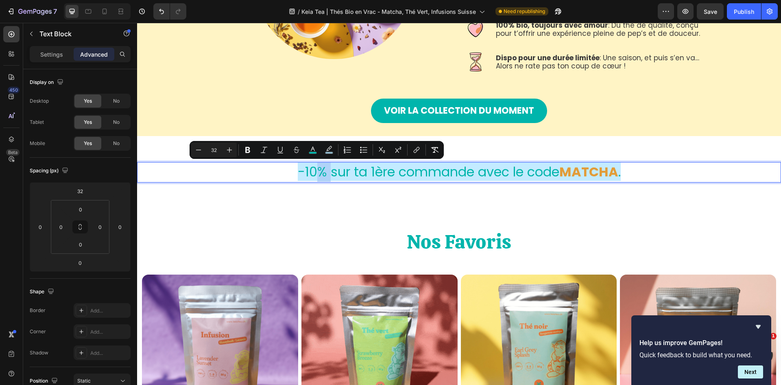
click at [319, 173] on span "-10% sur ta 1ère commande avec le code" at bounding box center [429, 171] width 262 height 18
click at [325, 171] on span "-10% sur ta 1ère commande avec le code" at bounding box center [429, 171] width 262 height 18
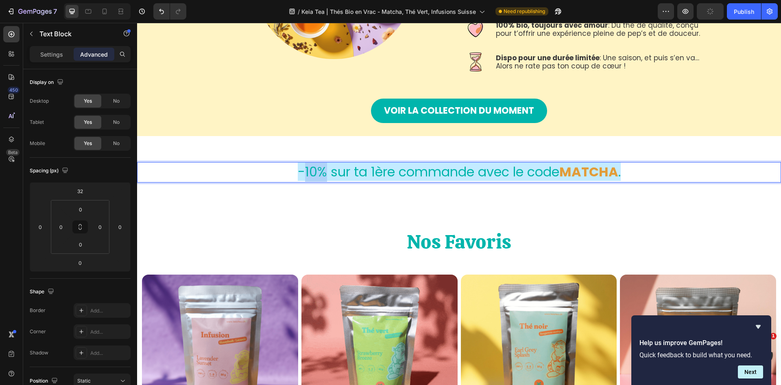
drag, startPoint x: 322, startPoint y: 174, endPoint x: 295, endPoint y: 175, distance: 26.5
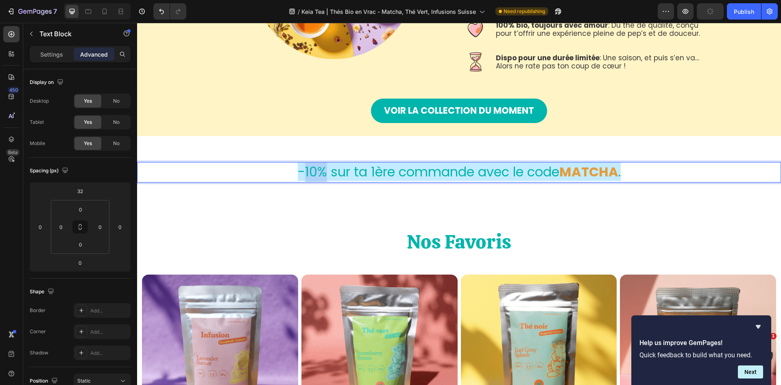
click at [298, 175] on span "-10% sur ta 1ère commande avec le code" at bounding box center [429, 171] width 262 height 18
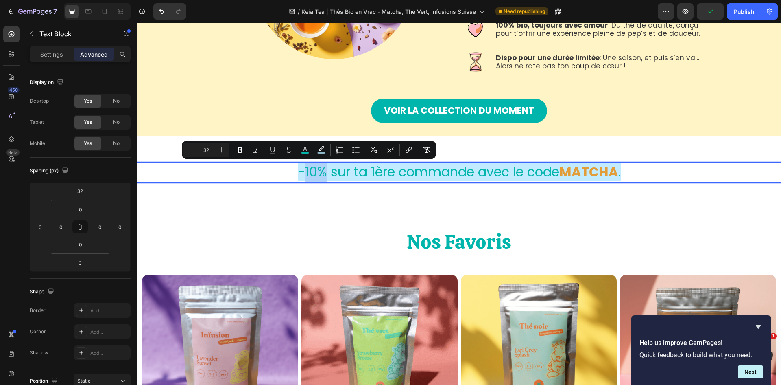
click at [308, 174] on span "-10% sur ta 1ère commande avec le code" at bounding box center [429, 171] width 262 height 18
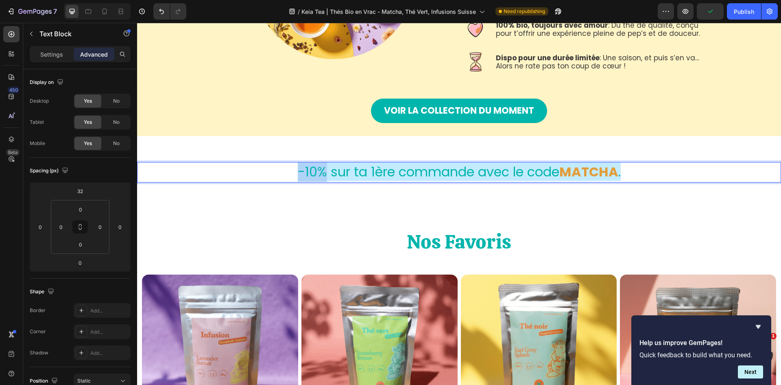
drag, startPoint x: 320, startPoint y: 175, endPoint x: 291, endPoint y: 174, distance: 29.7
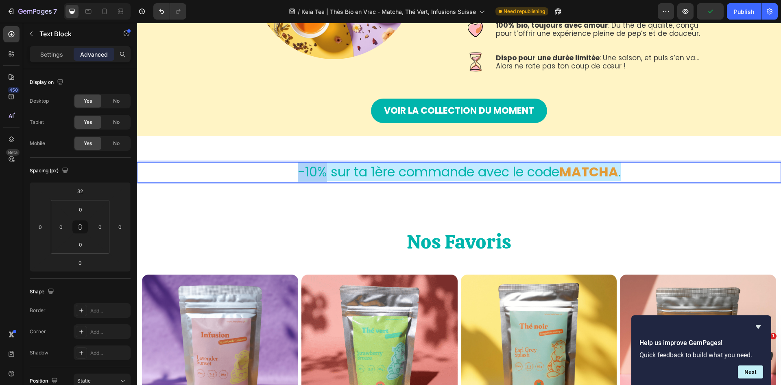
click at [291, 174] on p "-10% sur ta 1ère commande avec le code MATCHA ." at bounding box center [459, 172] width 487 height 19
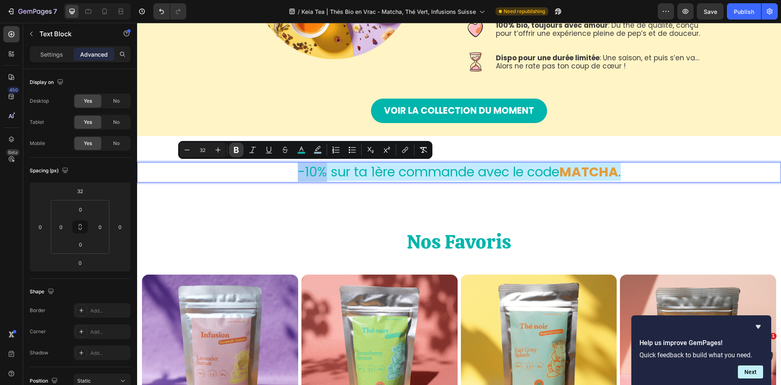
click at [240, 147] on icon "Editor contextual toolbar" at bounding box center [236, 150] width 8 height 8
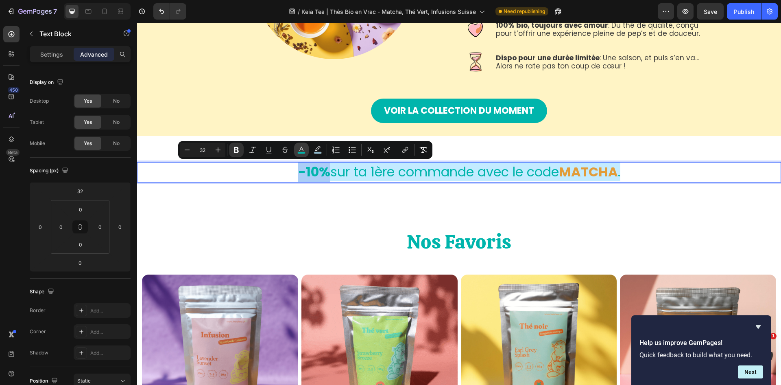
click at [302, 147] on icon "Editor contextual toolbar" at bounding box center [302, 150] width 8 height 8
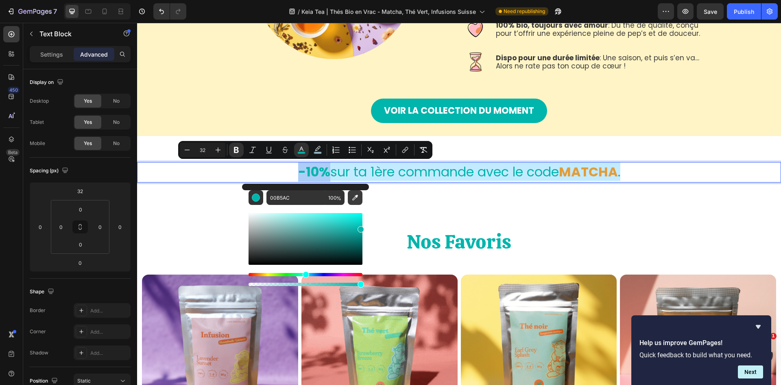
click at [354, 202] on button "Editor contextual toolbar" at bounding box center [355, 197] width 15 height 15
type input "E29C38"
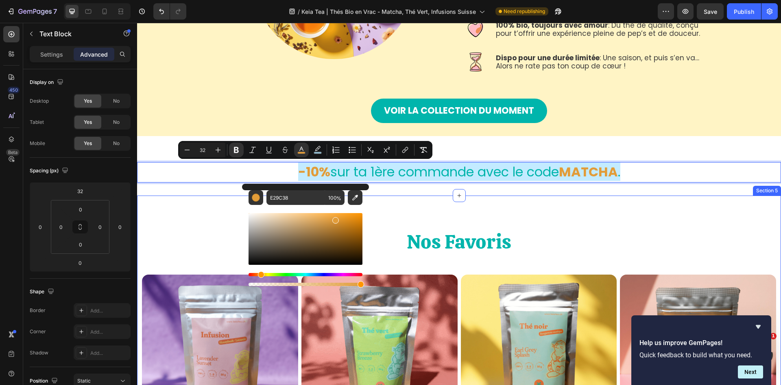
click at [584, 200] on div "Nos Favoris Heading Row (P) Images Lavender Sunset - Infusion glacée honeybush …" at bounding box center [459, 364] width 644 height 339
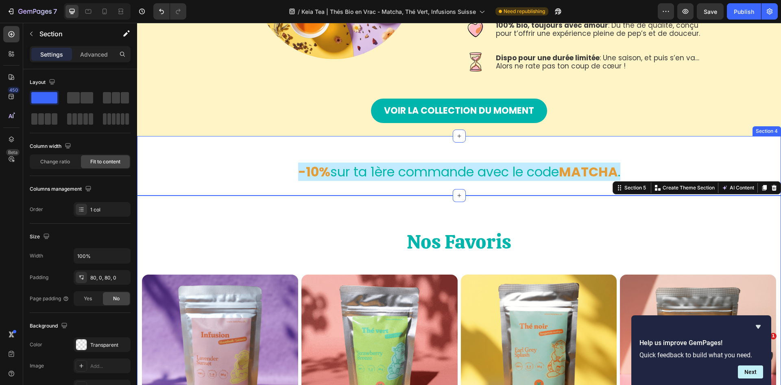
click at [672, 156] on div "-10% sur ta 1ère commande avec le code MATCHA . Text Block" at bounding box center [459, 165] width 644 height 33
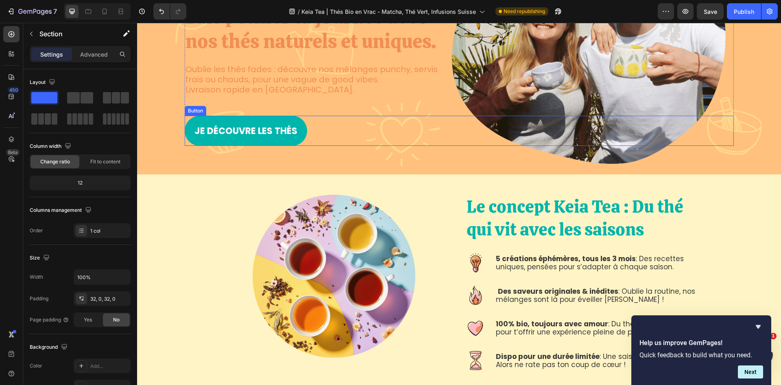
scroll to position [231, 0]
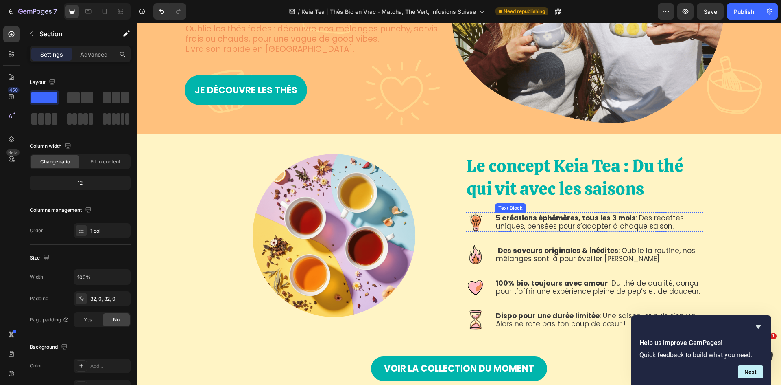
click at [514, 218] on strong "5 créations éphémères, tous les 3 mois" at bounding box center [566, 218] width 140 height 10
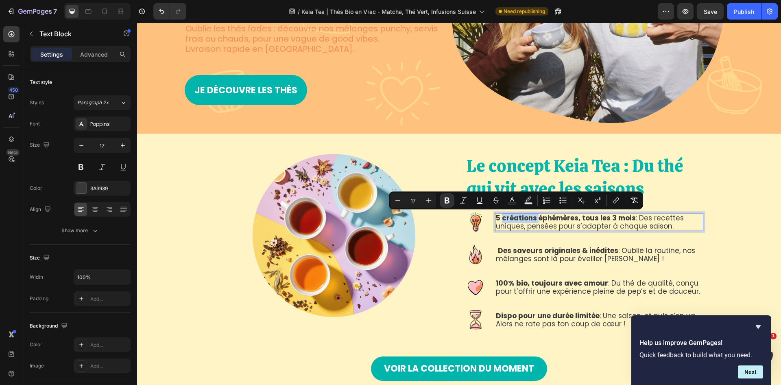
click at [514, 218] on strong "5 créations éphémères, tous les 3 mois" at bounding box center [566, 218] width 140 height 10
drag, startPoint x: 500, startPoint y: 216, endPoint x: 574, endPoint y: 215, distance: 73.7
click at [574, 215] on strong "5 créations éphémères, tous les 3 mois" at bounding box center [566, 218] width 140 height 10
click at [506, 219] on strong "5 créations éphémères, tous les 3 mois" at bounding box center [566, 218] width 140 height 10
drag, startPoint x: 500, startPoint y: 217, endPoint x: 574, endPoint y: 220, distance: 74.1
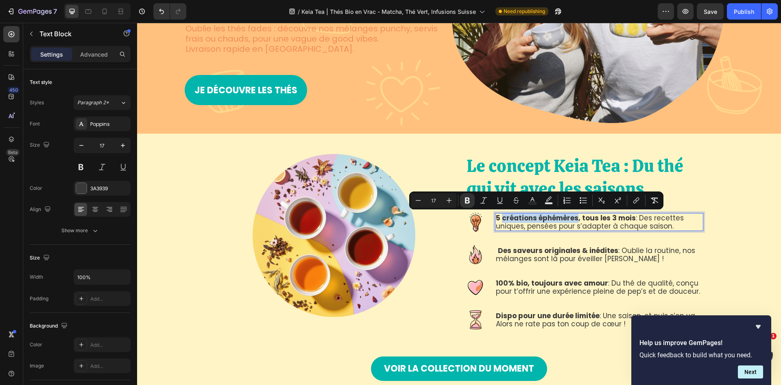
click at [574, 220] on strong "5 créations éphémères, tous les 3 mois" at bounding box center [566, 218] width 140 height 10
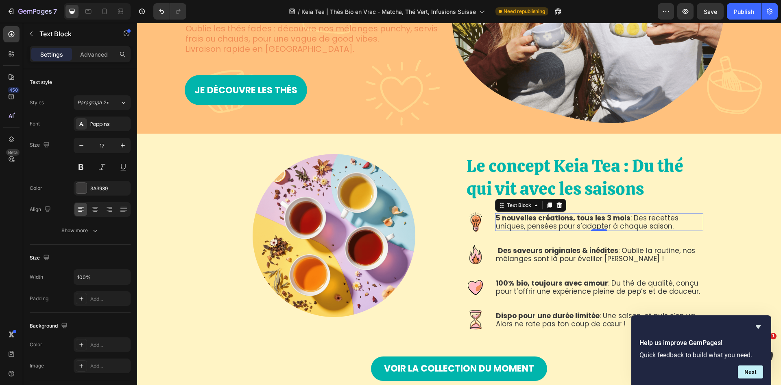
click at [627, 221] on p "5 nouvelles créations, tous les 3 mois : Des recettes uniques, pensées pour s’a…" at bounding box center [599, 222] width 207 height 17
click at [670, 226] on p "5 nouvelles créations, tous les 3 mois : Des recettes uniques, pensées pour s’a…" at bounding box center [599, 222] width 207 height 17
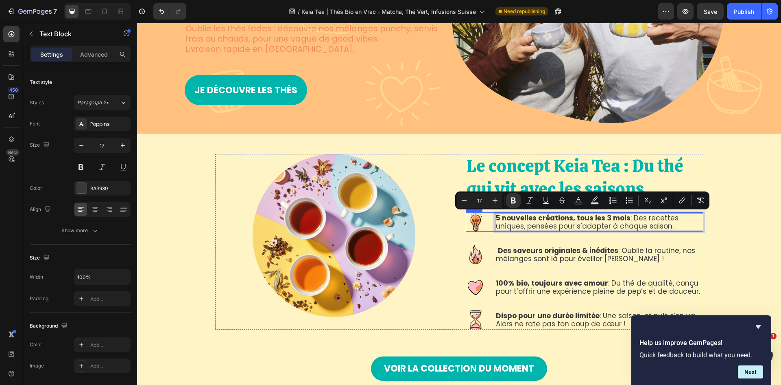
drag, startPoint x: 670, startPoint y: 225, endPoint x: 492, endPoint y: 216, distance: 178.9
click at [492, 216] on div "Image 5 nouvelles créations, tous les 3 mois : Des recettes uniques, pensées po…" at bounding box center [585, 222] width 238 height 20
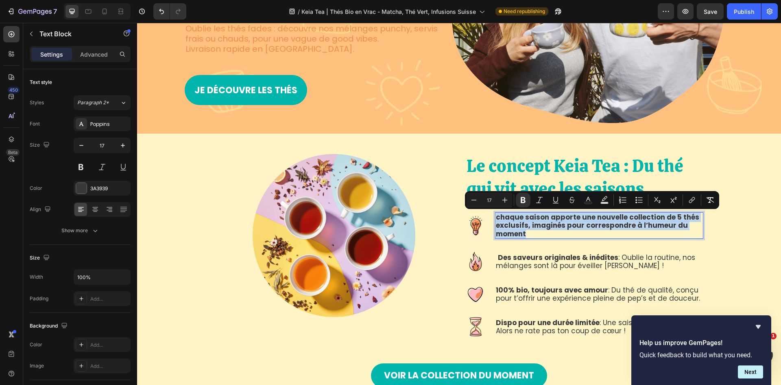
drag, startPoint x: 528, startPoint y: 232, endPoint x: 492, endPoint y: 212, distance: 40.6
click at [495, 212] on div "chaque saison apporte une nouvelle collection de 5 thés exclusifs, imaginés pou…" at bounding box center [599, 225] width 208 height 26
click at [523, 197] on icon "Editor contextual toolbar" at bounding box center [523, 200] width 8 height 8
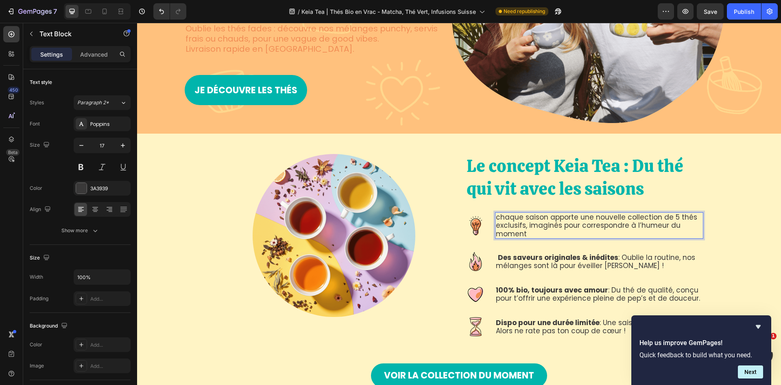
click at [496, 219] on p "chaque saison apporte une nouvelle collection de 5 thés exclusifs, imaginés pou…" at bounding box center [599, 225] width 207 height 25
drag, startPoint x: 497, startPoint y: 217, endPoint x: 491, endPoint y: 217, distance: 5.7
click at [491, 217] on div "Image chaque saison apporte une nouvelle collection de 5 thés exclusifs, imagin…" at bounding box center [585, 225] width 238 height 26
drag, startPoint x: 575, startPoint y: 215, endPoint x: 689, endPoint y: 219, distance: 113.6
click at [689, 219] on p "Chaque saison apporte une nouvelle collection de 5 thés exclusifs, imaginés pou…" at bounding box center [599, 225] width 207 height 25
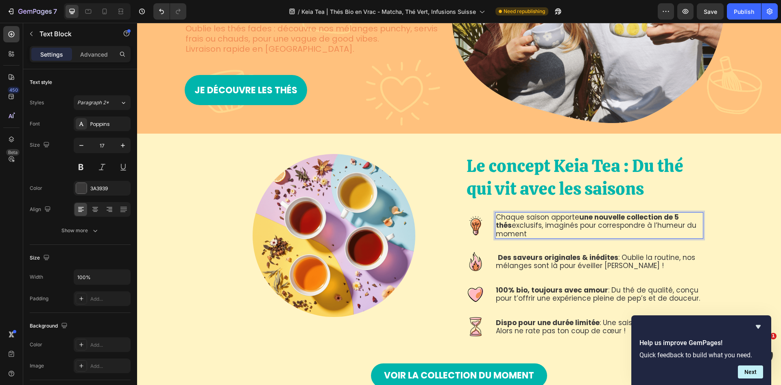
click at [566, 228] on p "Chaque saison apporte une nouvelle collection de 5 thés exclusifs, imaginés pou…" at bounding box center [599, 225] width 207 height 25
drag, startPoint x: 534, startPoint y: 236, endPoint x: 548, endPoint y: 233, distance: 14.2
click at [548, 233] on p "Chaque saison apporte une nouvelle collection de 5 thés exclusifs, imaginés pou…" at bounding box center [599, 225] width 207 height 25
click at [652, 257] on p "Des saveurs originales & inédites : Oublie la routine, nos mélanges sont là pou…" at bounding box center [599, 261] width 207 height 17
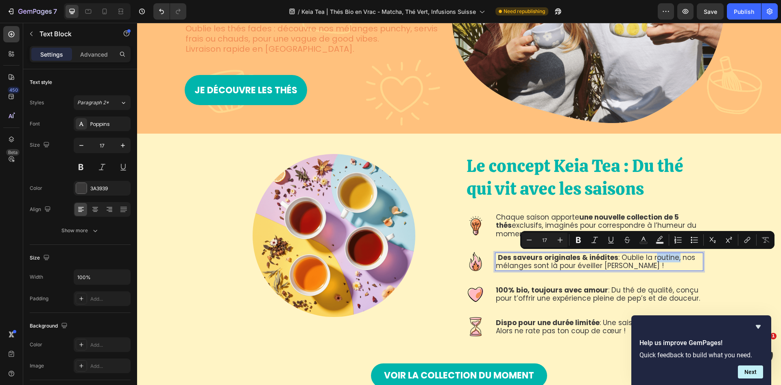
click at [665, 257] on p "Des saveurs originales & inédites : Oublie la routine, nos mélanges sont là pou…" at bounding box center [599, 261] width 207 height 17
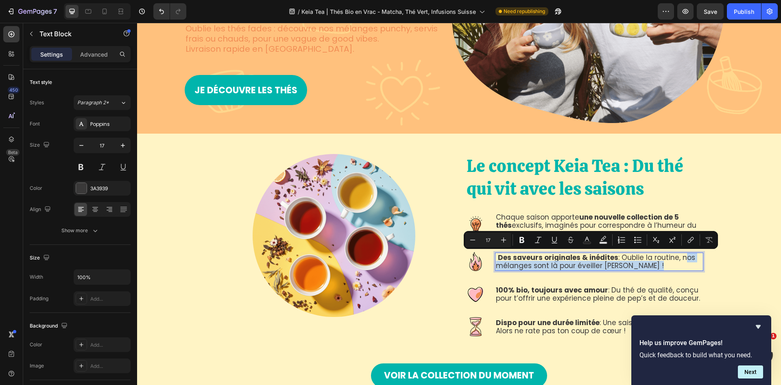
drag, startPoint x: 676, startPoint y: 257, endPoint x: 682, endPoint y: 266, distance: 10.6
click at [682, 266] on p "Des saveurs originales & inédites : Oublie la routine, nos mélanges sont là pou…" at bounding box center [599, 261] width 207 height 17
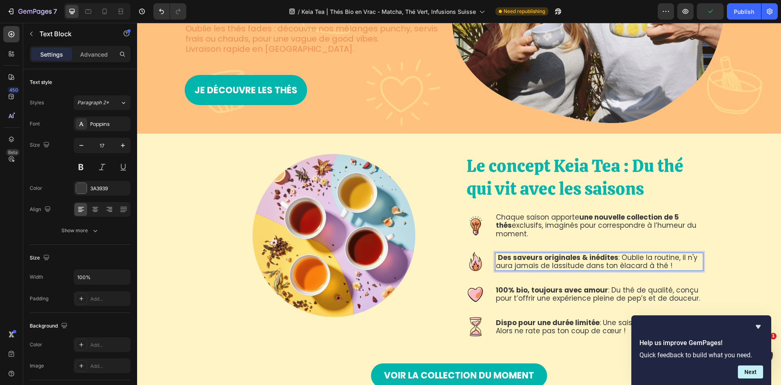
click at [616, 264] on p "Des saveurs originales & inédites : Oublie la routine, il n'y aura jamais de la…" at bounding box center [599, 261] width 207 height 17
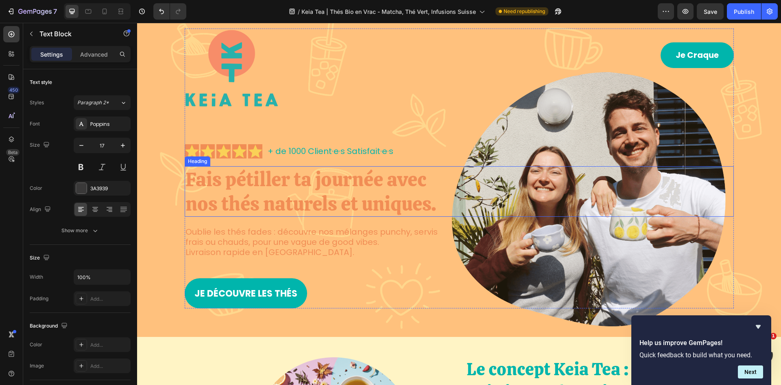
scroll to position [0, 0]
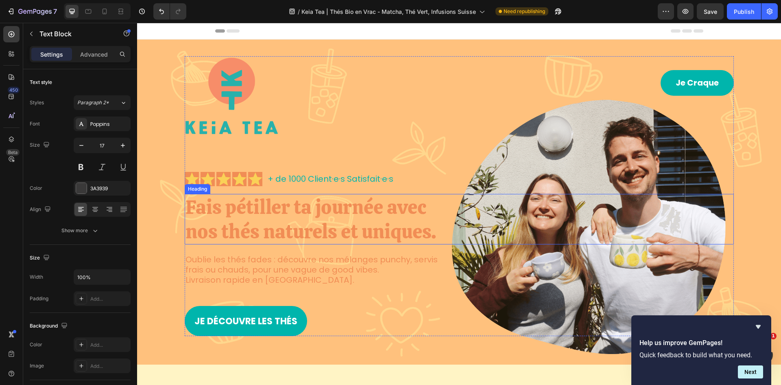
click at [344, 214] on h1 "Fais pétiller ta journée avec nos thés naturels et uniques." at bounding box center [313, 219] width 256 height 50
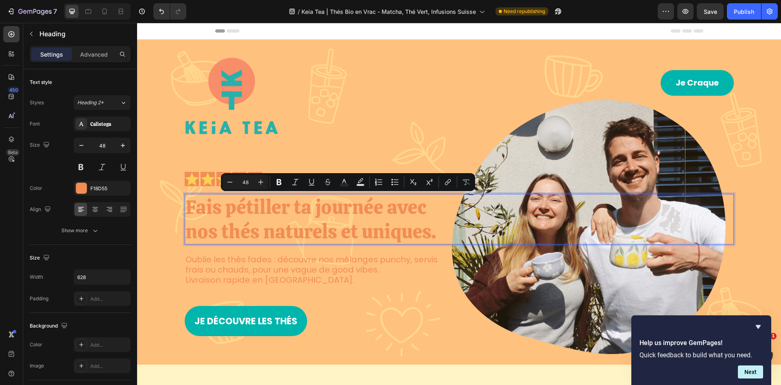
click at [416, 233] on p "Fais pétiller ta journée avec nos thés naturels et uniques." at bounding box center [313, 219] width 254 height 49
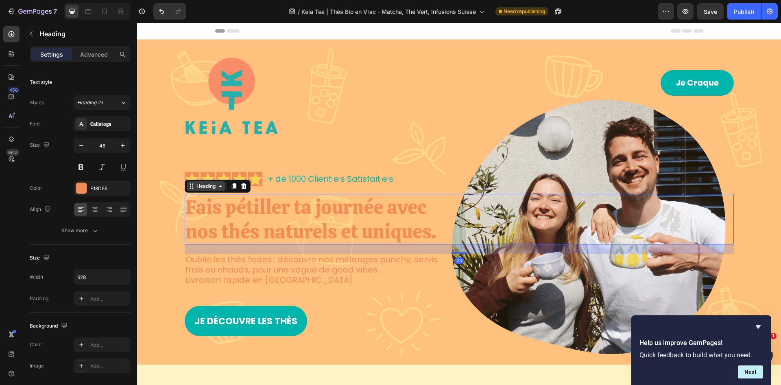
drag, startPoint x: 438, startPoint y: 236, endPoint x: 195, endPoint y: 188, distance: 247.6
click at [195, 194] on div "Fais pétiller ta journée avec nos thés naturels et uniques. Heading 23" at bounding box center [459, 219] width 549 height 50
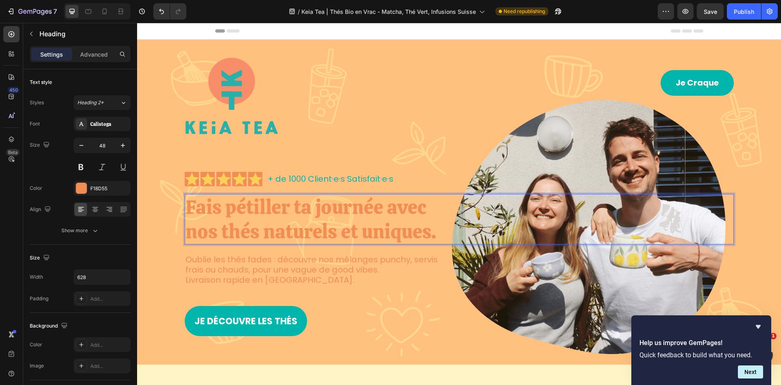
click at [311, 238] on p "Fais pétiller ta journée avec nos thés naturels et uniques." at bounding box center [313, 219] width 254 height 49
click at [433, 230] on p "Fais pétiller ta journée avec nos thés naturels et uniques." at bounding box center [313, 219] width 254 height 49
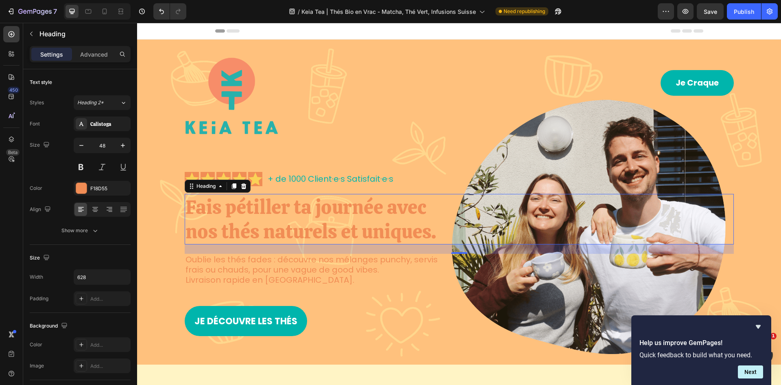
drag, startPoint x: 439, startPoint y: 230, endPoint x: 262, endPoint y: 197, distance: 180.0
click at [262, 197] on div "Fais pétiller ta journée avec nos thés naturels et uniques." at bounding box center [459, 219] width 549 height 50
click at [273, 211] on p "Fais pétiller ta journée avec nos thés naturels et uniques." at bounding box center [313, 219] width 254 height 49
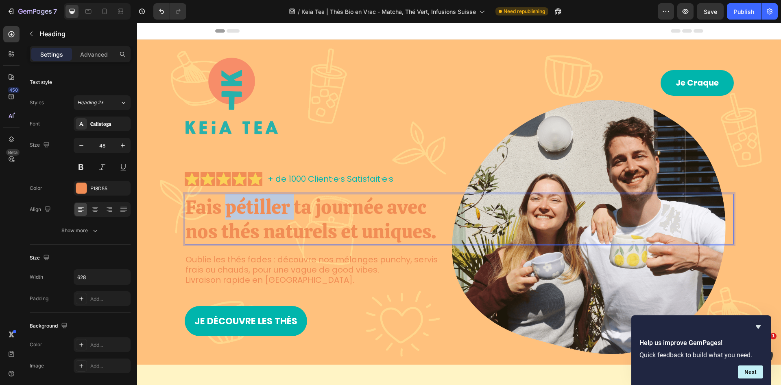
click at [273, 211] on p "Fais pétiller ta journée avec nos thés naturels et uniques." at bounding box center [313, 219] width 254 height 49
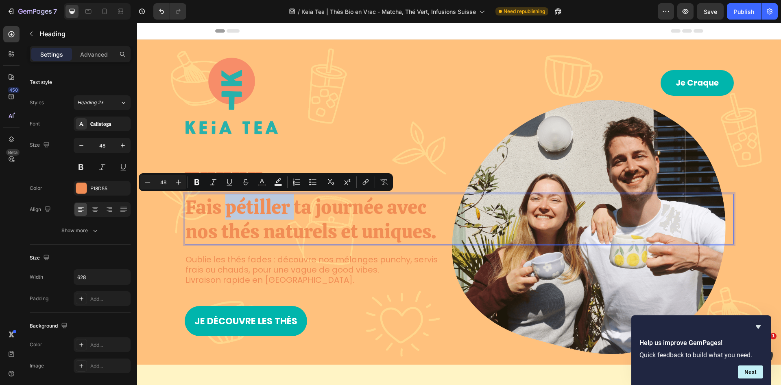
click at [226, 206] on p "Fais pétiller ta journée avec nos thés naturels et uniques." at bounding box center [313, 219] width 254 height 49
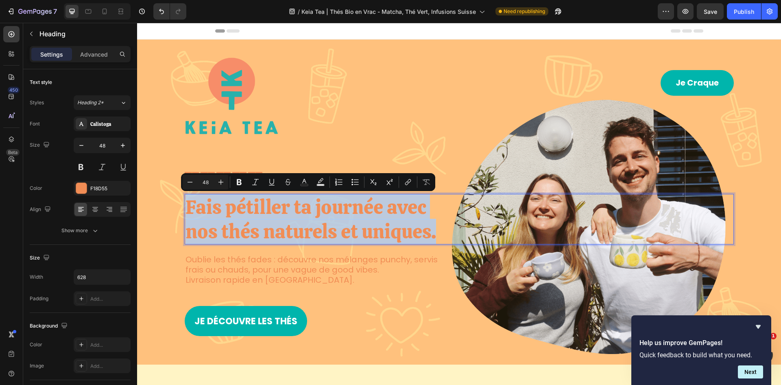
drag, startPoint x: 182, startPoint y: 206, endPoint x: 442, endPoint y: 233, distance: 260.6
click at [442, 233] on div "Fais pétiller ta journée avec nos thés naturels et uniques." at bounding box center [459, 219] width 549 height 50
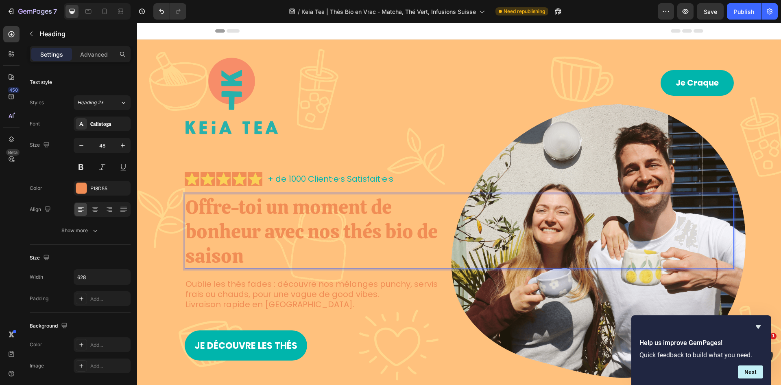
click at [417, 230] on p "Offre-toi un moment de bonheur avec nos thés bio de saison" at bounding box center [313, 231] width 254 height 73
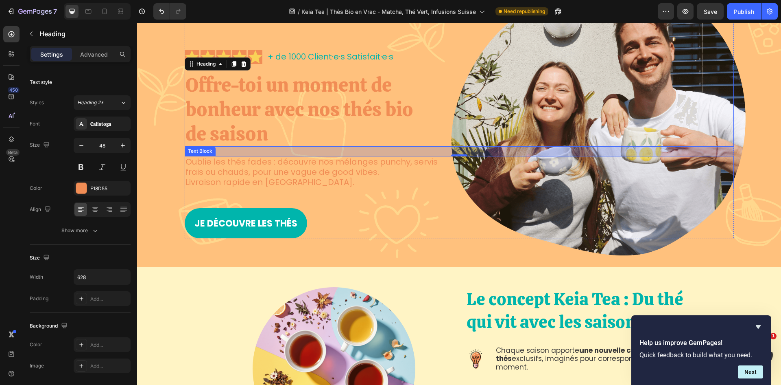
click at [260, 179] on p "Livraison rapide en Suisse." at bounding box center [322, 182] width 273 height 10
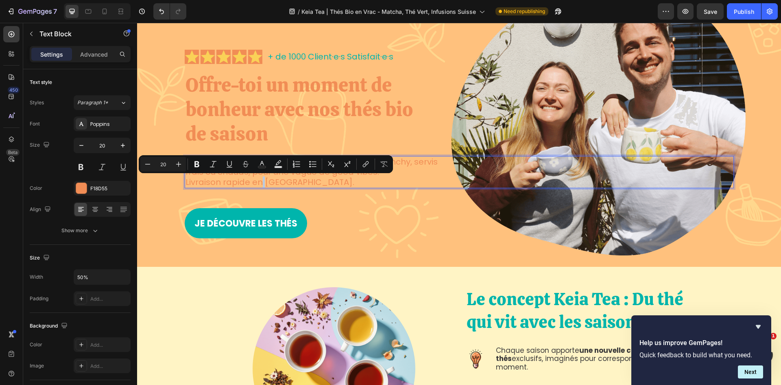
click at [317, 182] on p "Livraison rapide en Suisse." at bounding box center [322, 182] width 273 height 10
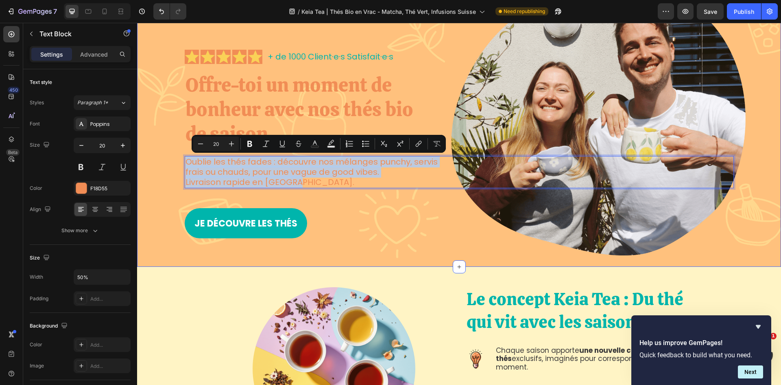
drag, startPoint x: 300, startPoint y: 183, endPoint x: 179, endPoint y: 151, distance: 125.0
click at [179, 151] on div "Image Je Craque Button Row Icon Icon Icon Icon Icon Icon List + de 1000 Client·…" at bounding box center [459, 86] width 628 height 304
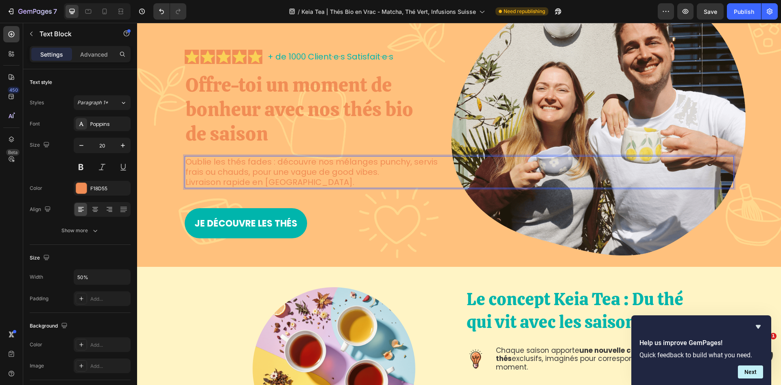
drag, startPoint x: 372, startPoint y: 174, endPoint x: 353, endPoint y: 180, distance: 20.6
click at [372, 174] on p "frais ou chauds, pour une vague de good vibes." at bounding box center [322, 172] width 273 height 10
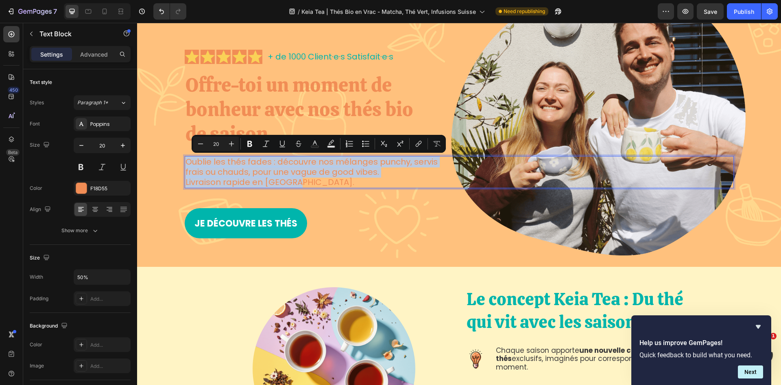
drag, startPoint x: 298, startPoint y: 182, endPoint x: 184, endPoint y: 158, distance: 116.9
click at [185, 158] on div "Oublie les thés fades : découvre nos mélanges punchy, servis frais ou chauds, p…" at bounding box center [322, 172] width 275 height 32
copy div "Oublie les thés fades : découvre nos mélanges punchy, servis frais ou chauds, p…"
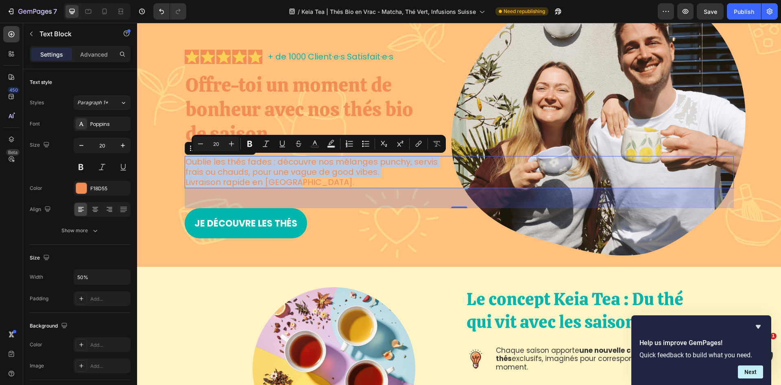
click at [310, 177] on p "frais ou chauds, pour une vague de good vibes." at bounding box center [322, 172] width 273 height 10
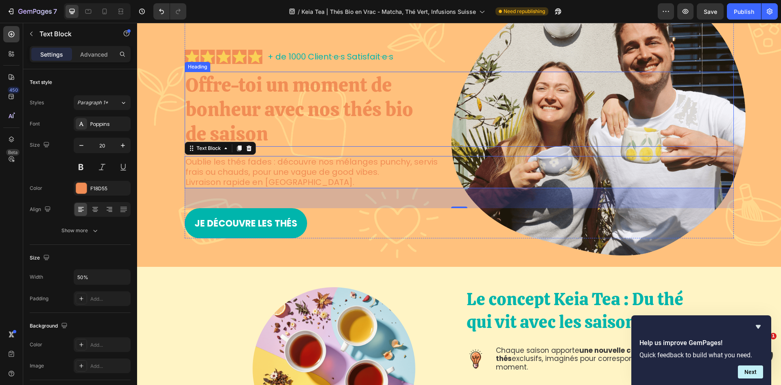
click at [310, 112] on p "Offre-toi un moment de bonheur avec nos thés bio de saison" at bounding box center [313, 108] width 254 height 73
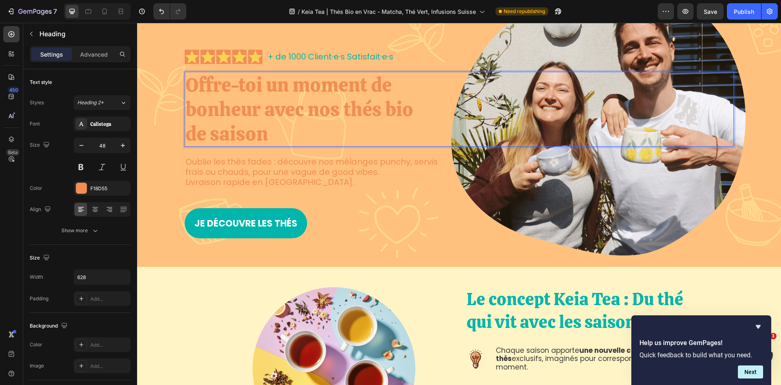
click at [268, 133] on p "Offre-toi un moment de bonheur avec nos thés bio de saison" at bounding box center [313, 108] width 254 height 73
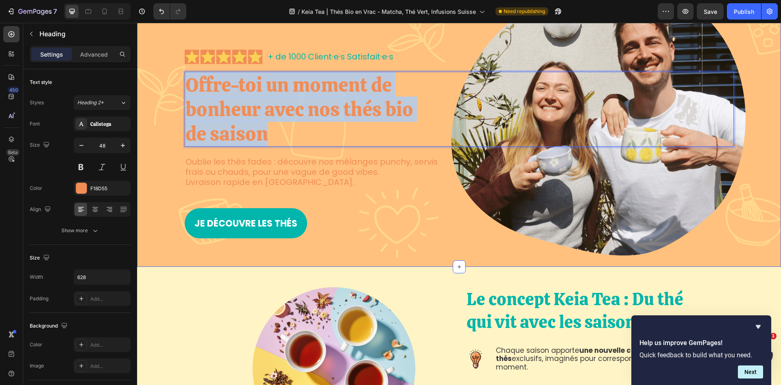
drag, startPoint x: 267, startPoint y: 134, endPoint x: 179, endPoint y: 77, distance: 104.5
click at [179, 77] on div "Image Je Craque Button Row Icon Icon Icon Icon Icon Icon List + de 1000 Client·…" at bounding box center [459, 86] width 628 height 304
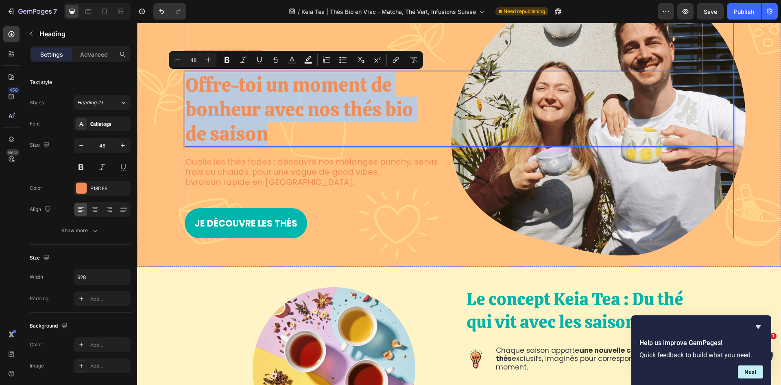
copy p "Offre-toi un moment de bonheur avec nos thés bio de saison"
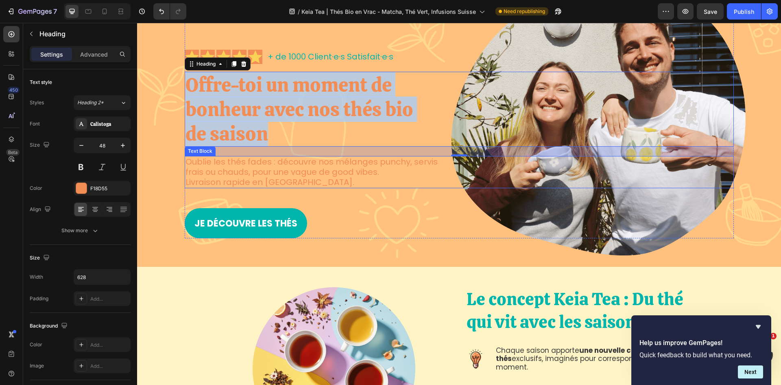
click at [278, 173] on p "frais ou chauds, pour une vague de good vibes." at bounding box center [322, 172] width 273 height 10
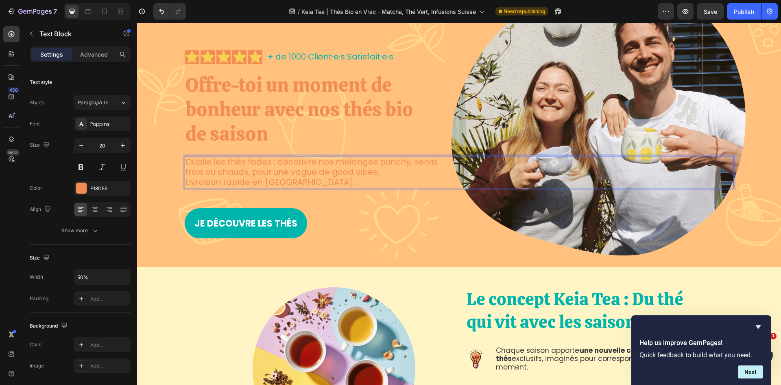
click at [302, 184] on p "Livraison rapide en Suisse." at bounding box center [322, 182] width 273 height 10
click at [284, 182] on p "Livraison rapide en Suisse." at bounding box center [322, 182] width 273 height 10
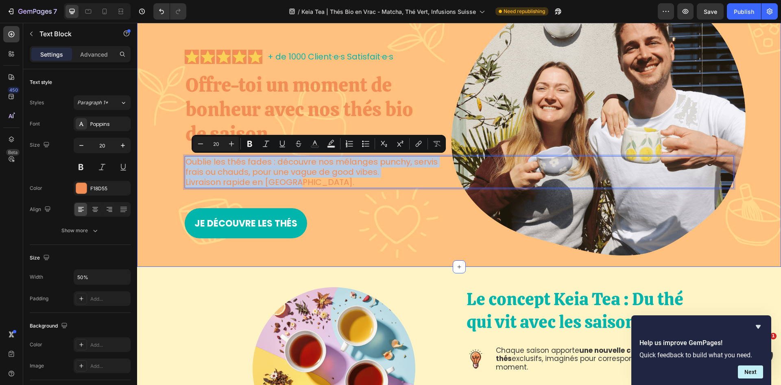
drag, startPoint x: 293, startPoint y: 182, endPoint x: 160, endPoint y: 151, distance: 136.7
click at [160, 151] on div "Image Je Craque Button Row Icon Icon Icon Icon Icon Icon List + de 1000 Client·…" at bounding box center [459, 86] width 628 height 304
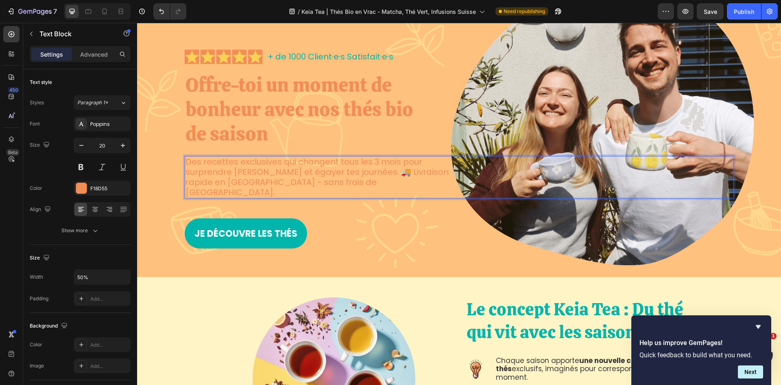
click at [373, 174] on p "Des recettes exclusives qui changent tous les 3 mois pour surprendre tes papill…" at bounding box center [322, 177] width 273 height 41
click at [305, 182] on p "🚚 Livraison rapide en Suisse - sans frais de douane." at bounding box center [322, 187] width 273 height 20
click at [417, 139] on p "Offre-toi un moment de bonheur avec nos thés bio de saison" at bounding box center [313, 108] width 254 height 73
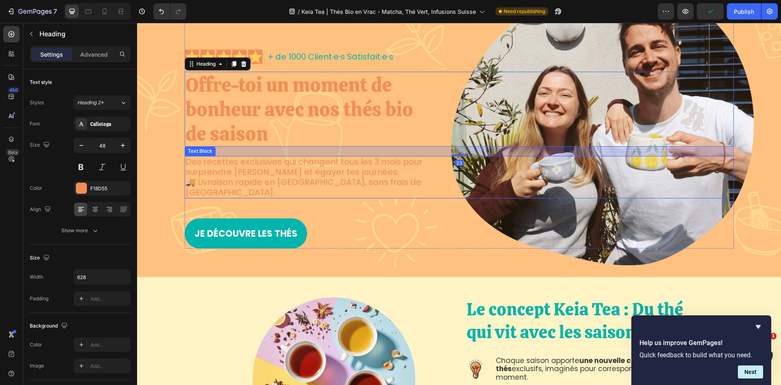
click at [376, 177] on p "🚚 Livraison rapide en Suisse, sans frais de douane." at bounding box center [322, 187] width 273 height 20
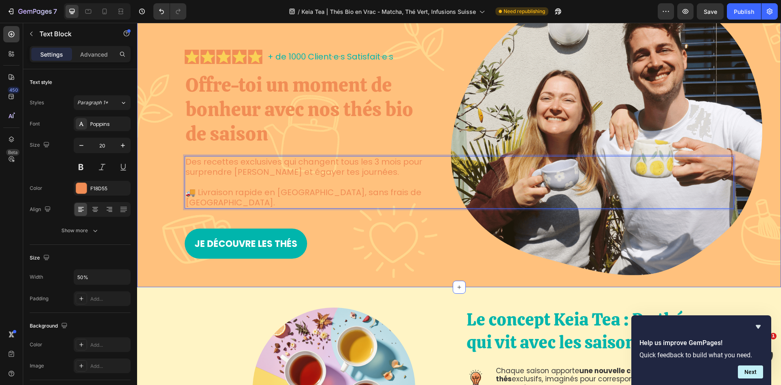
click at [155, 162] on div "Image Je Craque Button Row Icon Icon Icon Icon Icon Icon List + de 1000 Client·…" at bounding box center [459, 96] width 628 height 324
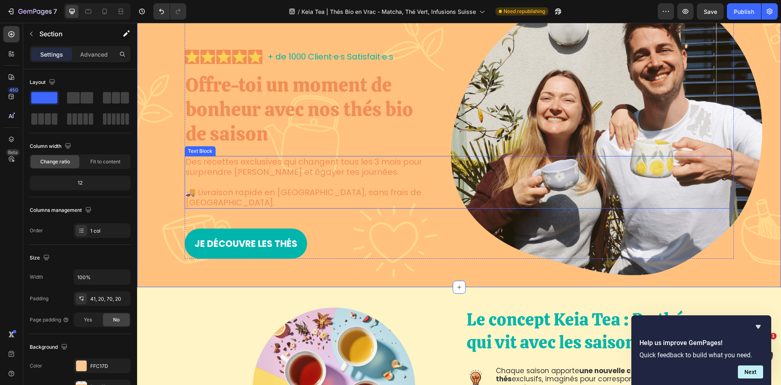
click at [344, 163] on p "Des recettes exclusives qui changent tous les 3 mois pour surprendre tes papill…" at bounding box center [322, 167] width 273 height 20
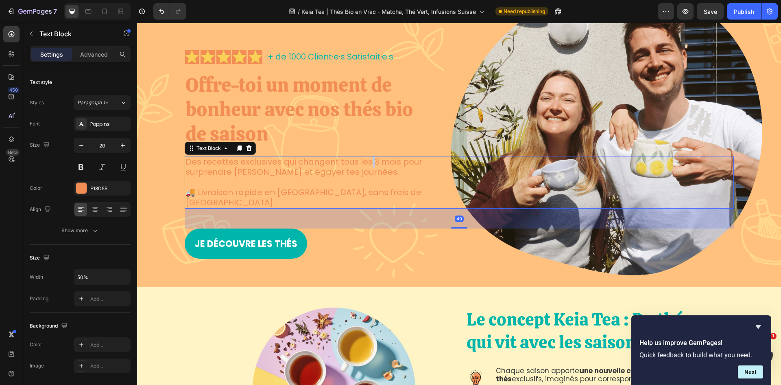
click at [366, 164] on p "Des recettes exclusives qui changent tous les 3 mois pour surprendre tes papill…" at bounding box center [322, 167] width 273 height 20
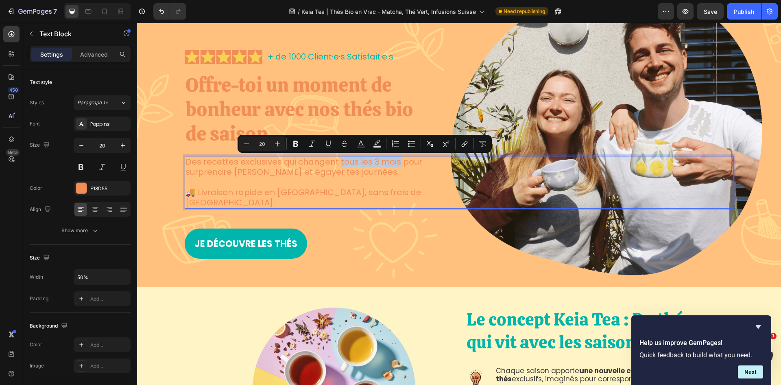
drag, startPoint x: 394, startPoint y: 162, endPoint x: 334, endPoint y: 162, distance: 60.2
click at [334, 162] on p "Des recettes exclusives qui changent tous les 3 mois pour surprendre tes papill…" at bounding box center [322, 167] width 273 height 20
click at [296, 168] on p "Des recettes exclusives qui changent tous les 3 mois pour surprendre tes papill…" at bounding box center [322, 167] width 273 height 20
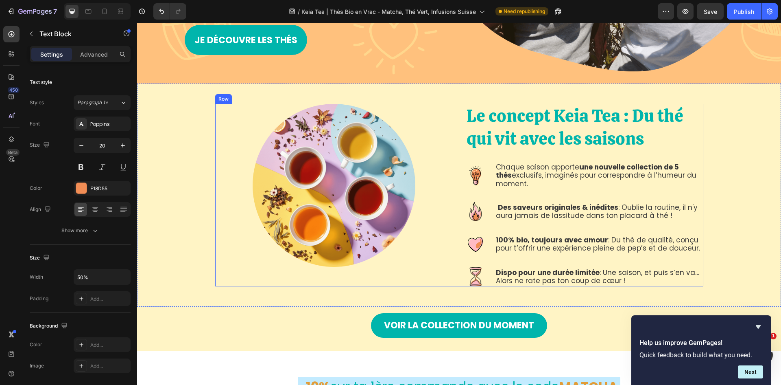
scroll to position [366, 0]
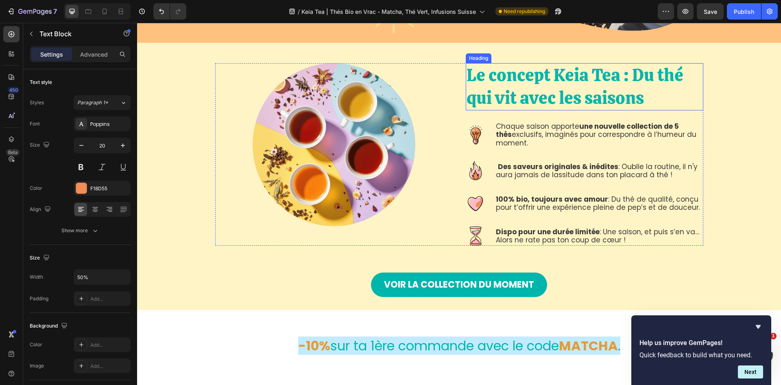
click at [575, 77] on span "Le concept Keia Tea : Du thé qui vit avec les saisons" at bounding box center [575, 86] width 217 height 46
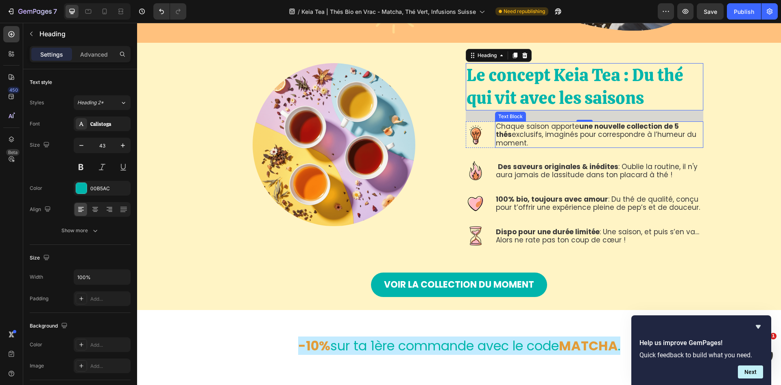
click at [597, 126] on p "Chaque saison apporte une nouvelle collection de 5 thés exclusifs, imaginés pou…" at bounding box center [599, 134] width 207 height 25
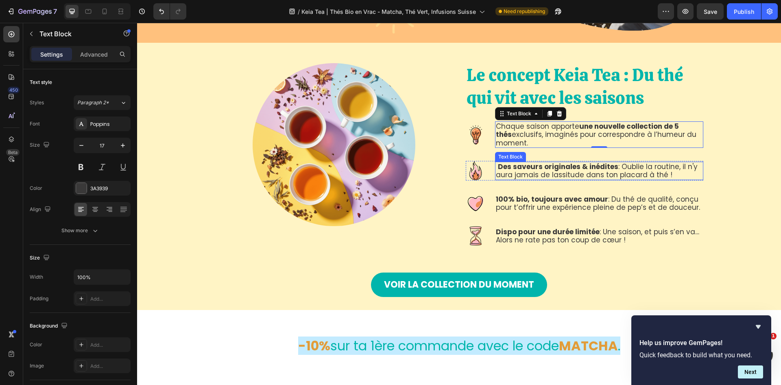
click at [595, 164] on p "Des saveurs originales & inédites : Oublie la routine, il n'y aura jamais de la…" at bounding box center [599, 170] width 207 height 17
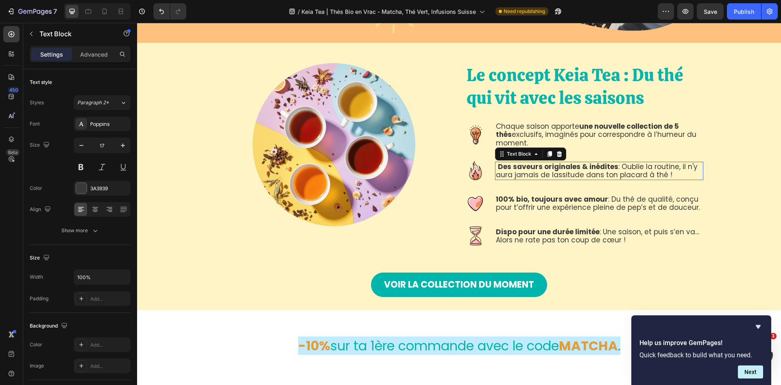
click at [595, 164] on p "Des saveurs originales & inédites : Oublie la routine, il n'y aura jamais de la…" at bounding box center [599, 170] width 207 height 17
click at [515, 196] on p "100% bio, toujours avec amour : Du thé de qualité, conçu pour t’offrir une expé…" at bounding box center [599, 203] width 207 height 17
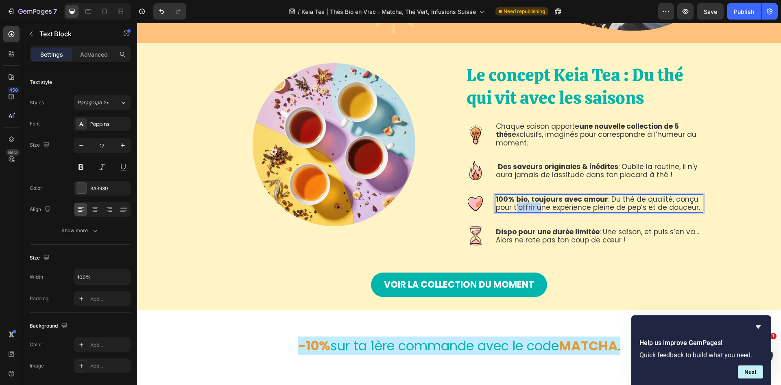
click at [515, 196] on p "100% bio, toujours avec amour : Du thé de qualité, conçu pour t’offrir une expé…" at bounding box center [599, 203] width 207 height 17
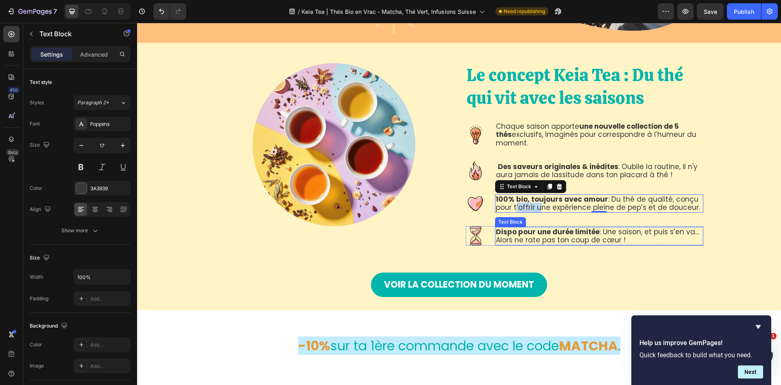
click at [593, 228] on p "Dispo pour une durée limitée : Une saison, et puis s’en va… Alors ne rate pas t…" at bounding box center [599, 236] width 207 height 17
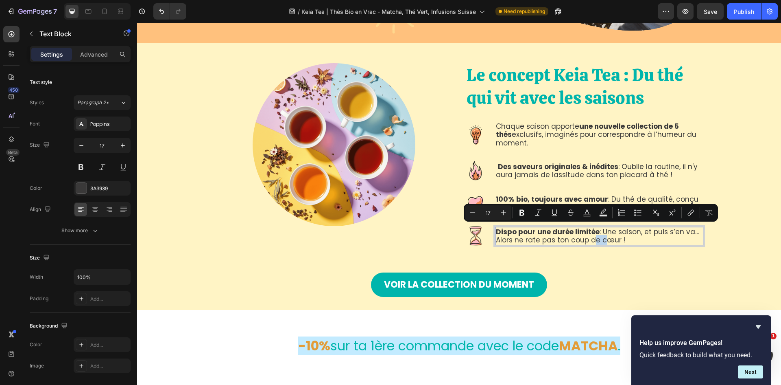
click at [593, 228] on p "Dispo pour une durée limitée : Une saison, et puis s’en va… Alors ne rate pas t…" at bounding box center [599, 236] width 207 height 17
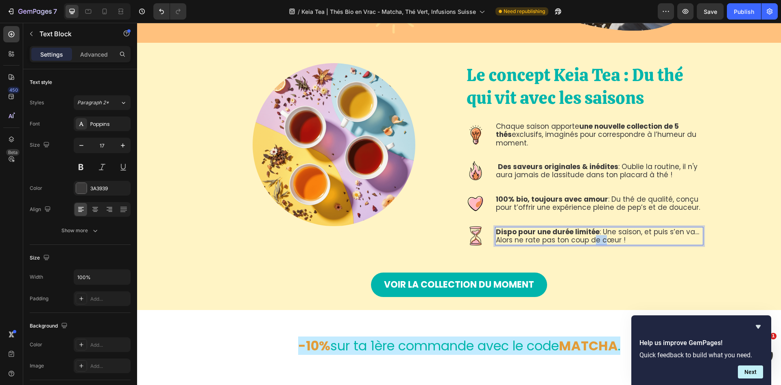
click at [593, 228] on p "Dispo pour une durée limitée : Une saison, et puis s’en va… Alors ne rate pas t…" at bounding box center [599, 236] width 207 height 17
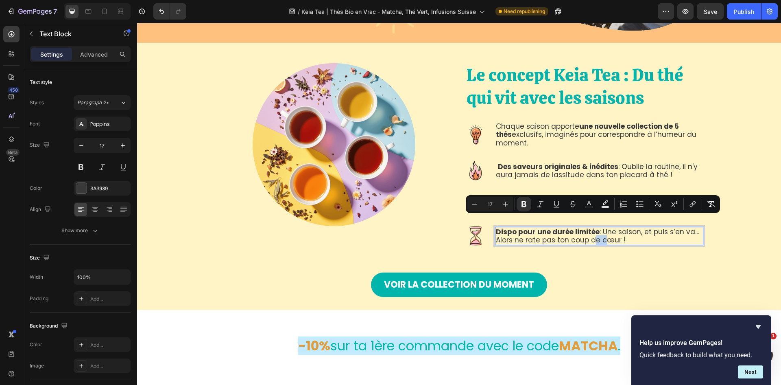
copy p "Dispo pour une durée limitée : Une saison, et puis s’en va… Alors ne rate pas t…"
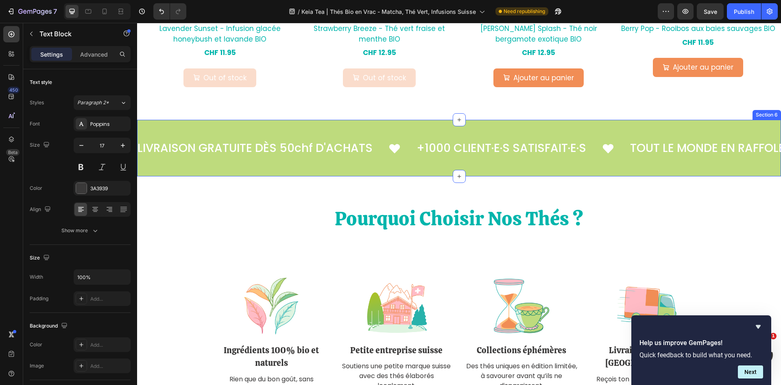
scroll to position [1017, 0]
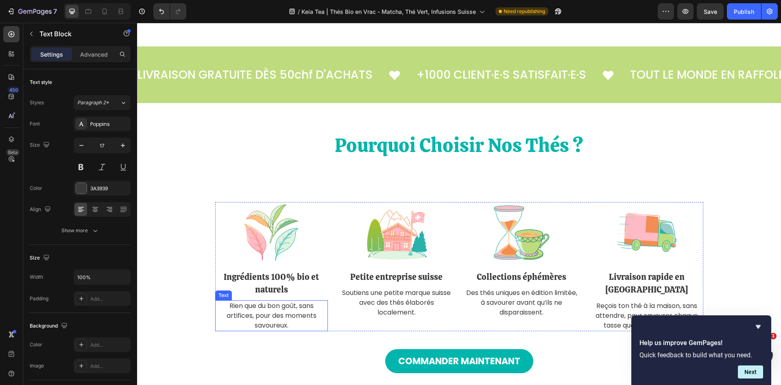
click at [269, 308] on p "Rien que du bon goût, sans artifices, pour des moments savoureux." at bounding box center [272, 315] width 112 height 29
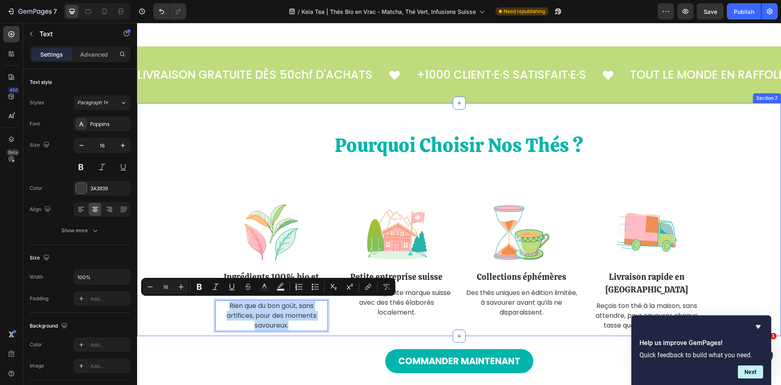
copy p "Rien que du bon goût, sans artifices, pour des moments savoureux."
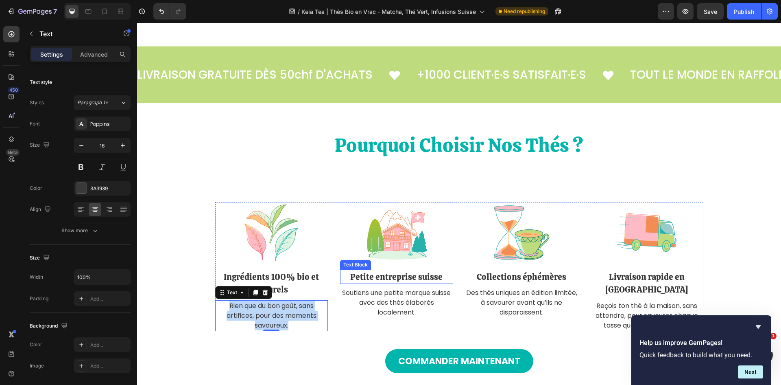
click at [420, 275] on p "Petite entreprise suisse" at bounding box center [397, 276] width 112 height 13
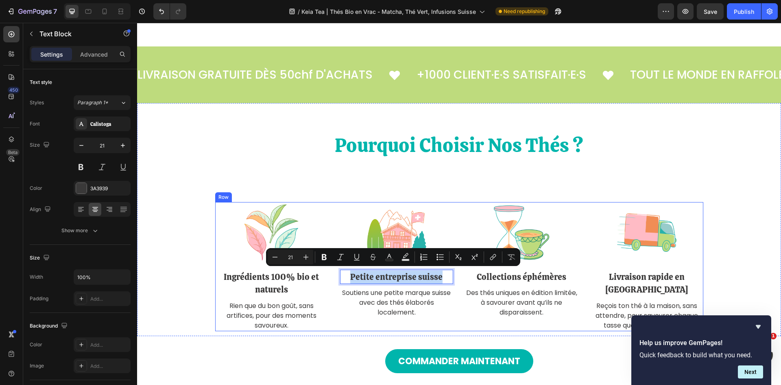
copy p "Petite entreprise suisse"
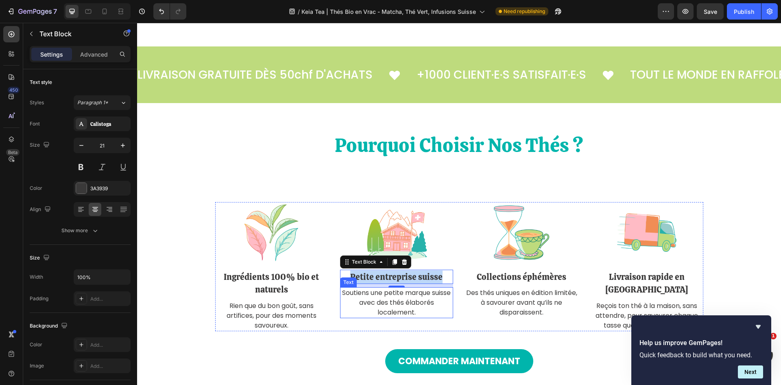
click at [398, 295] on p "Soutiens une petite marque suisse avec des thés élaborés localement." at bounding box center [397, 302] width 112 height 29
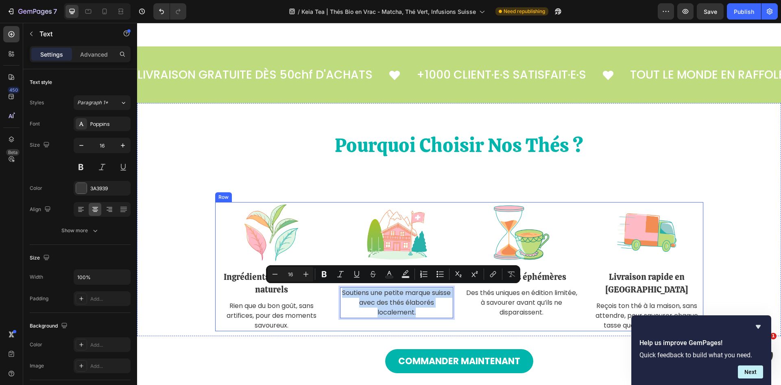
copy p "Soutiens une petite marque suisse avec des thés élaborés localement."
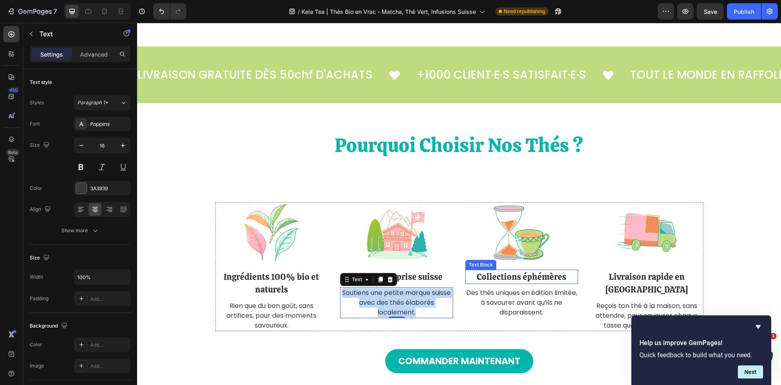
click at [531, 274] on p "Collections éphémères" at bounding box center [522, 276] width 112 height 13
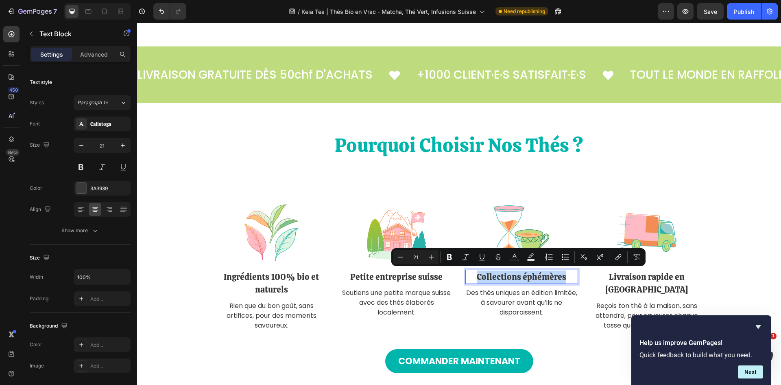
copy p "Collections éphémères"
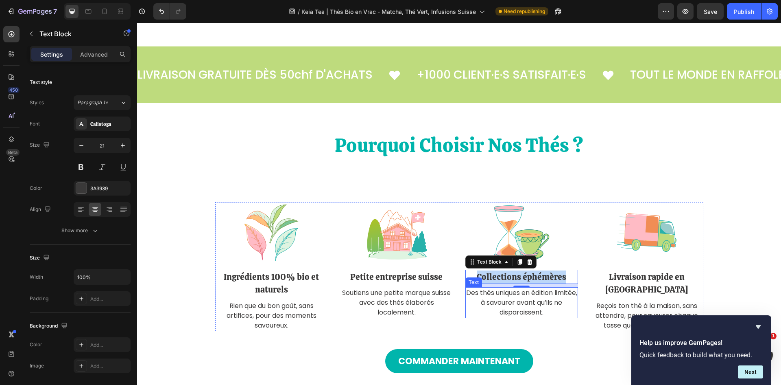
click at [548, 304] on p "Des thés uniques en édition limitée, à savourer avant qu’ils ne disparaissent." at bounding box center [522, 302] width 112 height 29
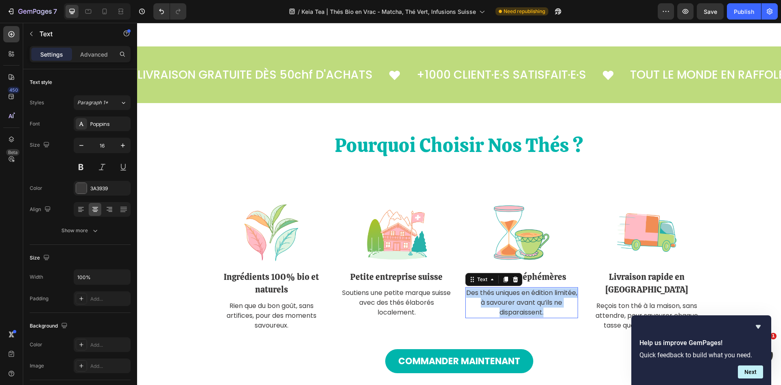
click at [548, 304] on p "Des thés uniques en édition limitée, à savourer avant qu’ils ne disparaissent." at bounding box center [522, 302] width 112 height 29
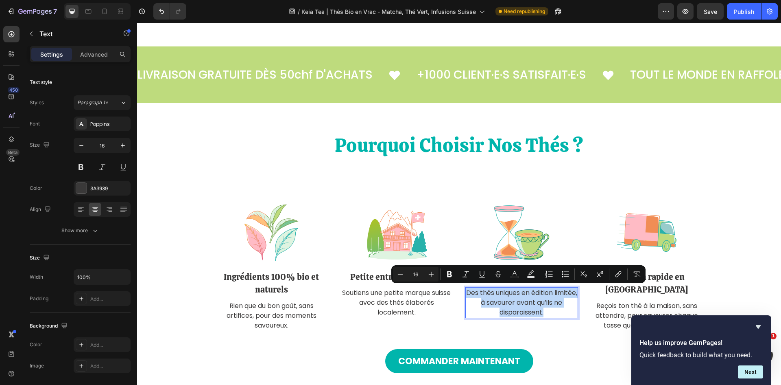
copy p "Des thés uniques en édition limitée, à savourer avant qu’ils ne disparaissent."
click at [643, 276] on button "Remove Format" at bounding box center [637, 274] width 15 height 15
click at [667, 273] on p "Livraison rapide en [GEOGRAPHIC_DATA]" at bounding box center [647, 283] width 112 height 26
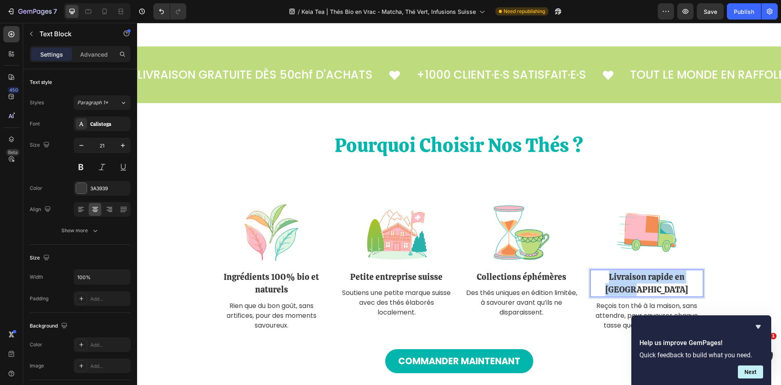
click at [667, 273] on p "Livraison rapide en [GEOGRAPHIC_DATA]" at bounding box center [647, 283] width 112 height 26
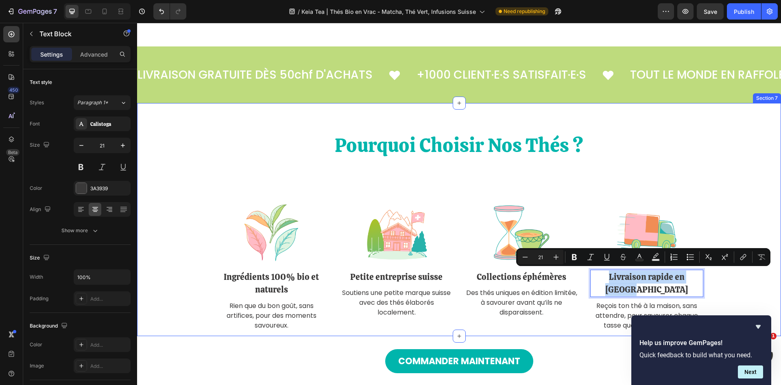
copy p "Livraison rapide en [GEOGRAPHIC_DATA]"
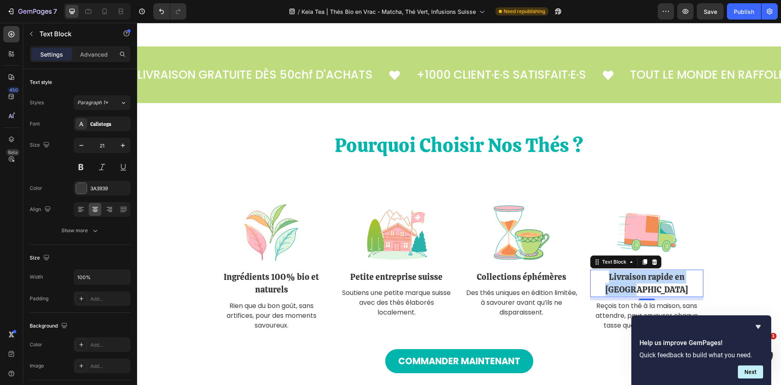
click at [636, 301] on p "Reçois ton thé à la maison, sans attendre, pour savourer chaque tasse quand tu …" at bounding box center [647, 315] width 112 height 29
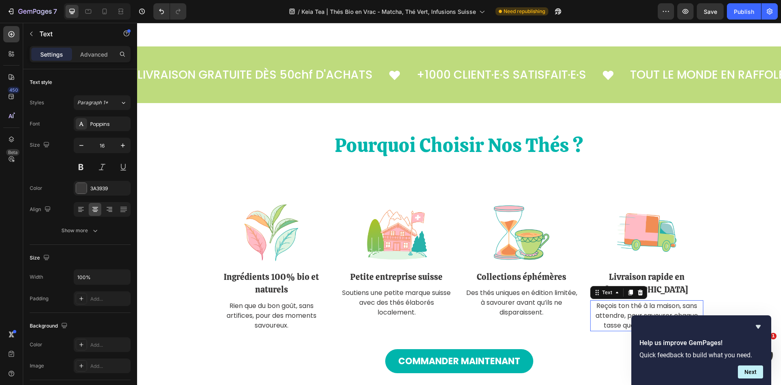
click at [636, 301] on p "Reçois ton thé à la maison, sans attendre, pour savourer chaque tasse quand tu …" at bounding box center [647, 315] width 112 height 29
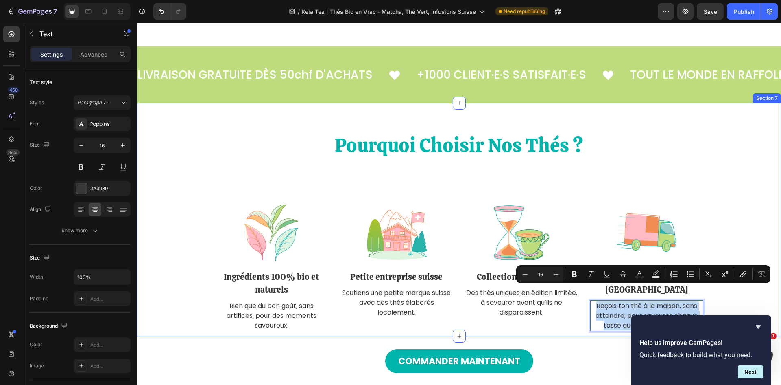
copy p "Reçois ton thé à la maison, sans attendre, pour savourer chaque tasse quand tu …"
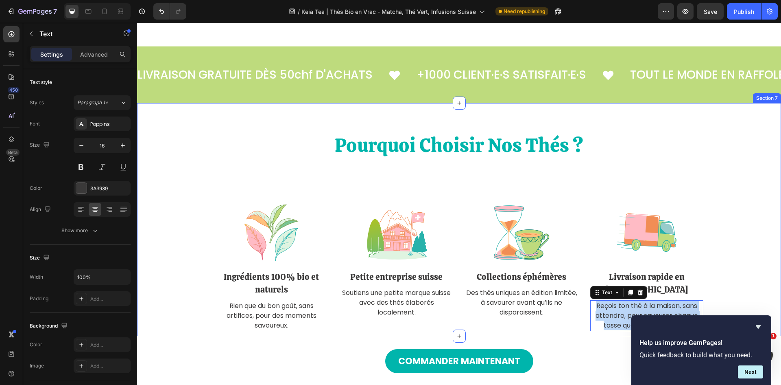
click at [748, 209] on div "Pourquoi Choisir Nos Thés ? Heading Image Ingrédients 100% bio et naturels Text…" at bounding box center [459, 230] width 632 height 199
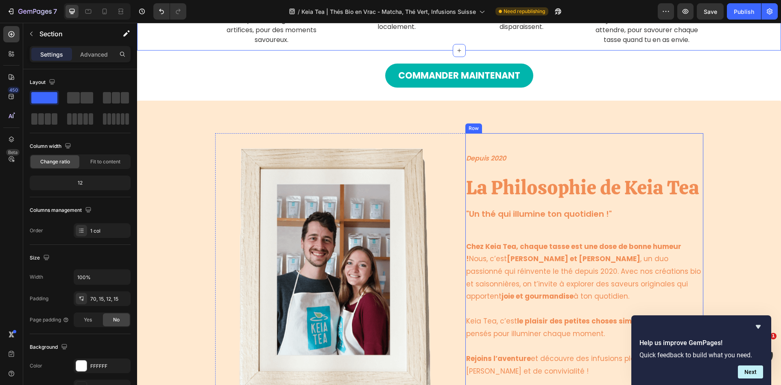
scroll to position [1302, 0]
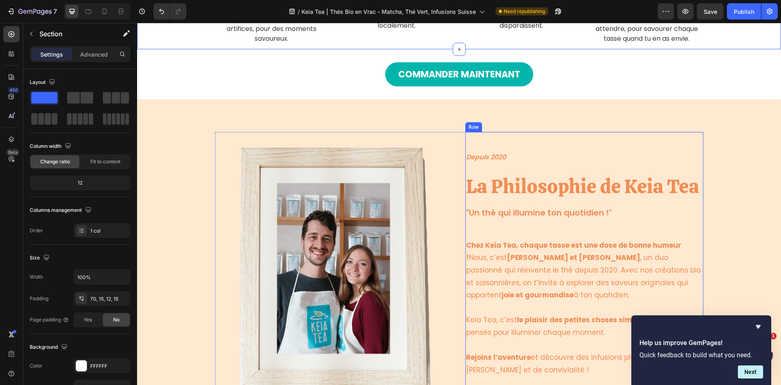
click at [575, 217] on h3 ""Un thé qui illumine ton quotidien !"" at bounding box center [585, 212] width 238 height 12
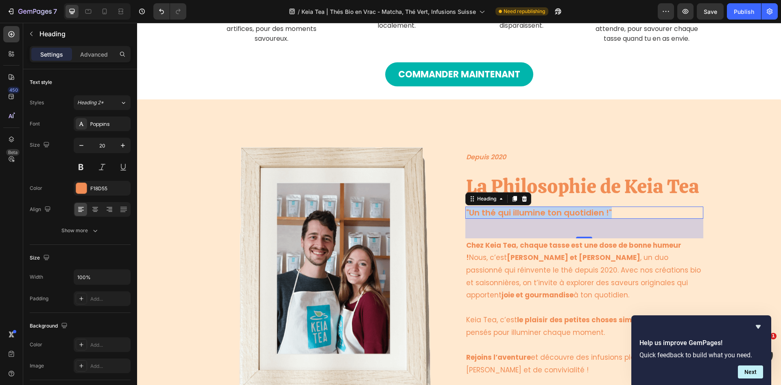
click at [575, 217] on p ""Un thé qui illumine ton quotidien !"" at bounding box center [584, 212] width 236 height 11
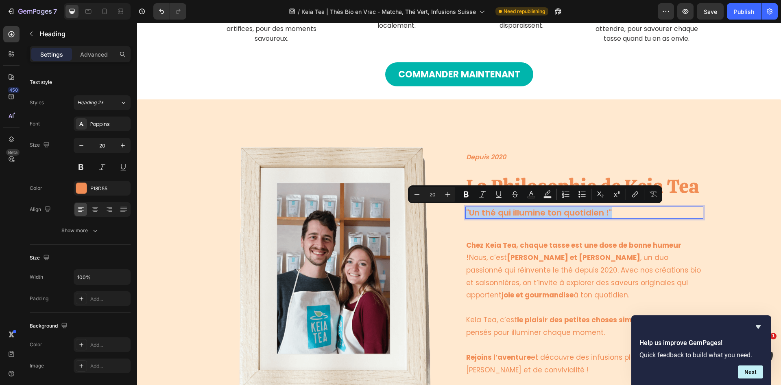
copy p ""Un thé qui illumine ton quotidien !""
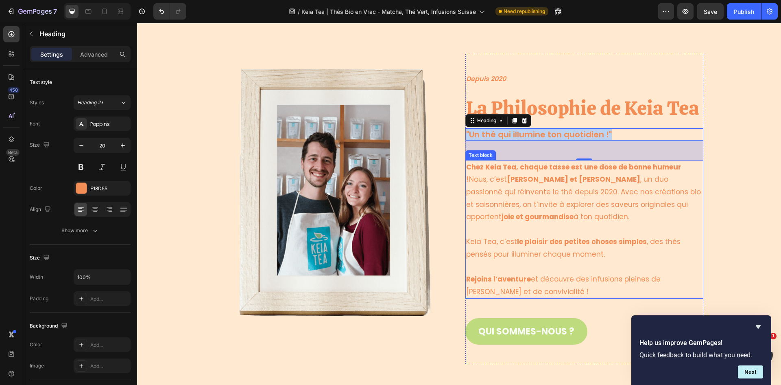
click at [545, 223] on p at bounding box center [584, 229] width 236 height 13
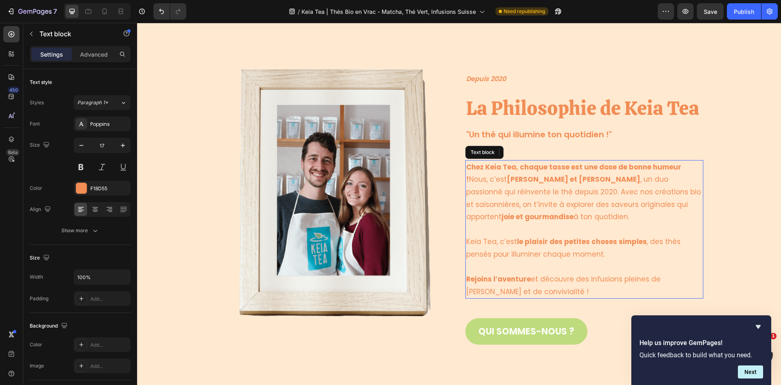
click at [545, 223] on p "Rich Text Editor. Editing area: main" at bounding box center [584, 229] width 236 height 13
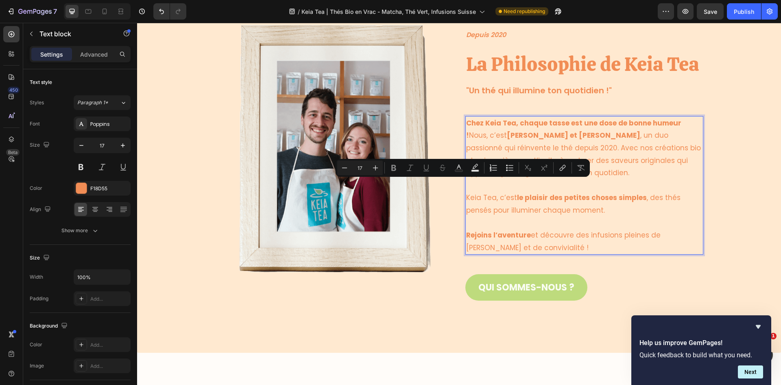
click at [598, 191] on p "Keia Tea, c’est le plaisir des petites choses simples , des thés pensés pour il…" at bounding box center [584, 203] width 236 height 25
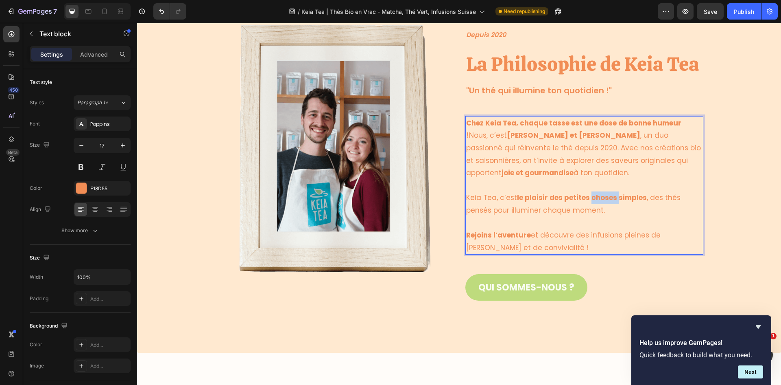
click at [598, 191] on p "Keia Tea, c’est le plaisir des petites choses simples , des thés pensés pour il…" at bounding box center [584, 203] width 236 height 25
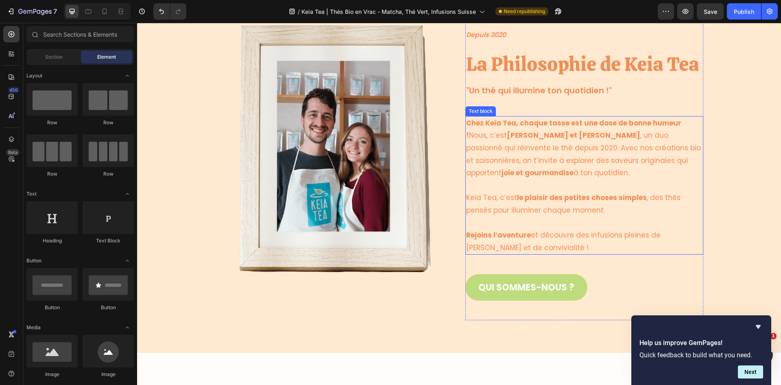
click at [598, 192] on p "Keia Tea, c’est le plaisir des petites choses simples , des thés pensés pour il…" at bounding box center [584, 203] width 236 height 25
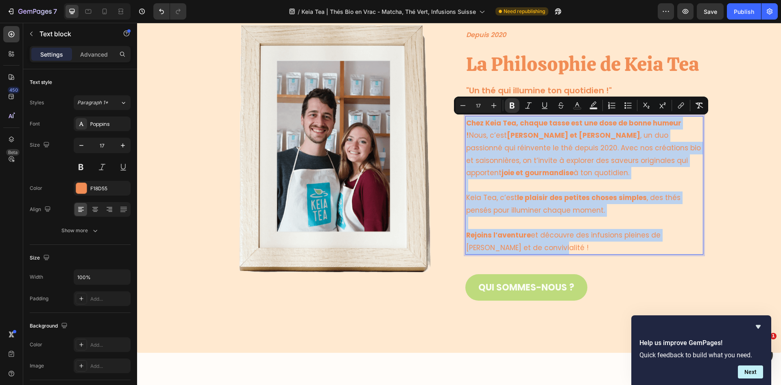
copy div "Chez Keia Tea, chaque tasse est une dose de bonne humeur ! Nous, c’est [PERSON_…"
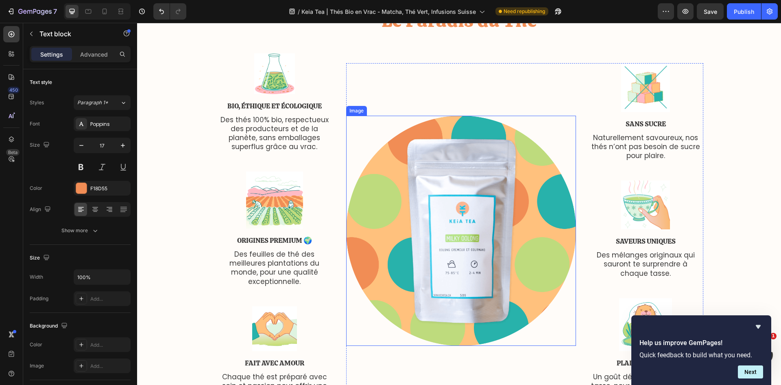
scroll to position [1831, 0]
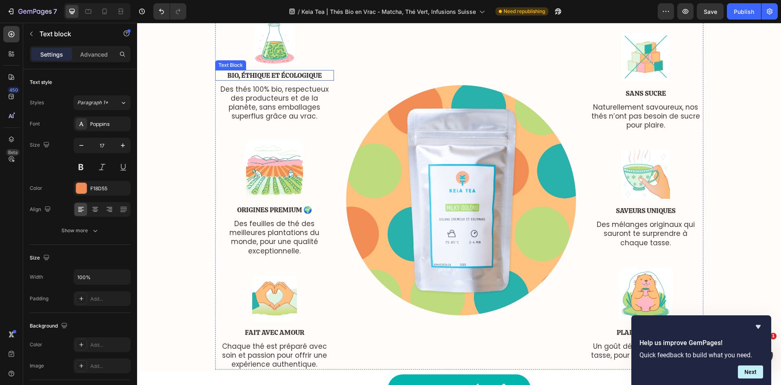
click at [284, 75] on p "Bio, Éthique et Écologique" at bounding box center [275, 75] width 118 height 9
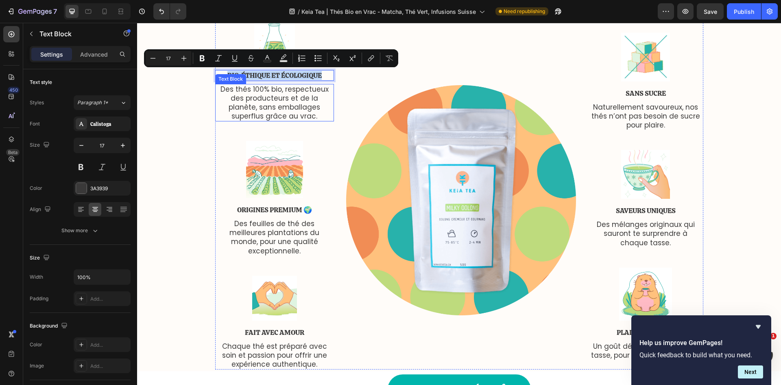
copy p "Bio, Éthique et Écologique"
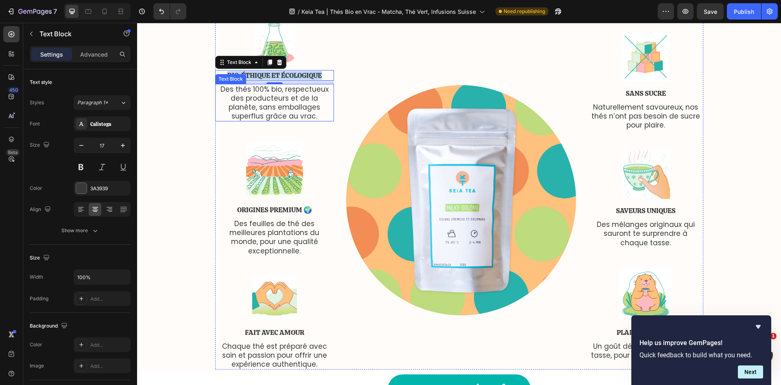
click at [251, 108] on p "Des thés 100% bio, respectueux des producteurs et de la planète, sans emballage…" at bounding box center [275, 103] width 118 height 36
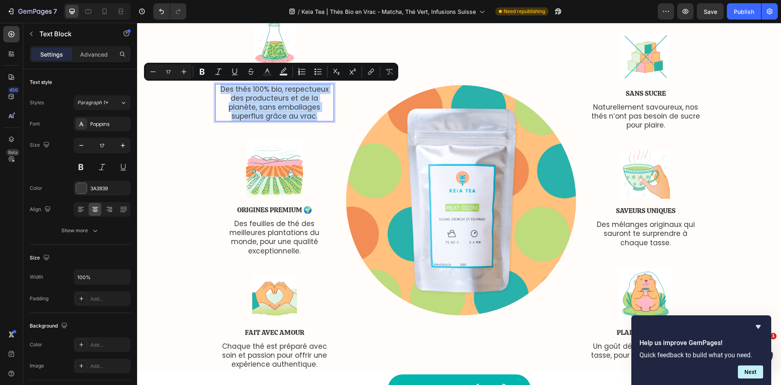
copy p "Des thés 100% bio, respectueux des producteurs et de la planète, sans emballage…"
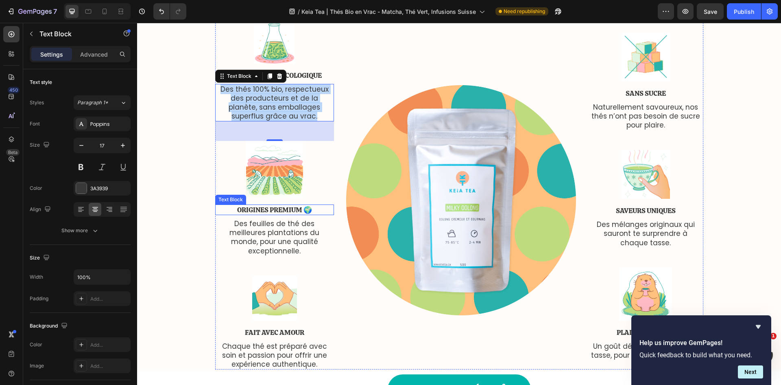
click at [274, 211] on p "Origines Premium 🌍" at bounding box center [275, 209] width 118 height 9
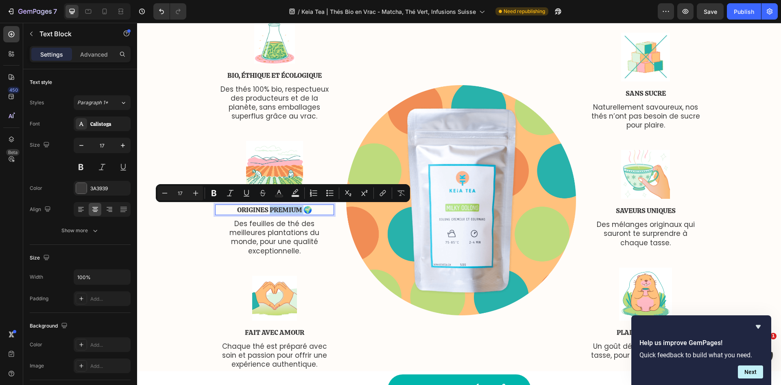
click at [274, 211] on p "Origines Premium 🌍" at bounding box center [275, 209] width 118 height 9
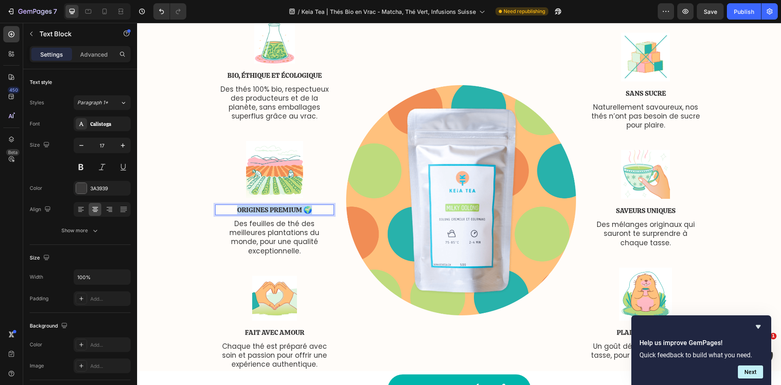
copy p "Origines Premium 🌍"
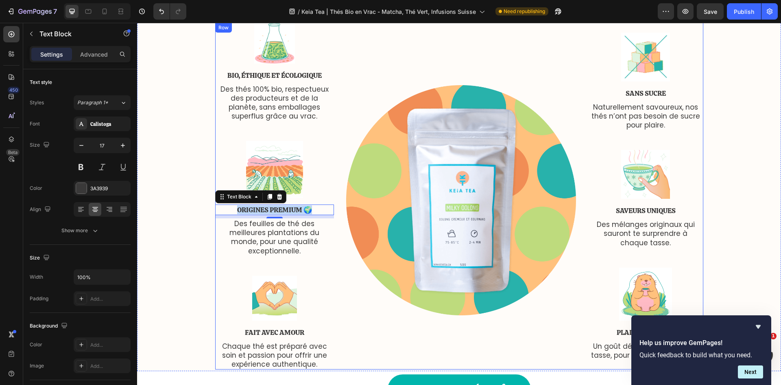
click at [263, 247] on div "Des feuilles de thé des meilleures plantations du monde, pour une qualité excep…" at bounding box center [274, 236] width 119 height 37
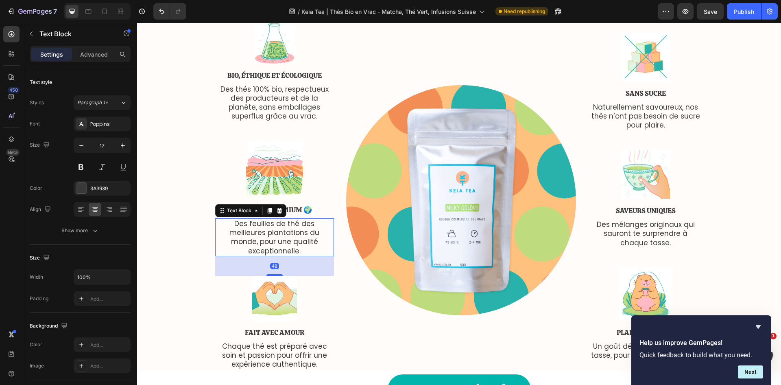
click at [266, 240] on p "Des feuilles de thé des meilleures plantations du monde, pour une qualité excep…" at bounding box center [275, 237] width 118 height 36
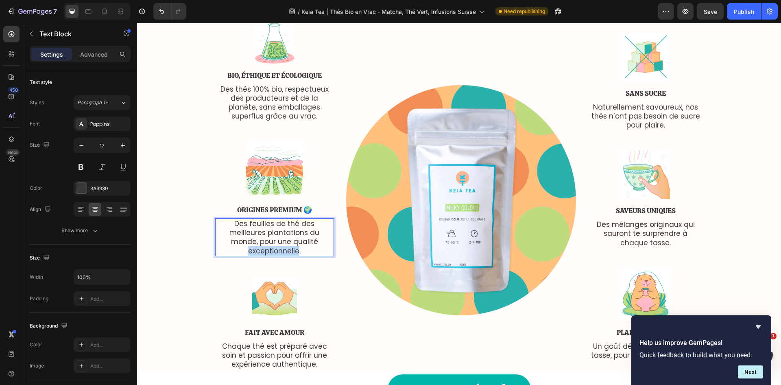
click at [266, 240] on p "Des feuilles de thé des meilleures plantations du monde, pour une qualité excep…" at bounding box center [275, 237] width 118 height 36
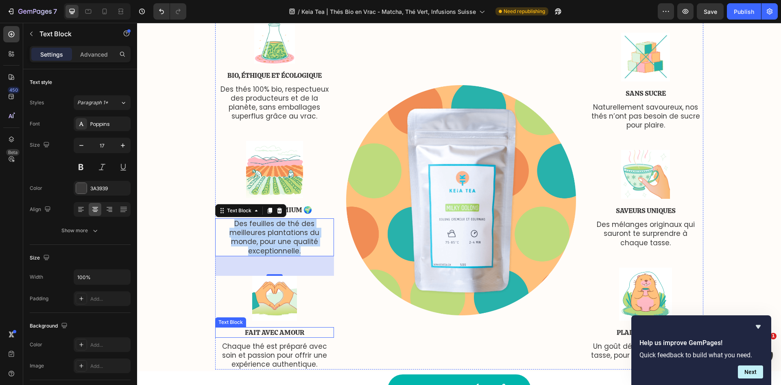
click at [273, 328] on p "fait avec amour" at bounding box center [275, 332] width 118 height 9
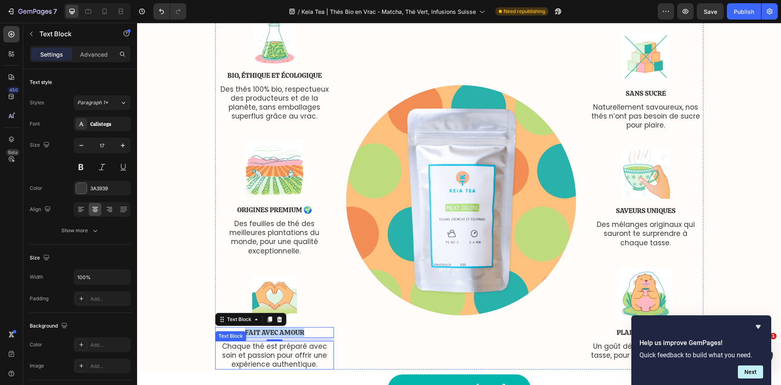
click at [255, 342] on p "Chaque thé est préparé avec soin et passion pour offrir une expérience authenti…" at bounding box center [275, 354] width 118 height 27
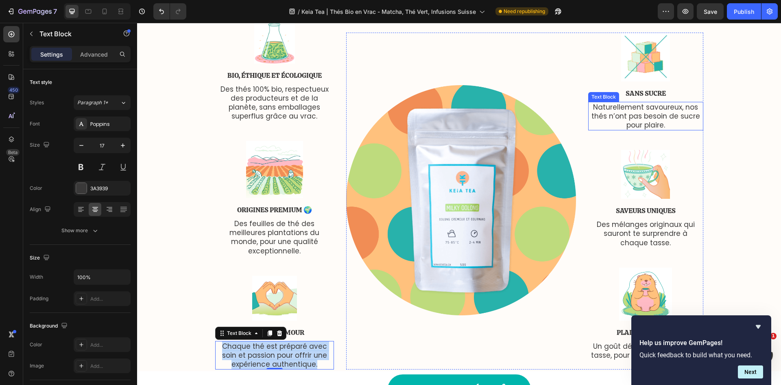
click at [641, 103] on p "Naturellement savoureux, nos thés n’ont pas besoin de sucre pour plaire." at bounding box center [646, 116] width 114 height 27
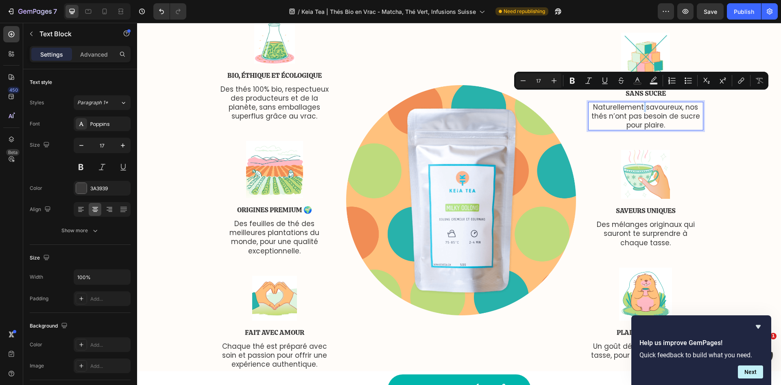
click at [641, 103] on p "Naturellement savoureux, nos thés n’ont pas besoin de sucre pour plaire." at bounding box center [646, 116] width 114 height 27
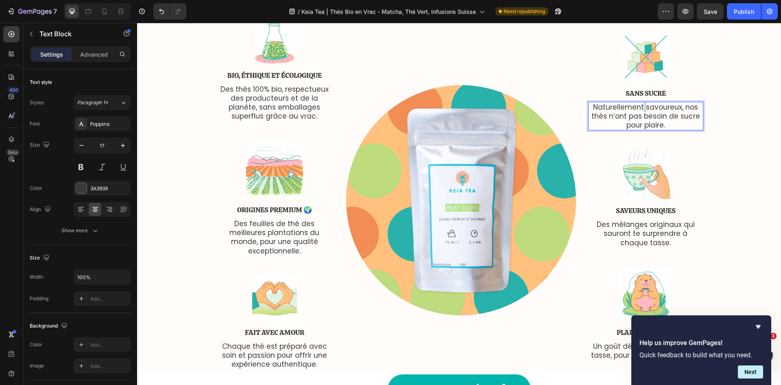
click at [641, 103] on p "Naturellement savoureux, nos thés n’ont pas besoin de sucre pour plaire." at bounding box center [646, 116] width 114 height 27
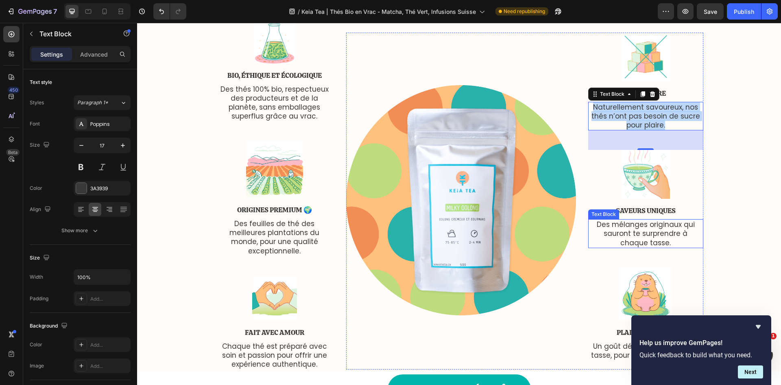
click at [630, 223] on p "Des mélanges originaux qui sauront te surprendre à chaque tasse." at bounding box center [646, 233] width 114 height 27
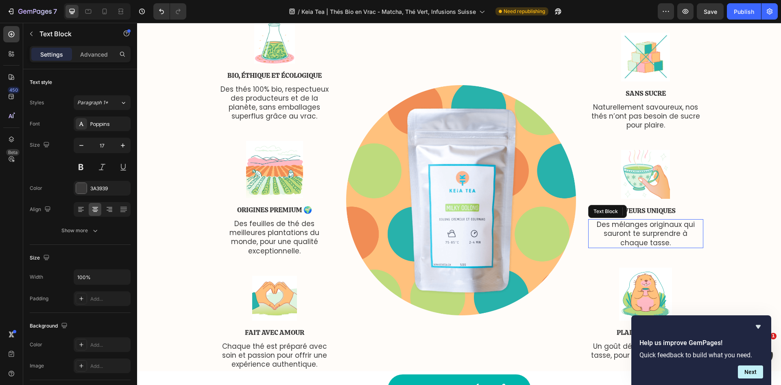
click at [630, 223] on p "Des mélanges originaux qui sauront te surprendre à chaque tasse." at bounding box center [646, 233] width 114 height 27
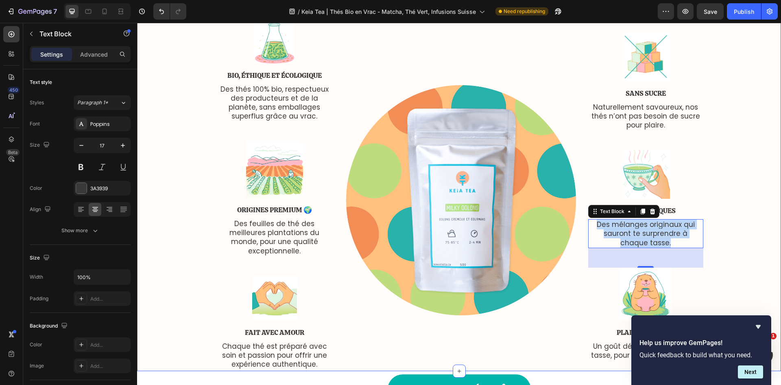
click at [742, 165] on div "Le Paradis du Thé Heading Row Image Bio, Éthique et Écologique Text Block Des t…" at bounding box center [459, 172] width 632 height 393
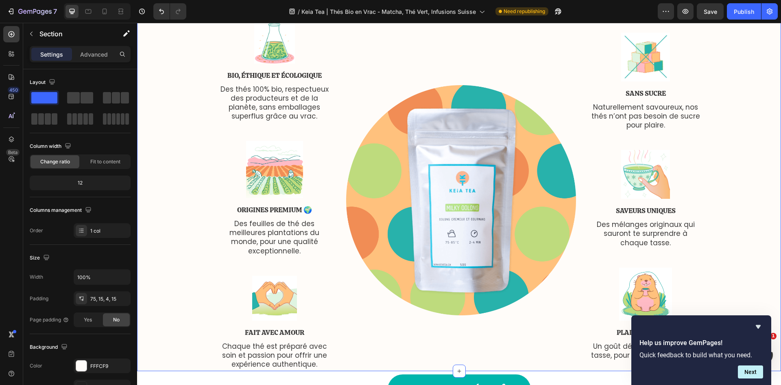
scroll to position [1994, 0]
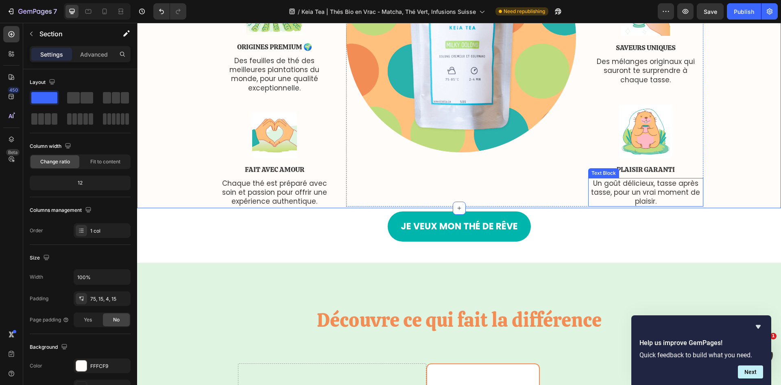
click at [620, 184] on p "Un goût délicieux, tasse après tasse, pour un vrai moment de plaisir." at bounding box center [646, 192] width 114 height 27
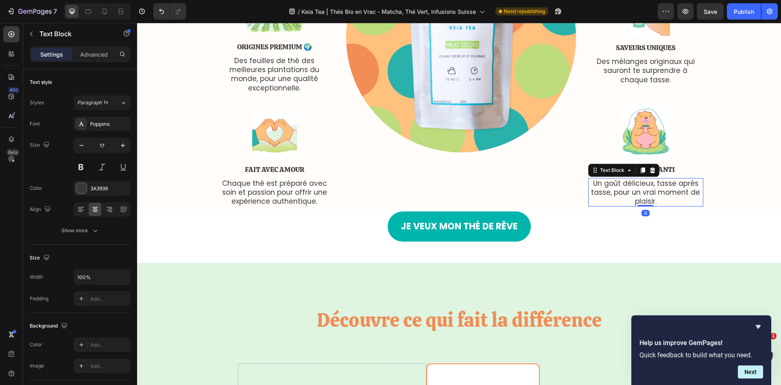
click at [620, 184] on p "Un goût délicieux, tasse après tasse, pour un vrai moment de plaisir." at bounding box center [646, 192] width 114 height 27
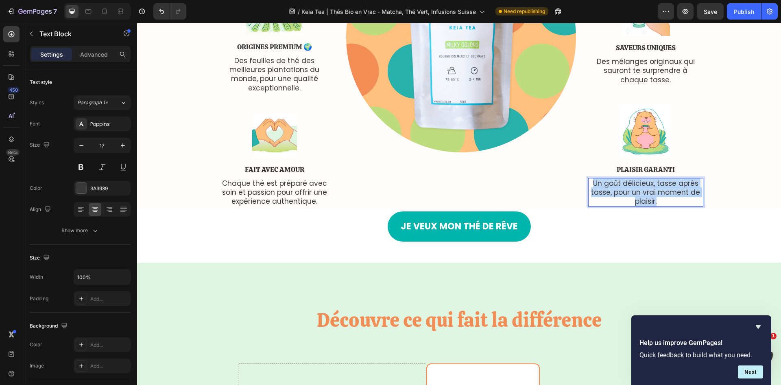
click at [620, 184] on p "Un goût délicieux, tasse après tasse, pour un vrai moment de plaisir." at bounding box center [646, 192] width 114 height 27
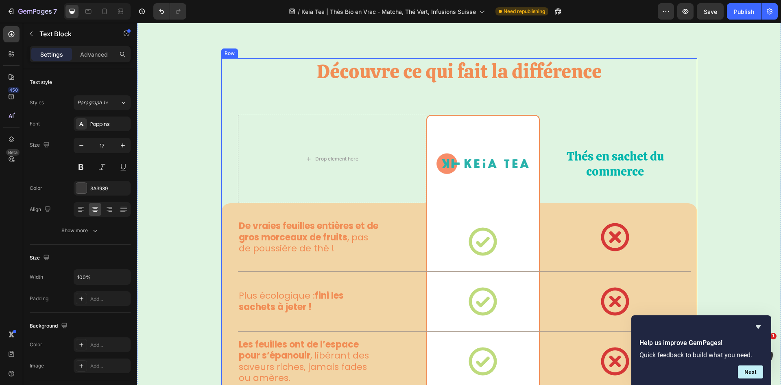
scroll to position [2157, 0]
